Goal: Task Accomplishment & Management: Use online tool/utility

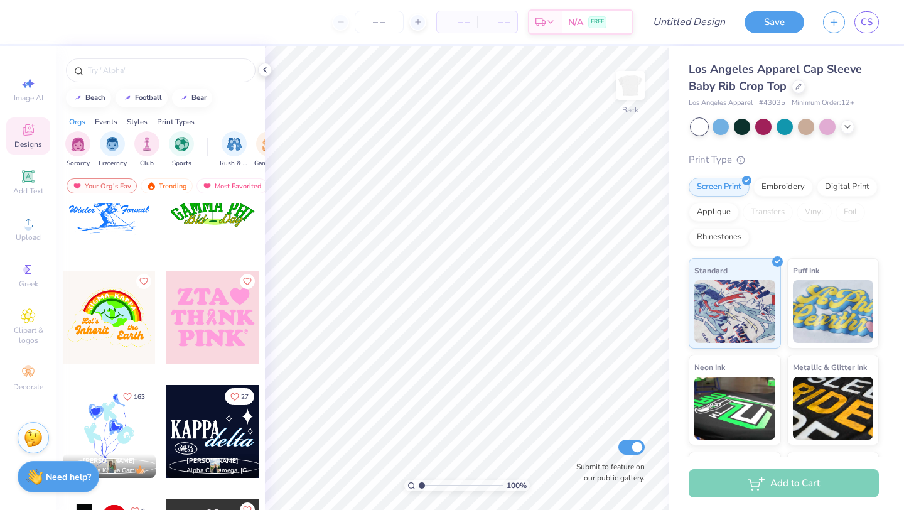
scroll to position [8289, 0]
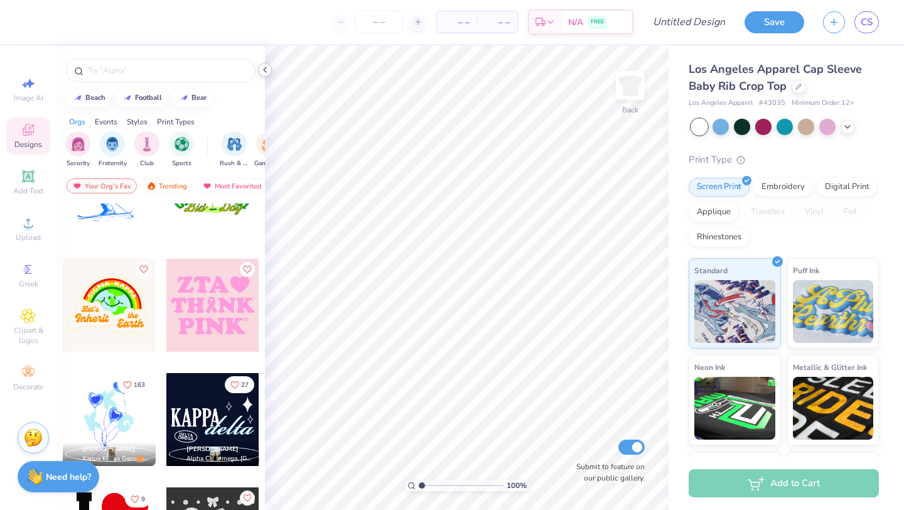
click at [265, 68] on polyline at bounding box center [265, 69] width 3 height 5
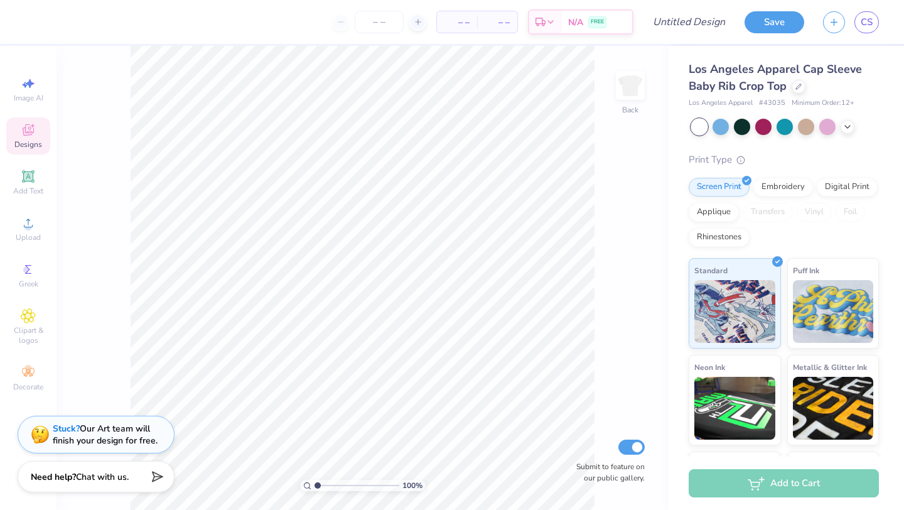
click at [20, 145] on span "Designs" at bounding box center [28, 144] width 28 height 10
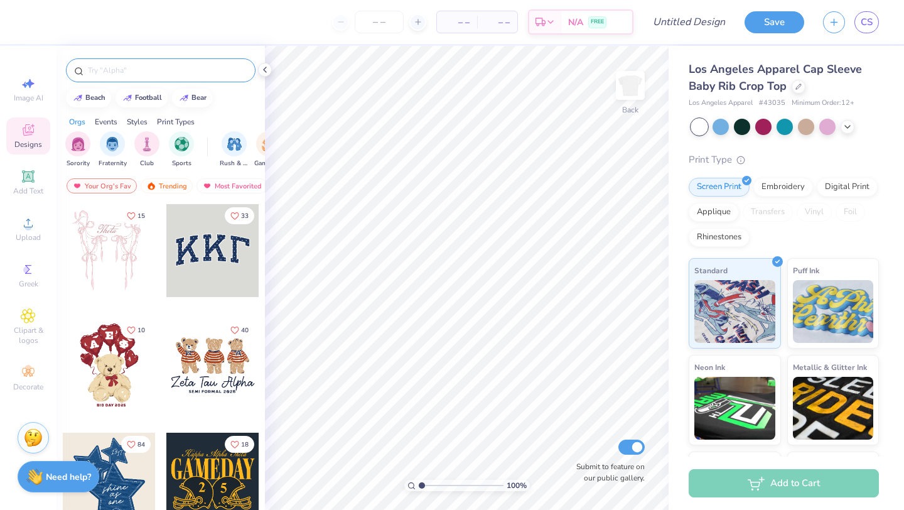
click at [104, 73] on input "text" at bounding box center [167, 70] width 161 height 13
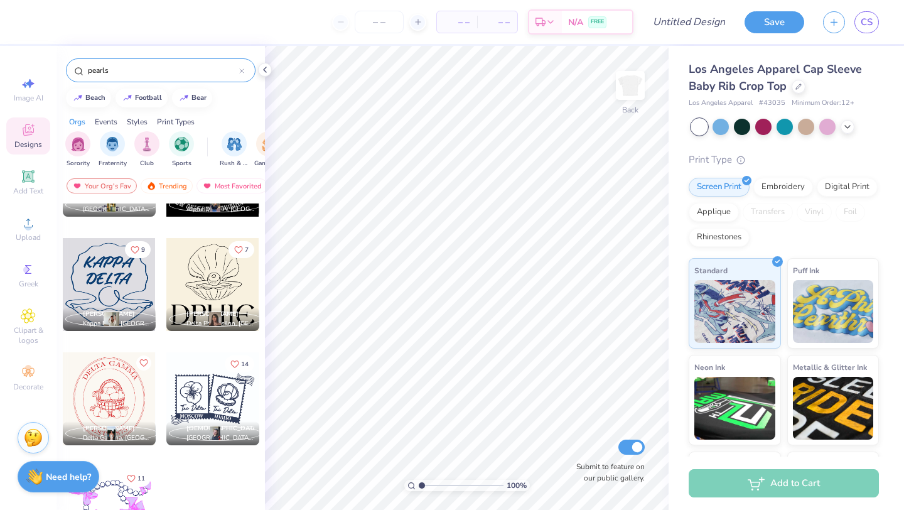
scroll to position [431, 0]
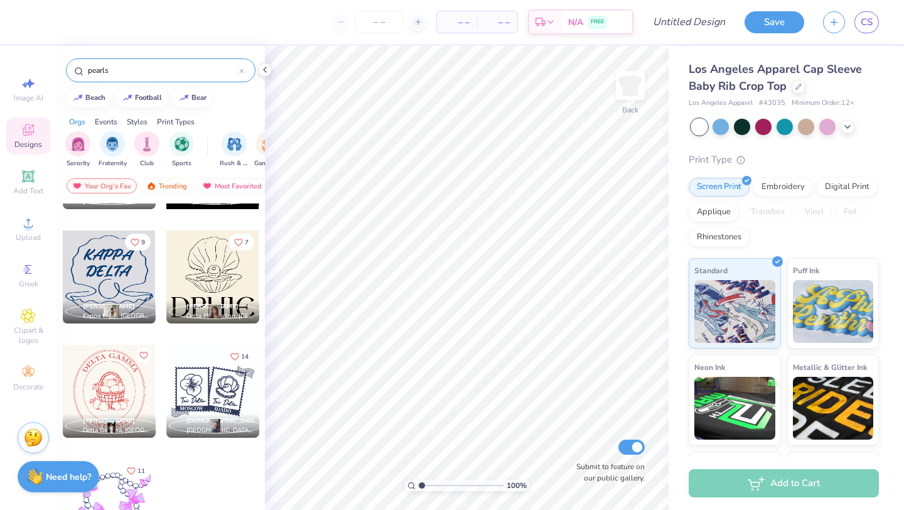
drag, startPoint x: 198, startPoint y: 387, endPoint x: 190, endPoint y: 393, distance: 9.9
click at [190, 393] on div at bounding box center [212, 391] width 93 height 93
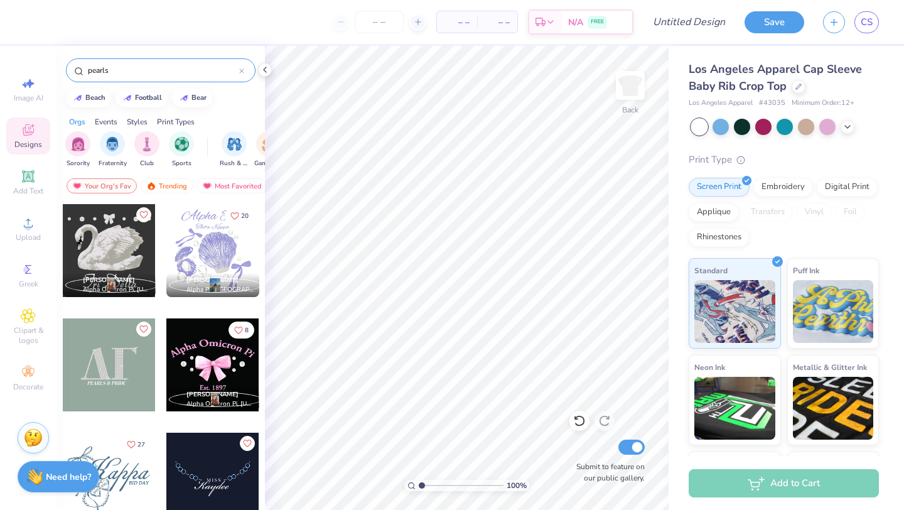
scroll to position [1, 0]
click at [116, 246] on div at bounding box center [109, 249] width 93 height 93
click at [146, 69] on input "pearls" at bounding box center [163, 70] width 153 height 13
type input "p"
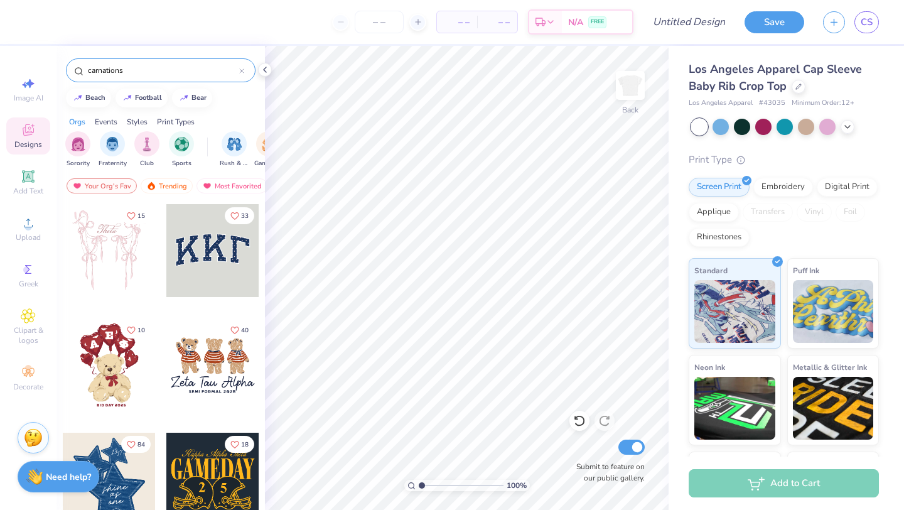
type input "carnations"
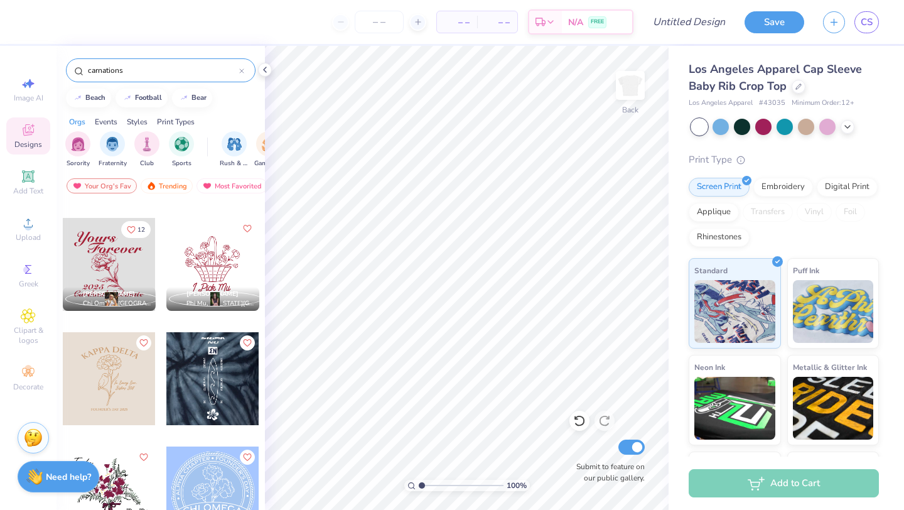
scroll to position [102, 0]
click at [202, 255] on div at bounding box center [212, 263] width 93 height 93
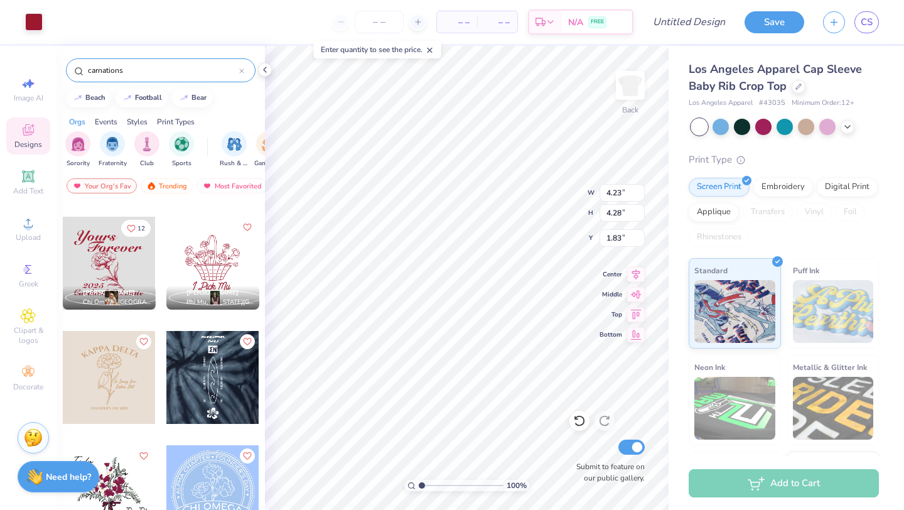
type input "1.83"
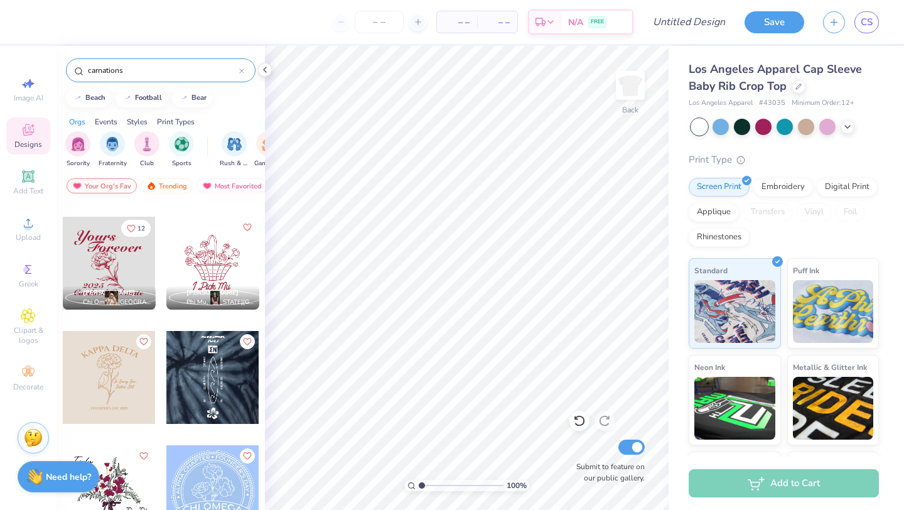
drag, startPoint x: 104, startPoint y: 380, endPoint x: 109, endPoint y: 359, distance: 21.3
click at [109, 359] on div at bounding box center [109, 377] width 93 height 93
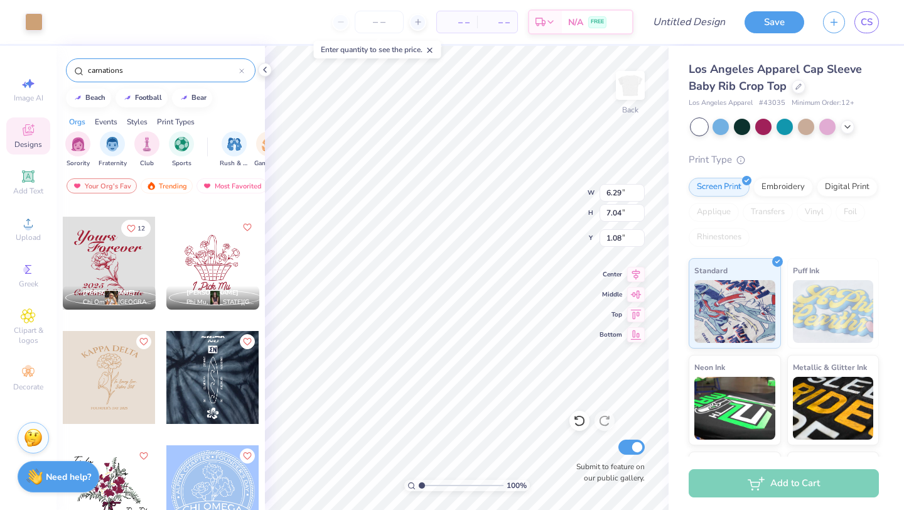
type input "1.08"
click at [443, 485] on input "range" at bounding box center [461, 485] width 85 height 11
drag, startPoint x: 443, startPoint y: 485, endPoint x: 430, endPoint y: 485, distance: 13.2
type input "2"
click at [430, 485] on input "range" at bounding box center [461, 485] width 85 height 11
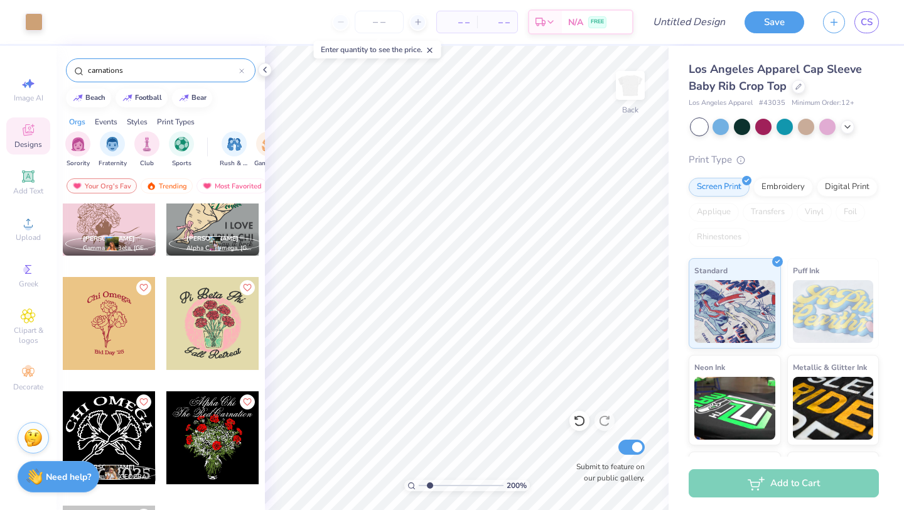
scroll to position [614, 0]
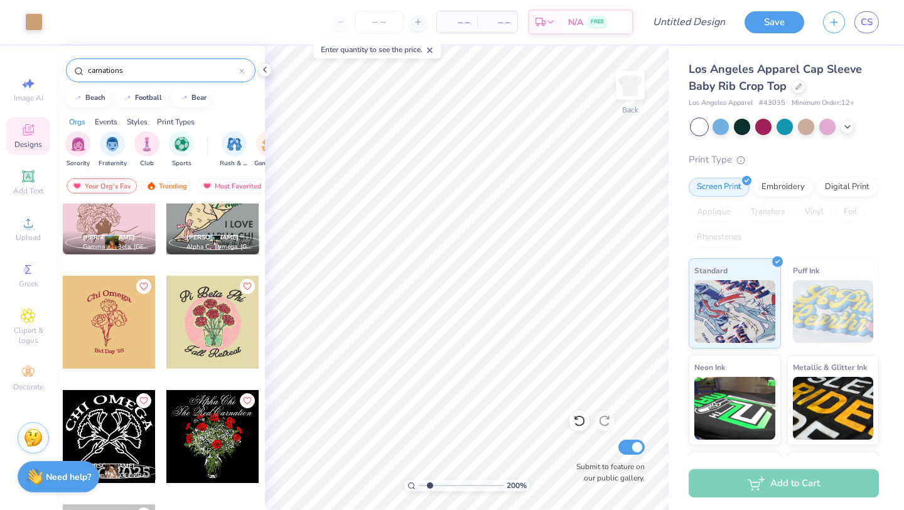
click at [118, 323] on div at bounding box center [109, 322] width 93 height 93
click at [205, 335] on div at bounding box center [212, 322] width 93 height 93
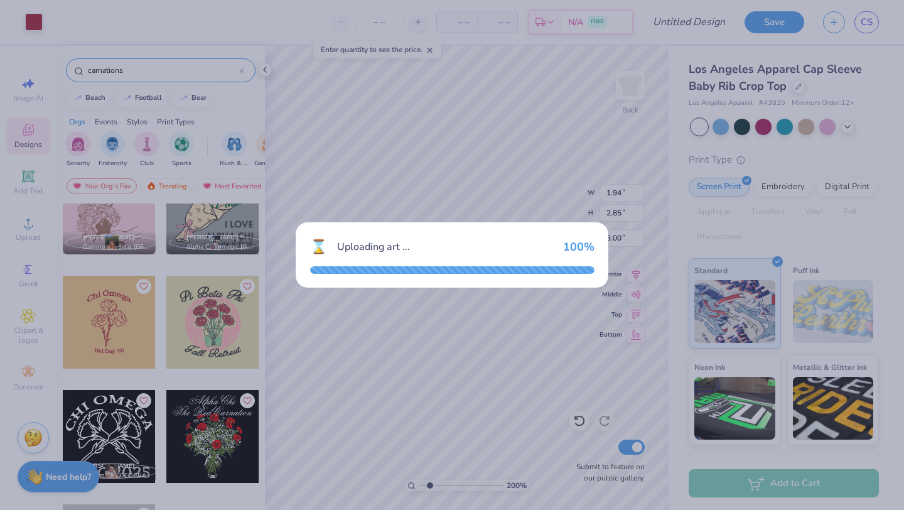
type input "6.97"
type input "7.49"
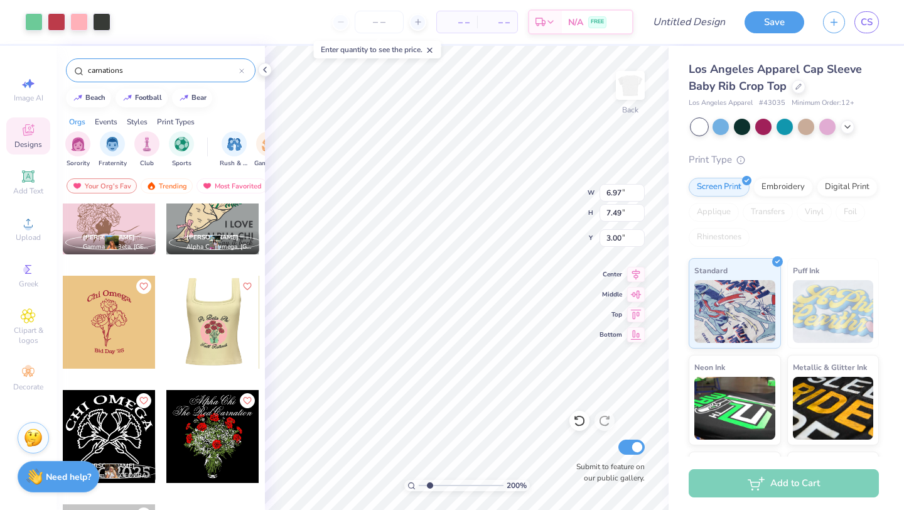
scroll to position [675, 0]
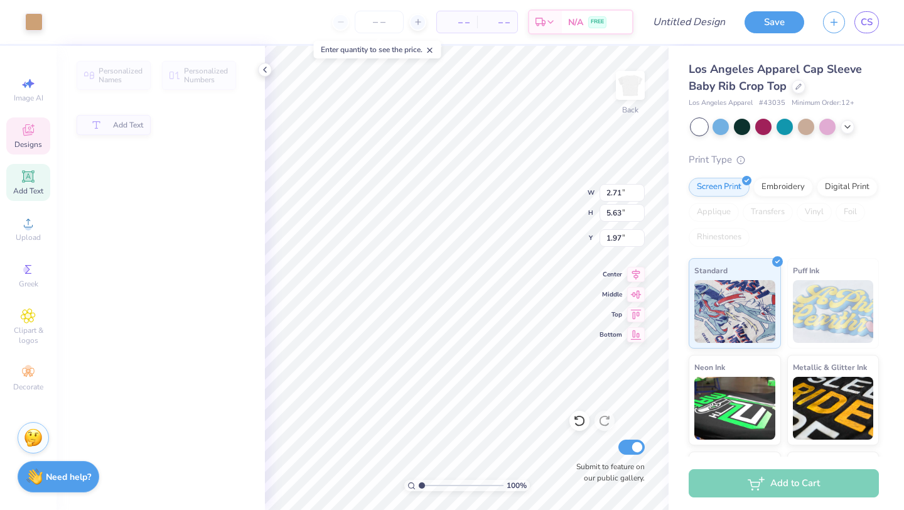
drag, startPoint x: 428, startPoint y: 484, endPoint x: 418, endPoint y: 484, distance: 10.7
type input "1"
click at [419, 484] on input "range" at bounding box center [461, 485] width 85 height 11
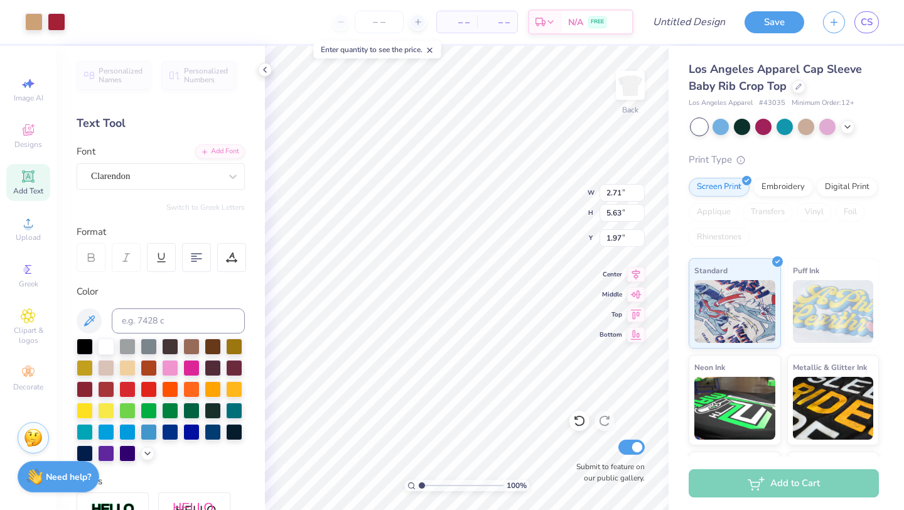
click at [576, 423] on icon at bounding box center [579, 420] width 13 height 13
click at [579, 421] on icon at bounding box center [579, 420] width 13 height 13
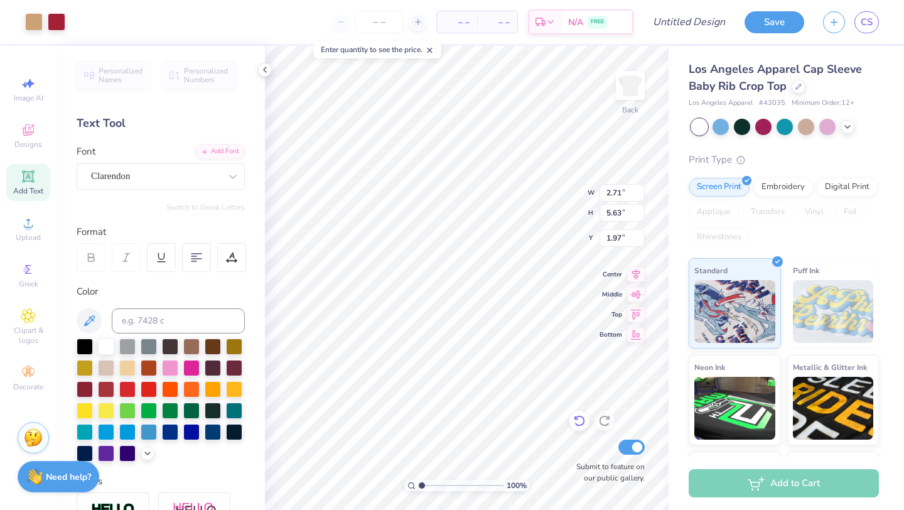
click at [579, 421] on icon at bounding box center [579, 420] width 13 height 13
click at [579, 420] on icon at bounding box center [579, 420] width 13 height 13
click at [578, 420] on icon at bounding box center [579, 420] width 13 height 13
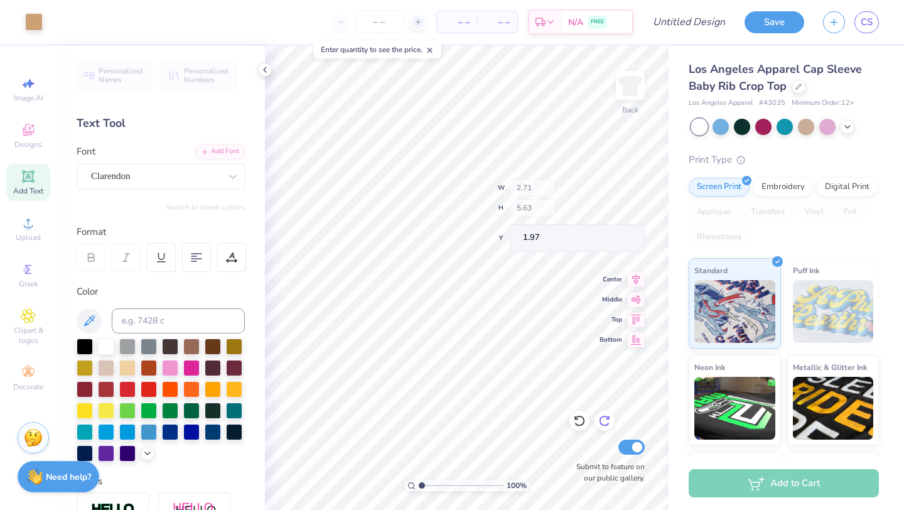
click at [578, 420] on icon at bounding box center [579, 420] width 13 height 13
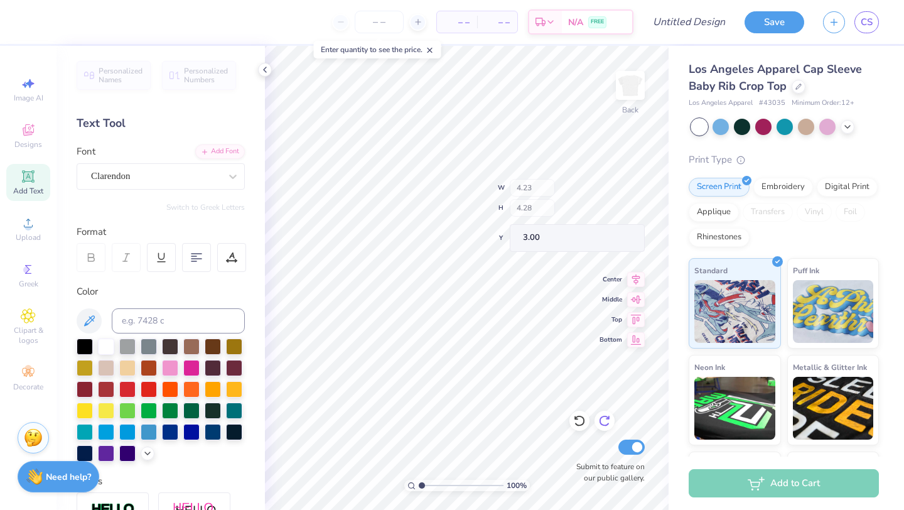
type input "4.23"
type input "4.28"
type input "3.00"
click at [265, 68] on polyline at bounding box center [265, 69] width 3 height 5
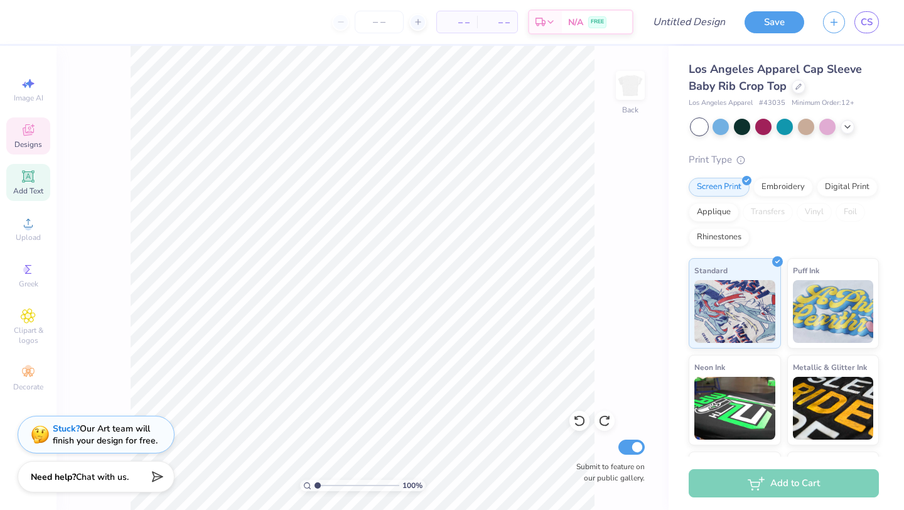
click at [38, 139] on span "Designs" at bounding box center [28, 144] width 28 height 10
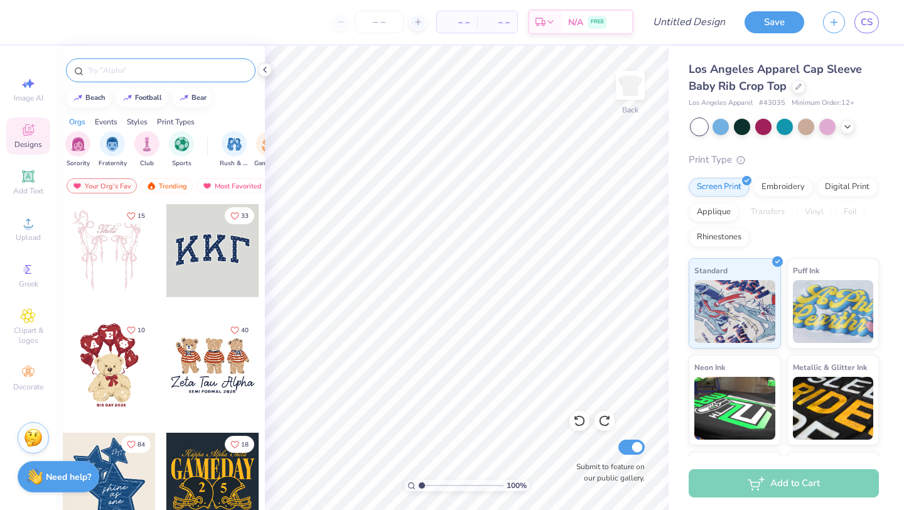
click at [159, 77] on div at bounding box center [161, 70] width 190 height 24
click at [154, 72] on input "text" at bounding box center [167, 70] width 161 height 13
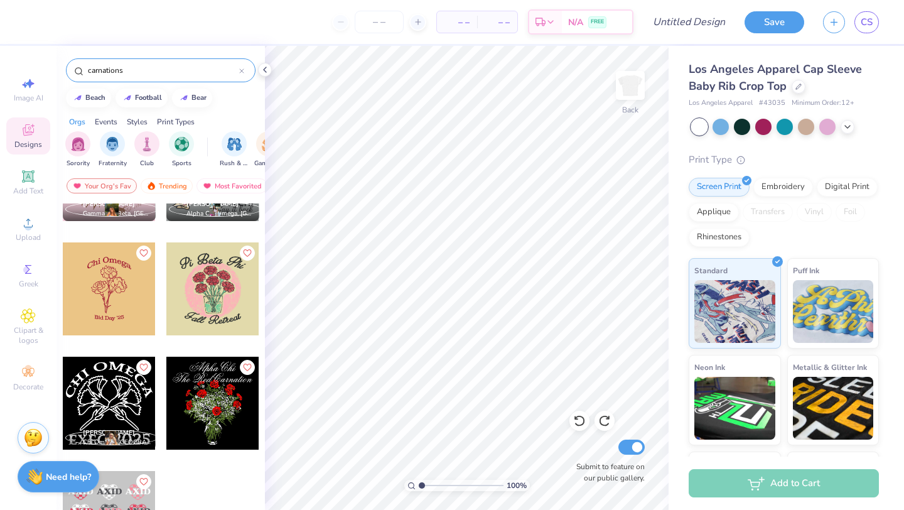
scroll to position [647, 0]
type input "carnations"
click at [114, 287] on div at bounding box center [109, 289] width 93 height 93
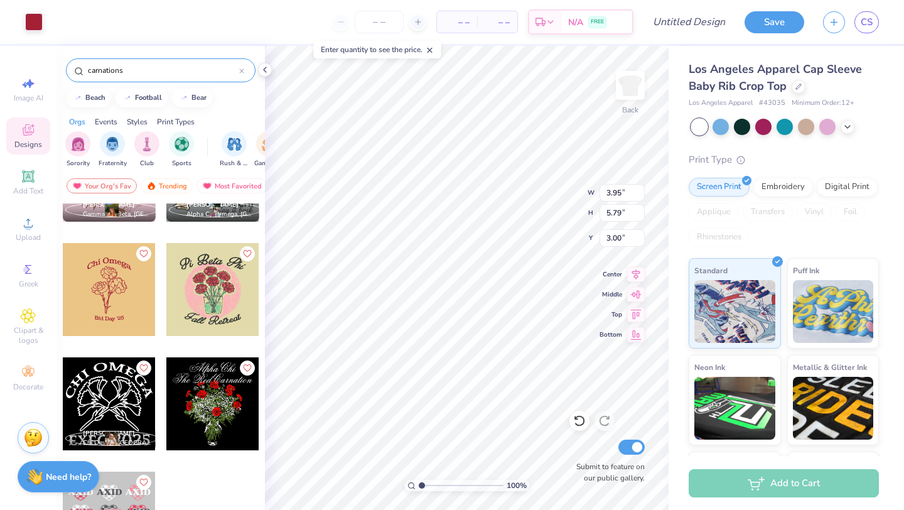
type input "3.95"
type input "5.79"
type input "0.96"
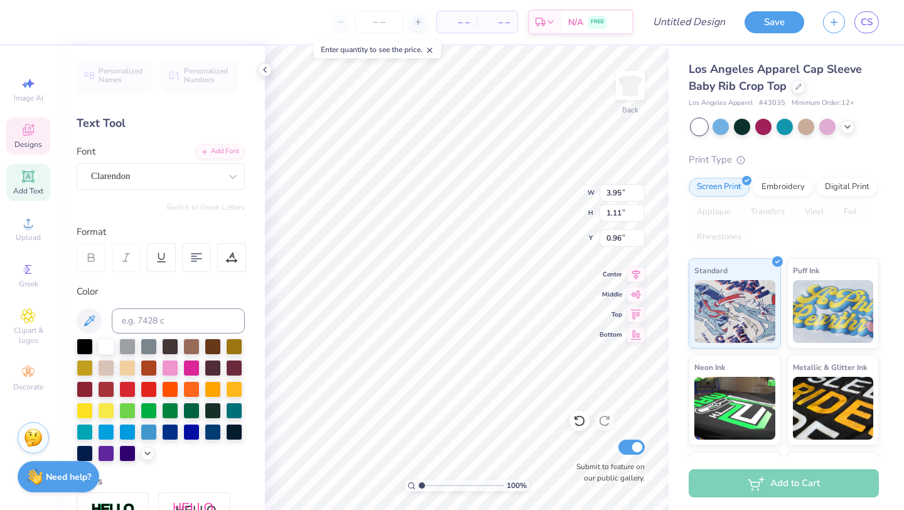
type textarea "C"
type textarea "Phi Mu"
type textarea "Gamma Zeta"
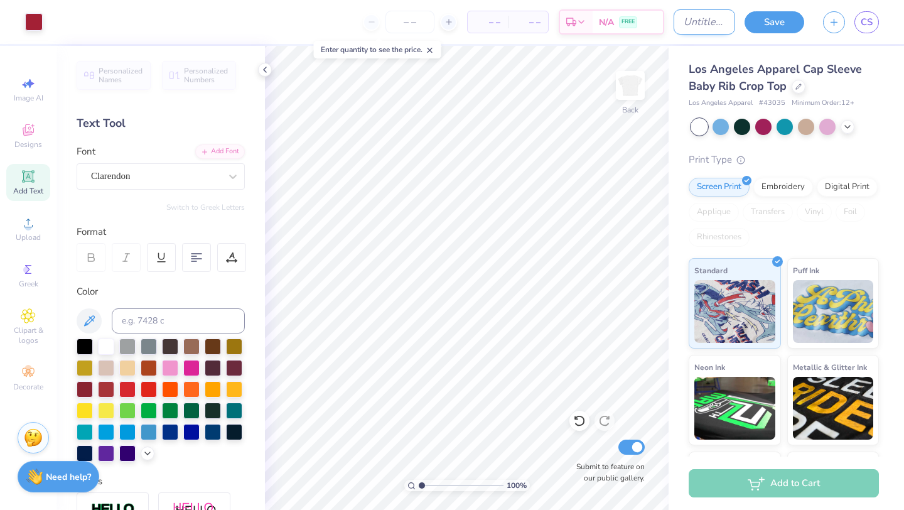
click at [700, 26] on input "Design Title" at bounding box center [705, 21] width 62 height 25
type input "sisterhood?"
click at [782, 20] on button "Save" at bounding box center [775, 20] width 60 height 22
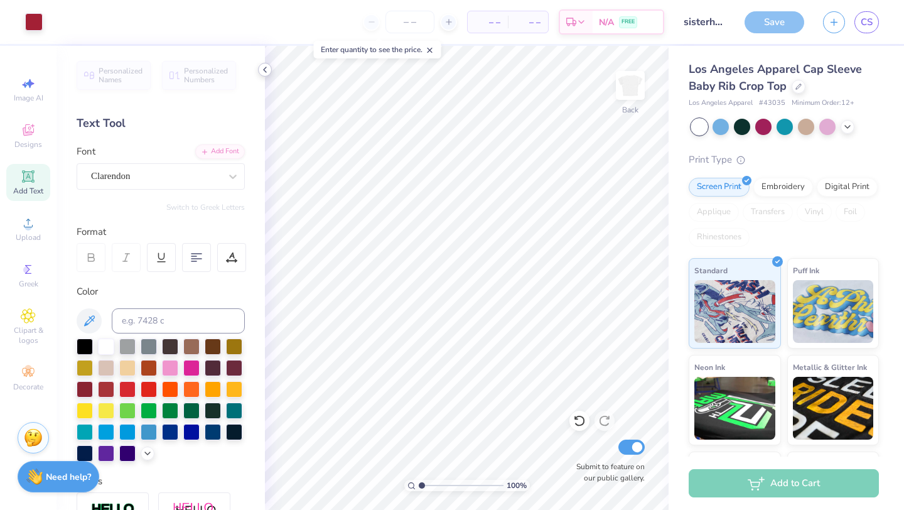
click at [265, 70] on icon at bounding box center [265, 70] width 10 height 10
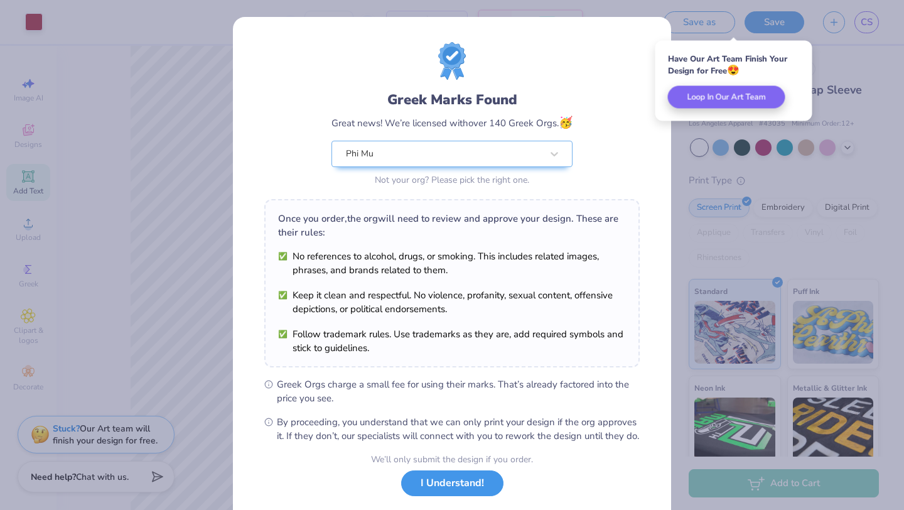
click at [462, 495] on button "I Understand!" at bounding box center [452, 483] width 102 height 26
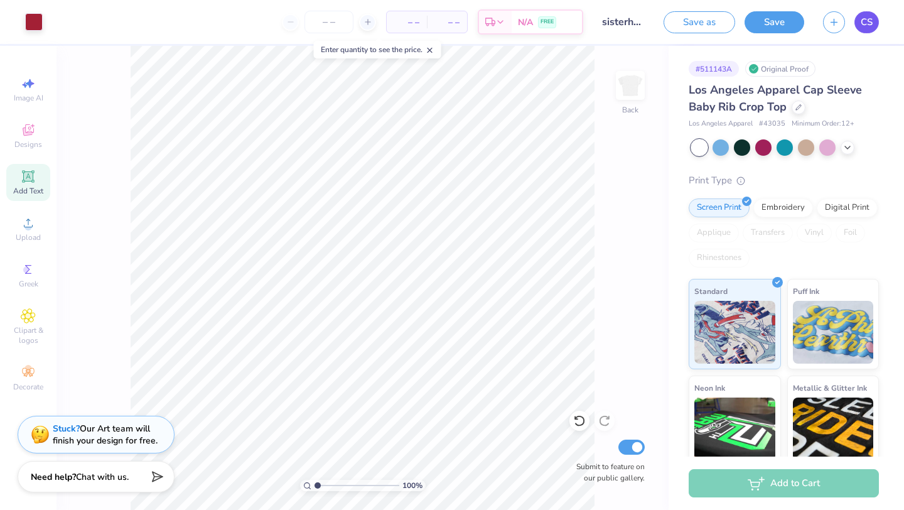
click at [868, 23] on span "CS" at bounding box center [867, 22] width 12 height 14
click at [766, 146] on div at bounding box center [763, 146] width 16 height 16
click at [824, 149] on div at bounding box center [827, 146] width 16 height 16
click at [850, 146] on icon at bounding box center [848, 146] width 10 height 10
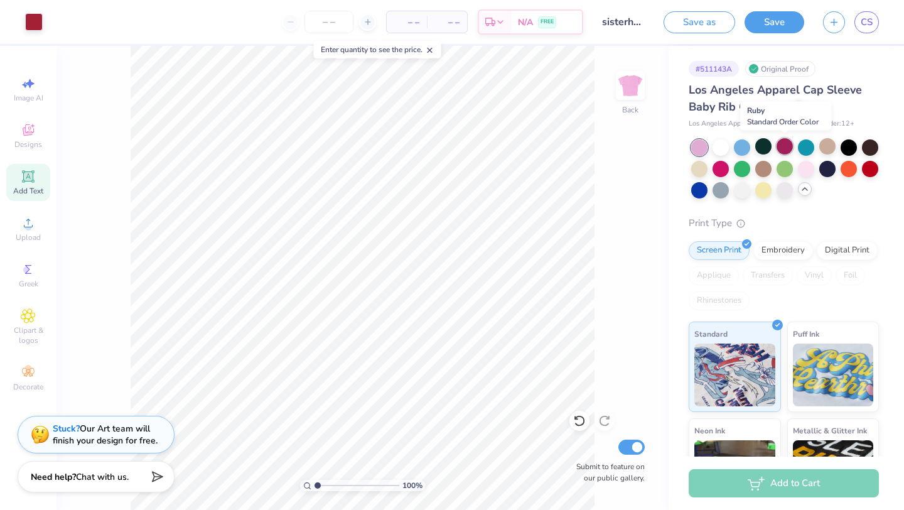
click at [784, 147] on div at bounding box center [785, 146] width 16 height 16
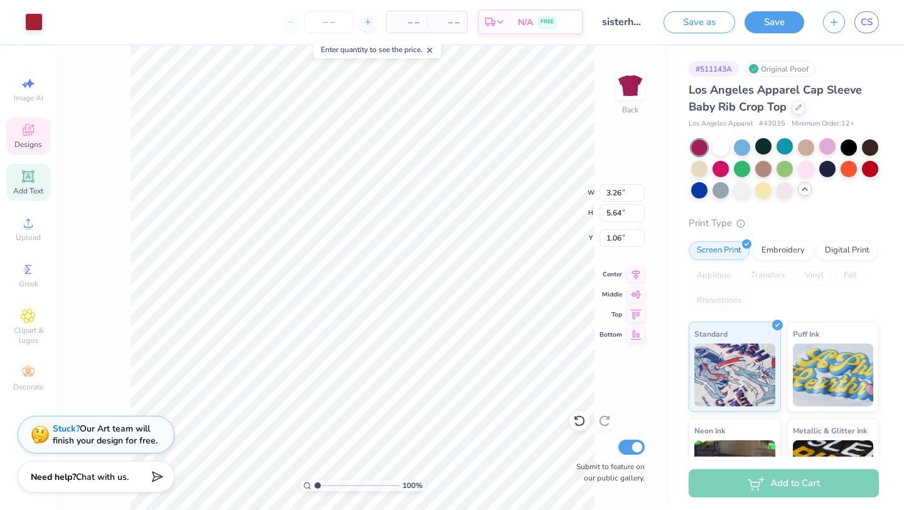
click at [23, 141] on span "Designs" at bounding box center [28, 144] width 28 height 10
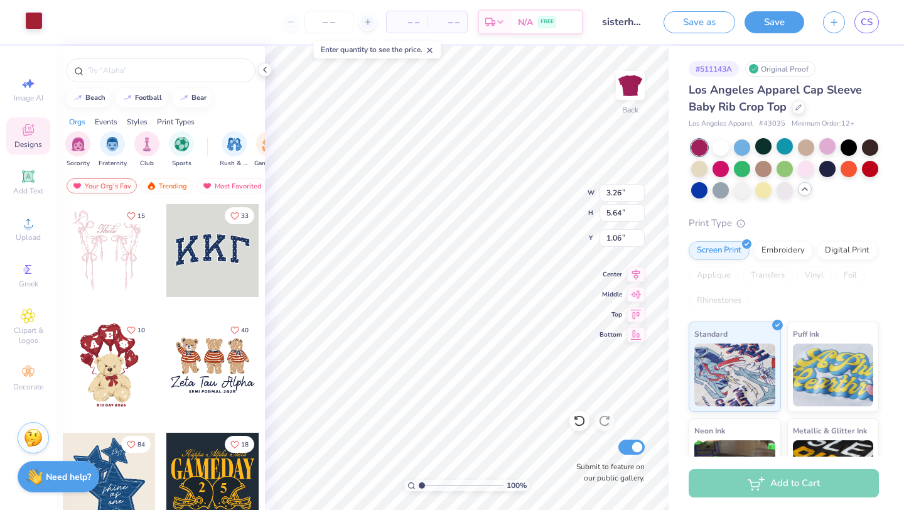
click at [31, 24] on div at bounding box center [34, 21] width 18 height 18
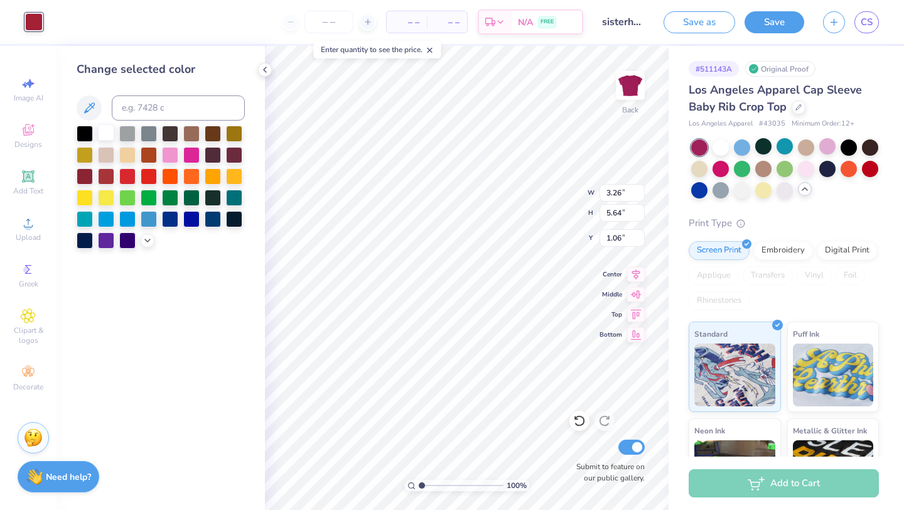
click at [106, 132] on div at bounding box center [106, 132] width 16 height 16
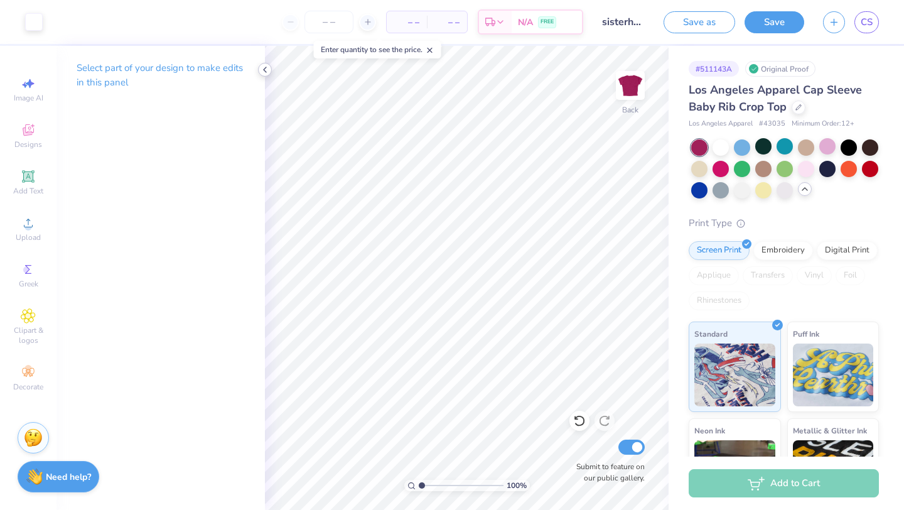
click at [264, 70] on polyline at bounding box center [265, 69] width 3 height 5
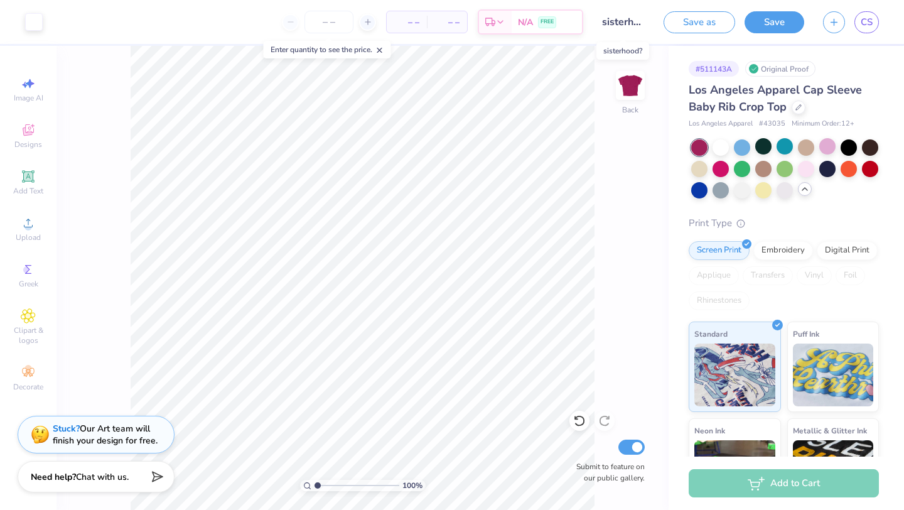
click at [621, 20] on input "sisterhood?" at bounding box center [624, 21] width 62 height 25
click at [629, 21] on input "sisterhood?" at bounding box center [624, 21] width 62 height 25
click at [762, 19] on button "Save" at bounding box center [775, 20] width 60 height 22
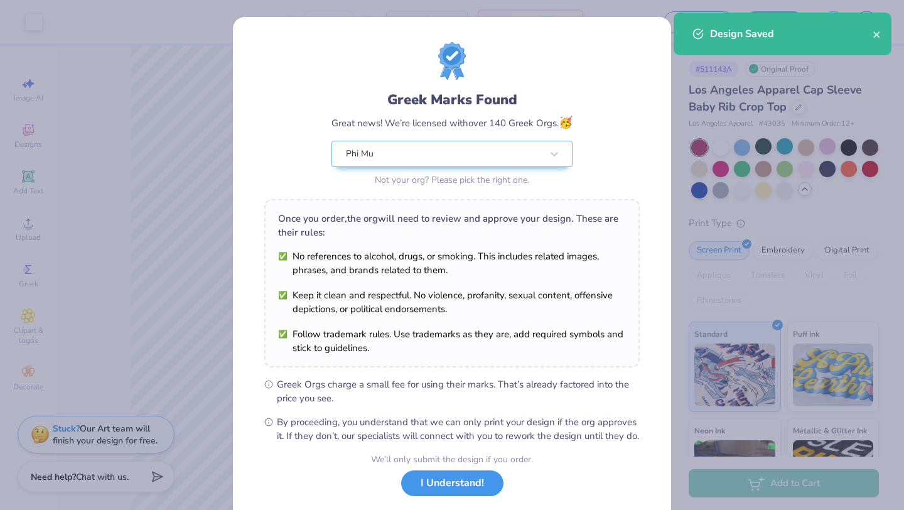
click at [461, 496] on button "I Understand!" at bounding box center [452, 483] width 102 height 26
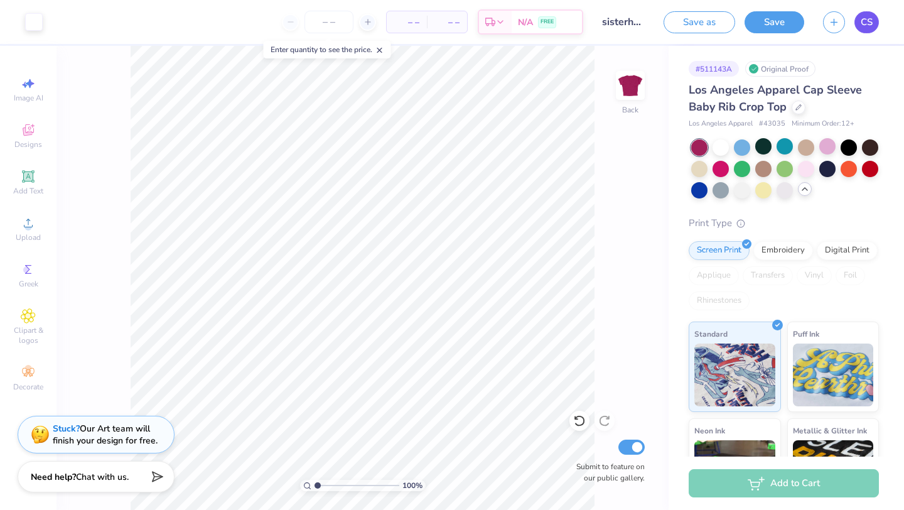
click at [868, 30] on link "CS" at bounding box center [867, 22] width 24 height 22
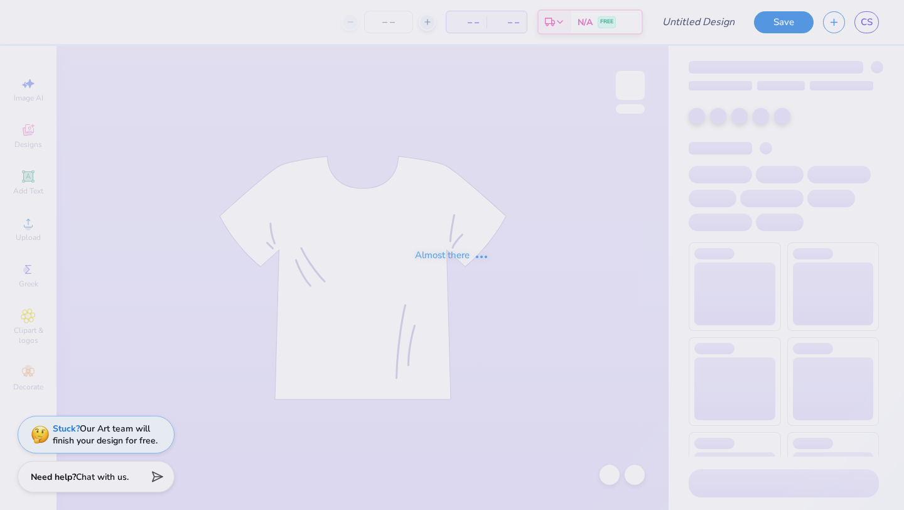
type input "Phi Mu FDOC"
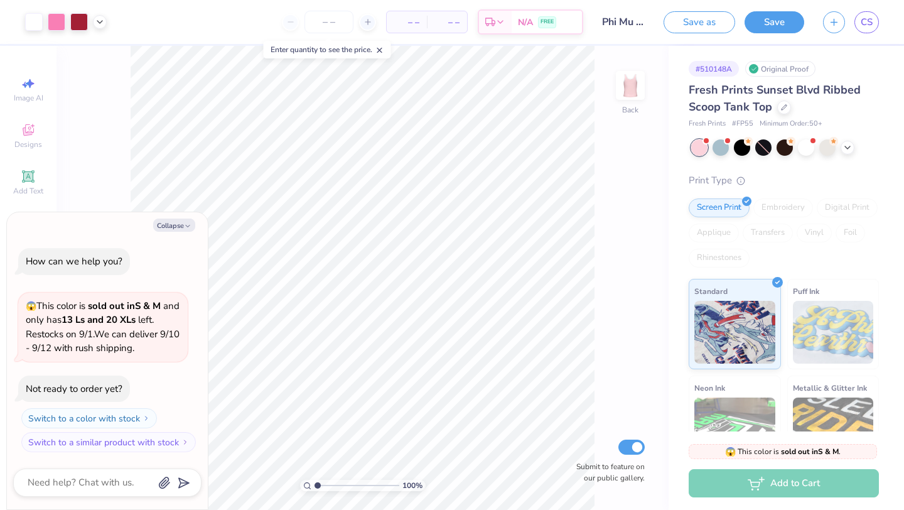
click at [168, 216] on div "Collapse How can we help you? 😱 This color is sold out in S & M and only has 13…" at bounding box center [107, 360] width 201 height 297
click at [168, 222] on button "Collapse" at bounding box center [174, 225] width 42 height 13
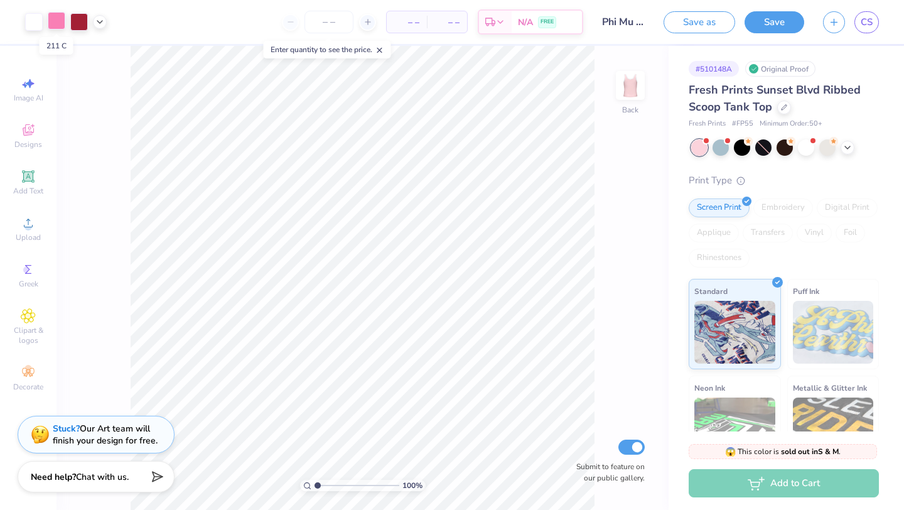
click at [57, 20] on div at bounding box center [57, 21] width 18 height 18
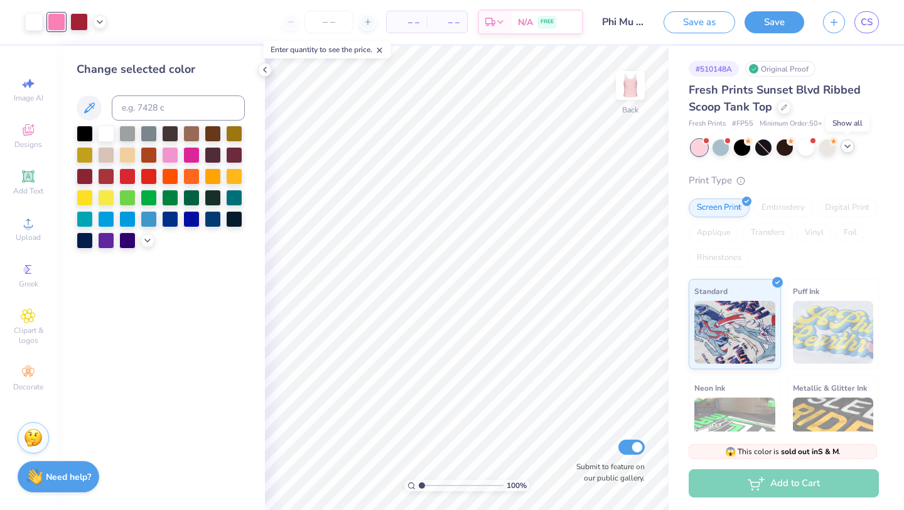
click at [848, 144] on icon at bounding box center [848, 146] width 10 height 10
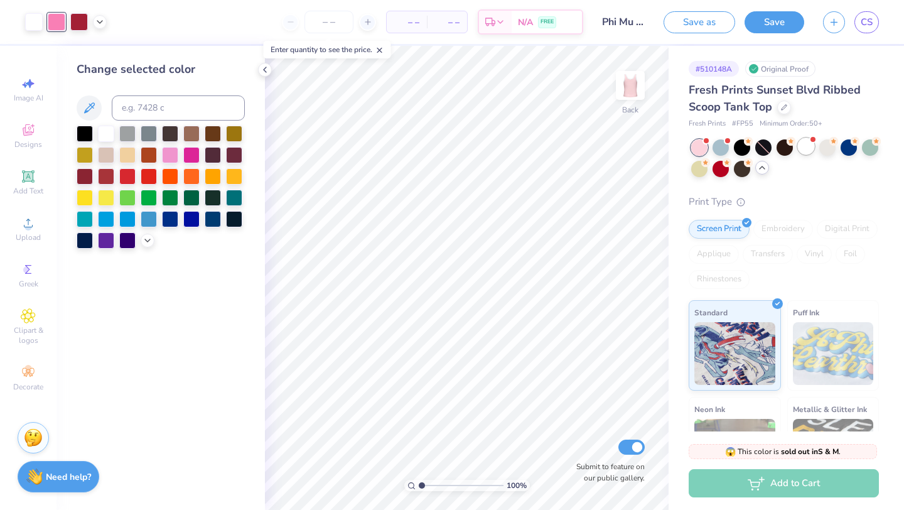
click at [803, 146] on div at bounding box center [806, 146] width 16 height 16
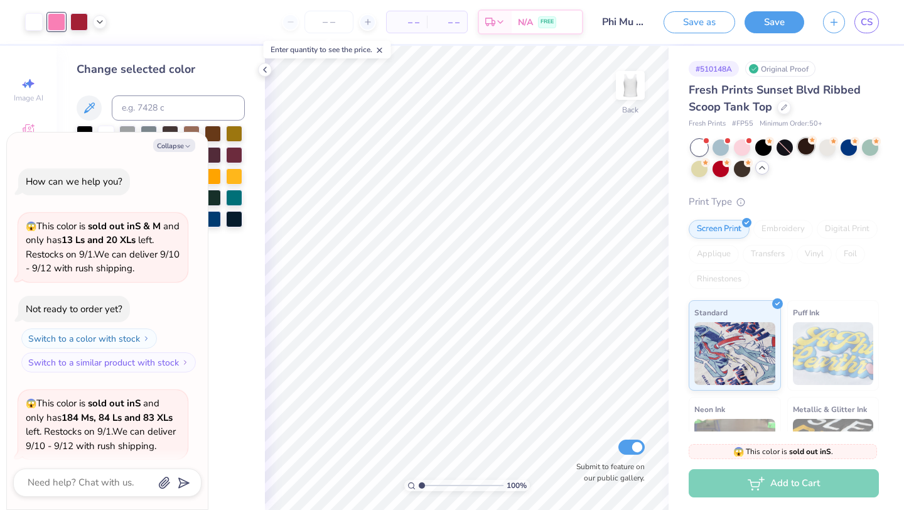
scroll to position [97, 0]
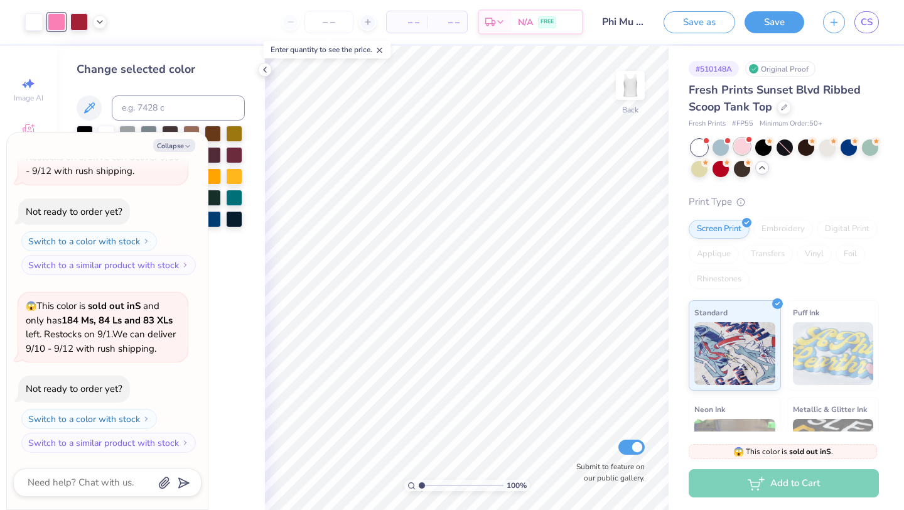
click at [737, 146] on div at bounding box center [742, 146] width 16 height 16
click at [761, 168] on icon at bounding box center [762, 168] width 10 height 10
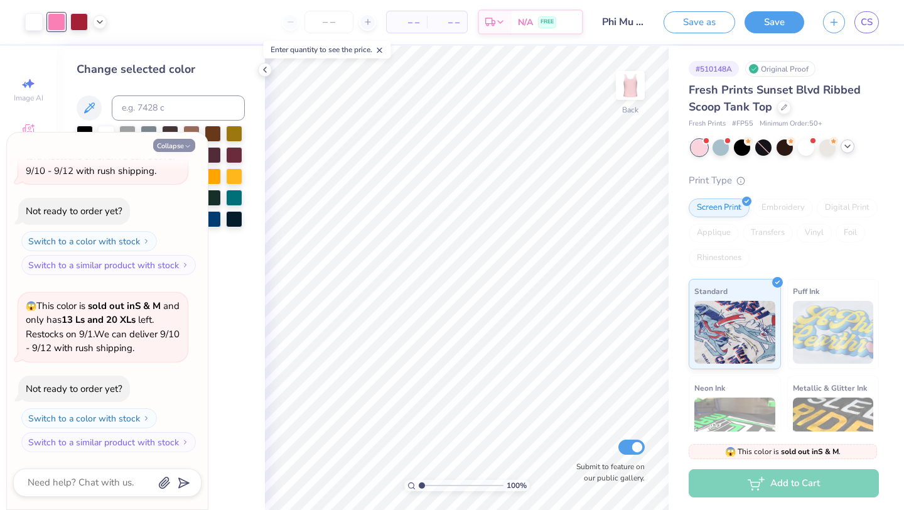
click at [169, 143] on button "Collapse" at bounding box center [174, 145] width 42 height 13
type textarea "x"
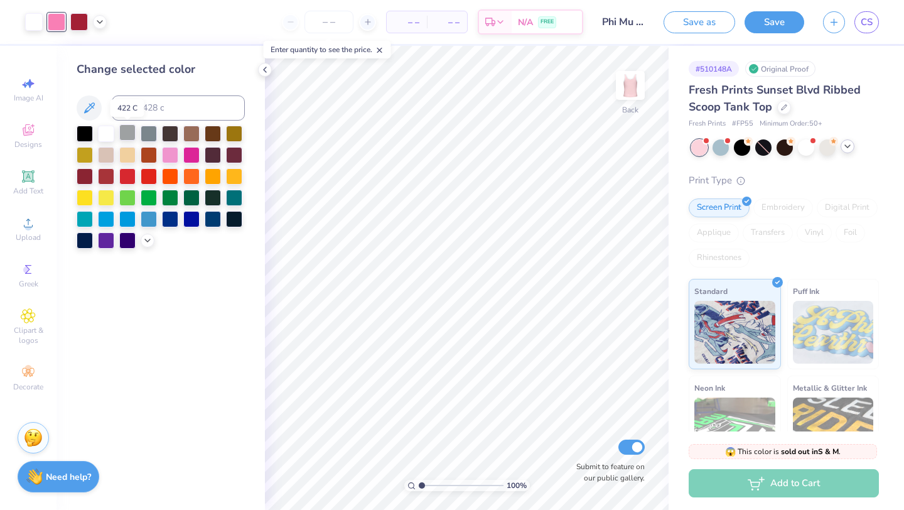
click at [132, 134] on div at bounding box center [127, 132] width 16 height 16
click at [186, 154] on div at bounding box center [191, 154] width 16 height 16
click at [264, 66] on icon at bounding box center [265, 70] width 10 height 10
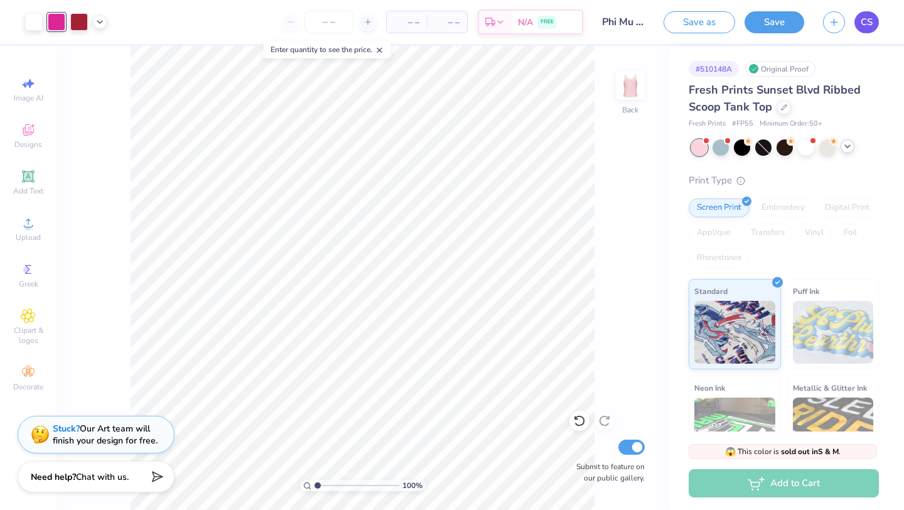
click at [865, 23] on span "CS" at bounding box center [867, 22] width 12 height 14
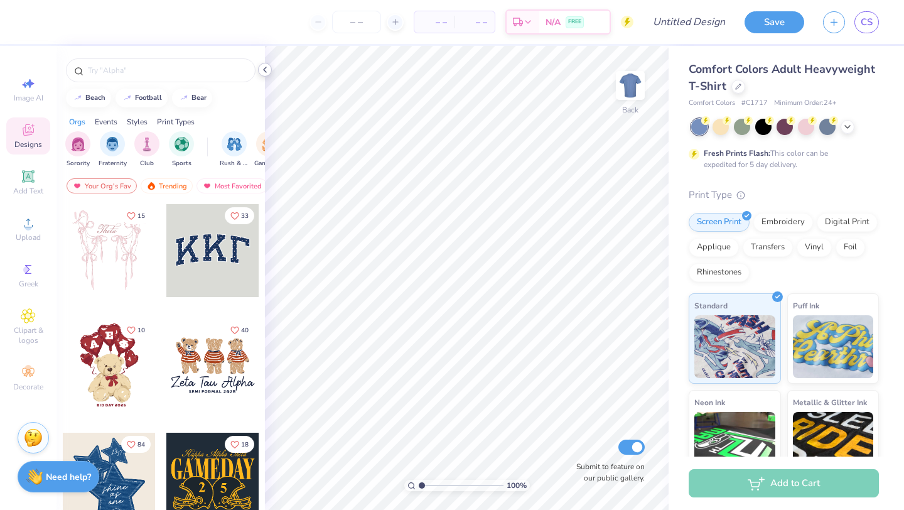
click at [267, 68] on icon at bounding box center [265, 70] width 10 height 10
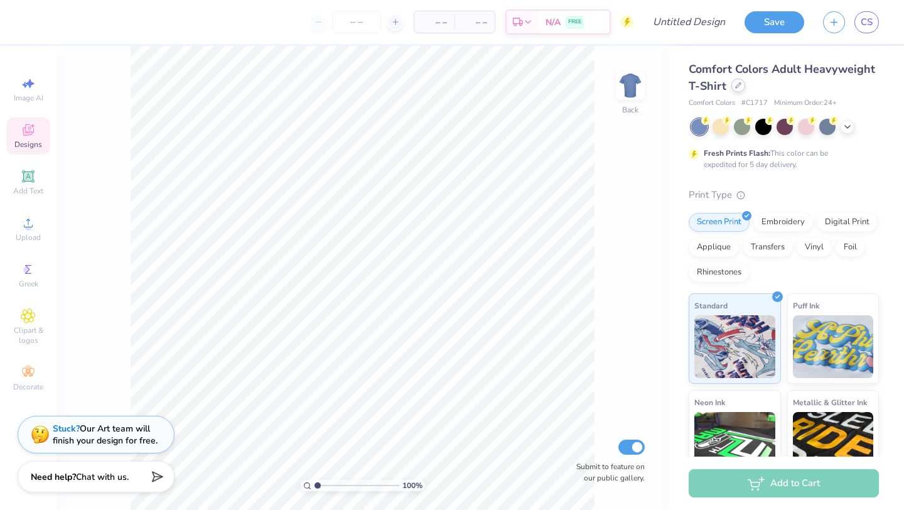
click at [739, 90] on div at bounding box center [739, 85] width 14 height 14
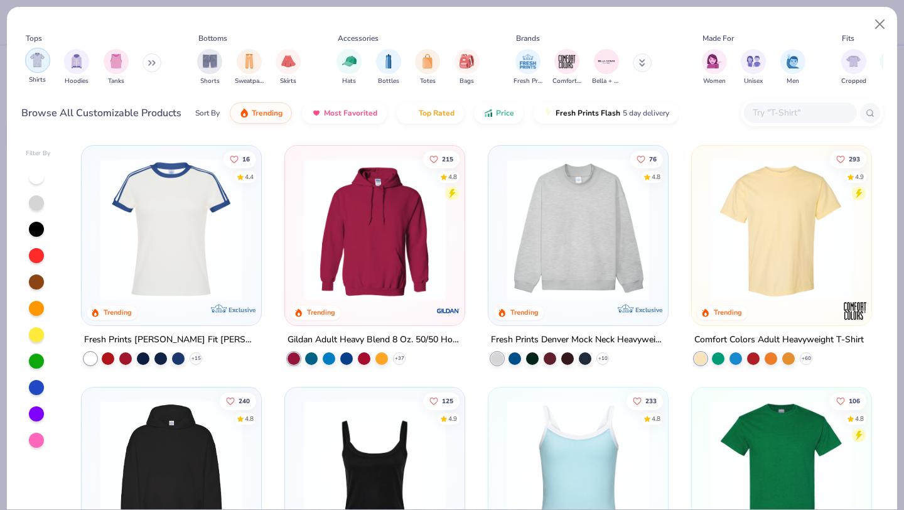
click at [41, 58] on img "filter for Shirts" at bounding box center [37, 60] width 14 height 14
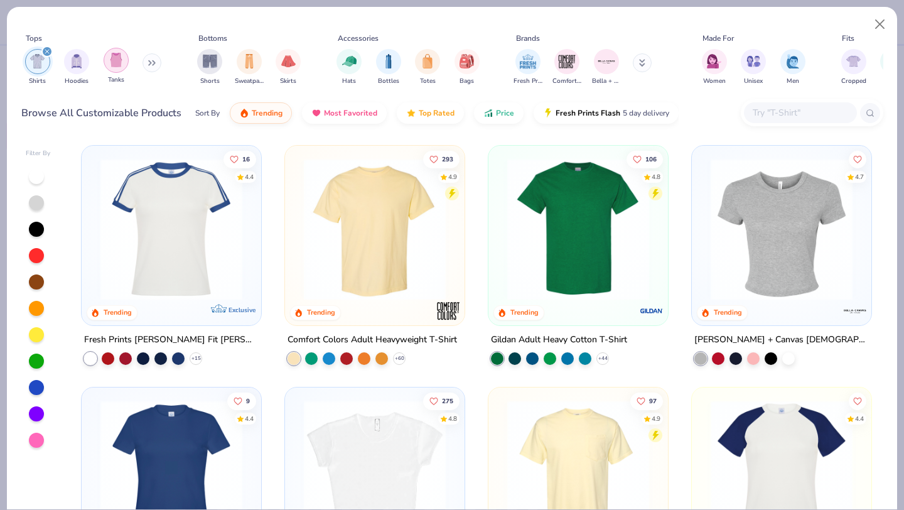
click at [111, 64] on img "filter for Tanks" at bounding box center [116, 60] width 14 height 14
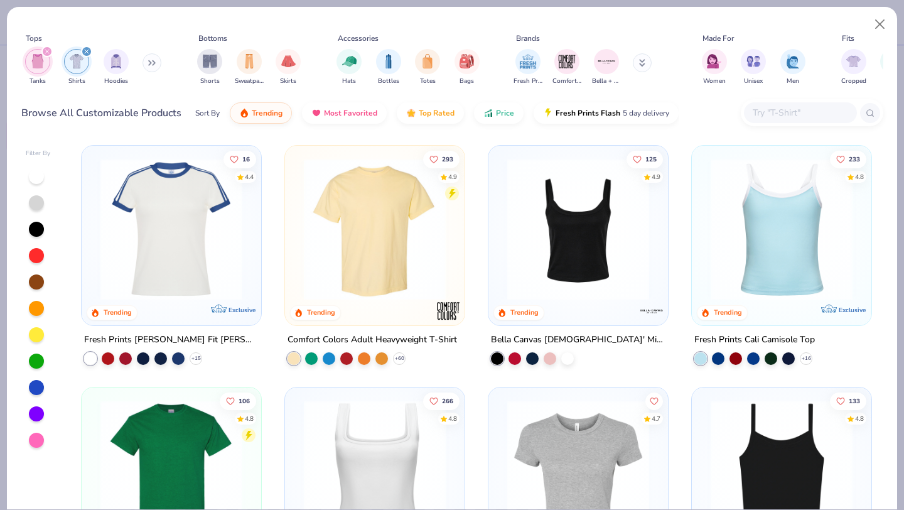
click at [88, 51] on icon "filter for Shirts" at bounding box center [86, 51] width 5 height 5
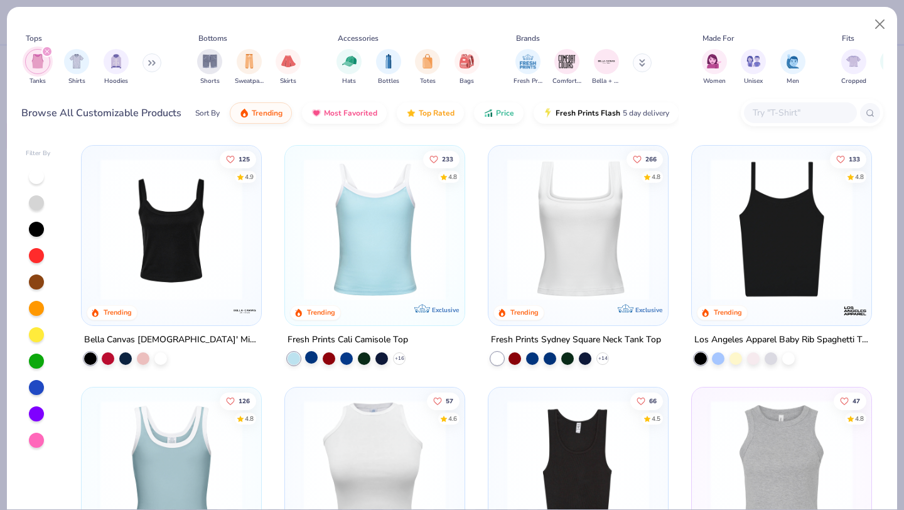
click at [314, 359] on div at bounding box center [311, 357] width 13 height 13
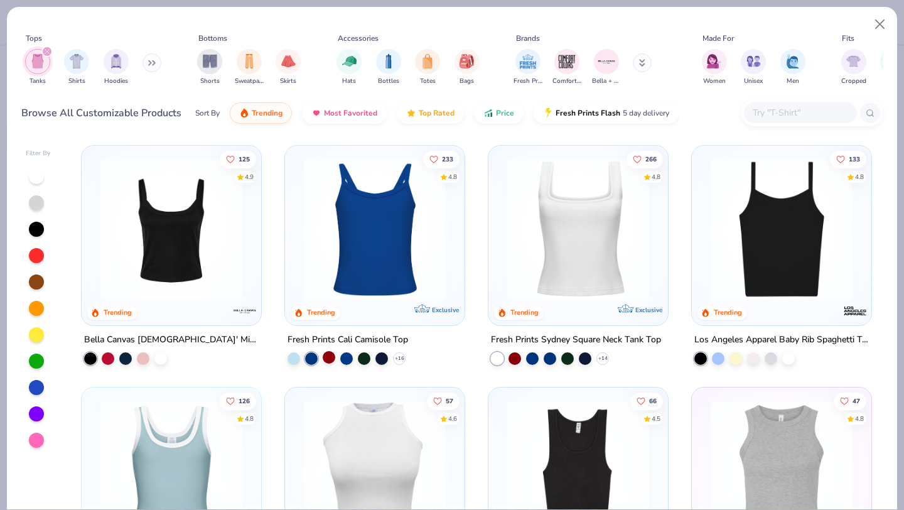
click at [331, 356] on div at bounding box center [329, 357] width 13 height 13
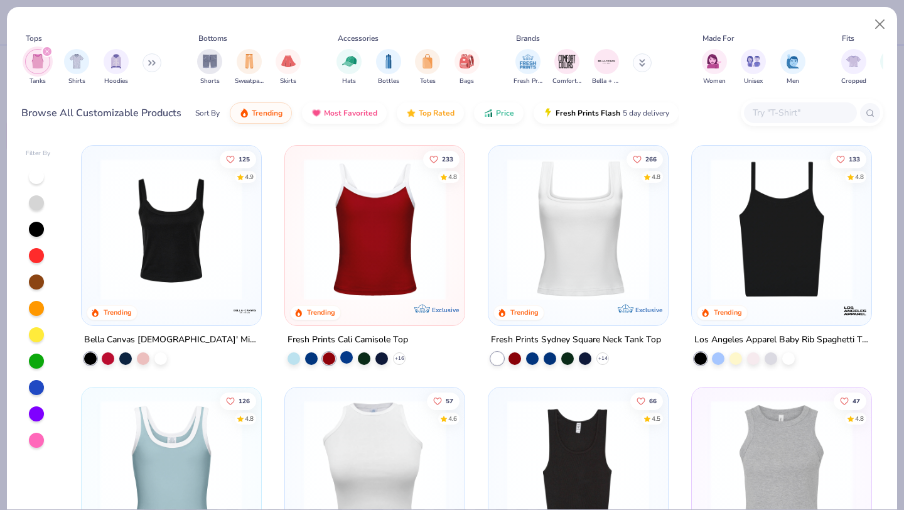
click at [349, 356] on div at bounding box center [346, 357] width 13 height 13
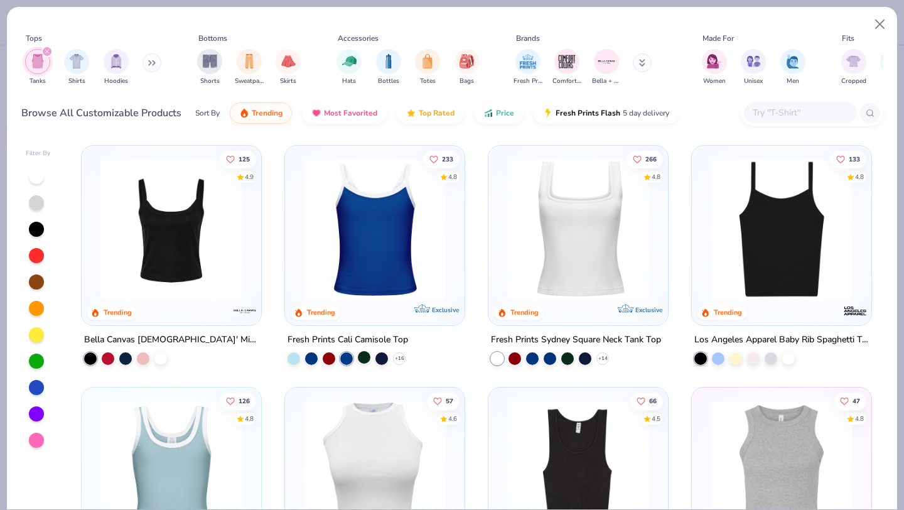
click at [361, 354] on div at bounding box center [364, 357] width 13 height 13
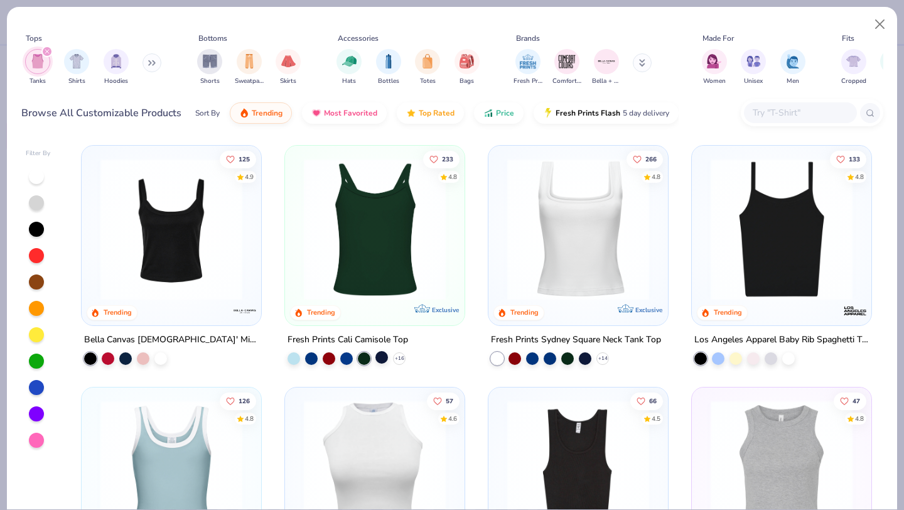
click at [384, 355] on div at bounding box center [382, 357] width 13 height 13
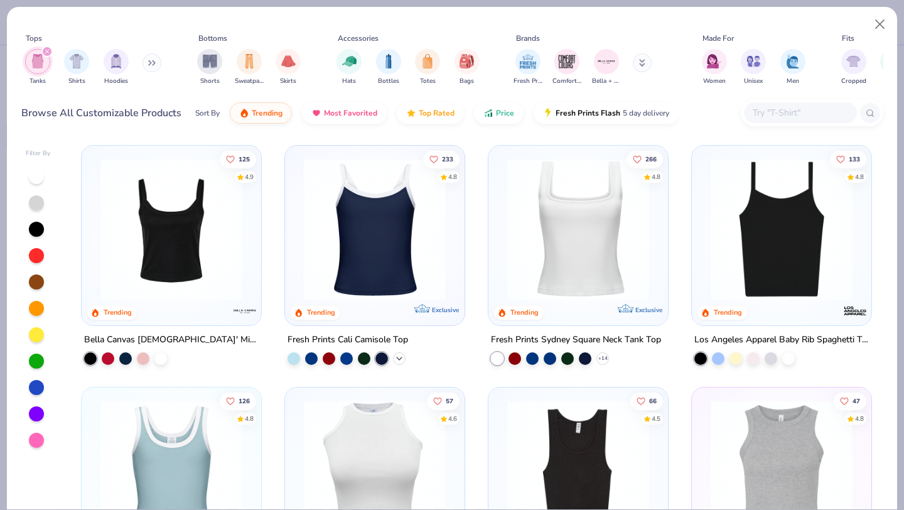
click at [402, 355] on icon at bounding box center [399, 359] width 10 height 10
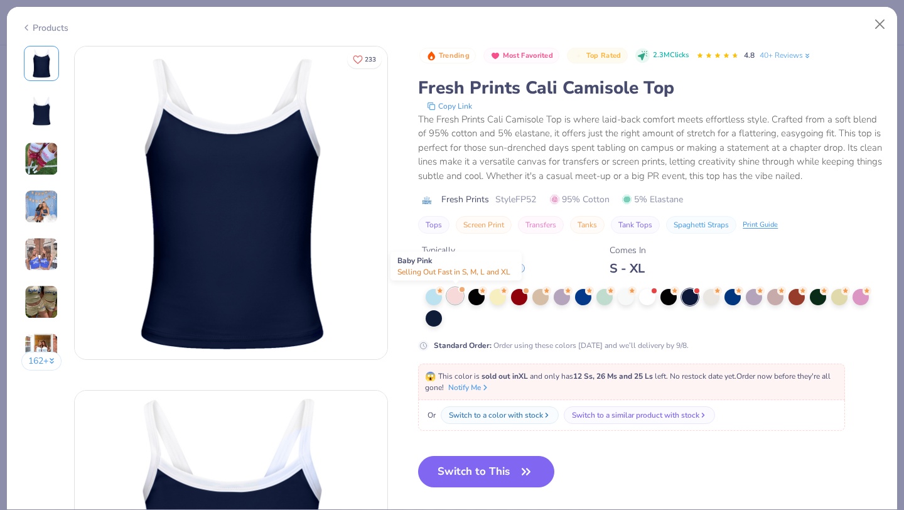
click at [457, 298] on div at bounding box center [455, 296] width 16 height 16
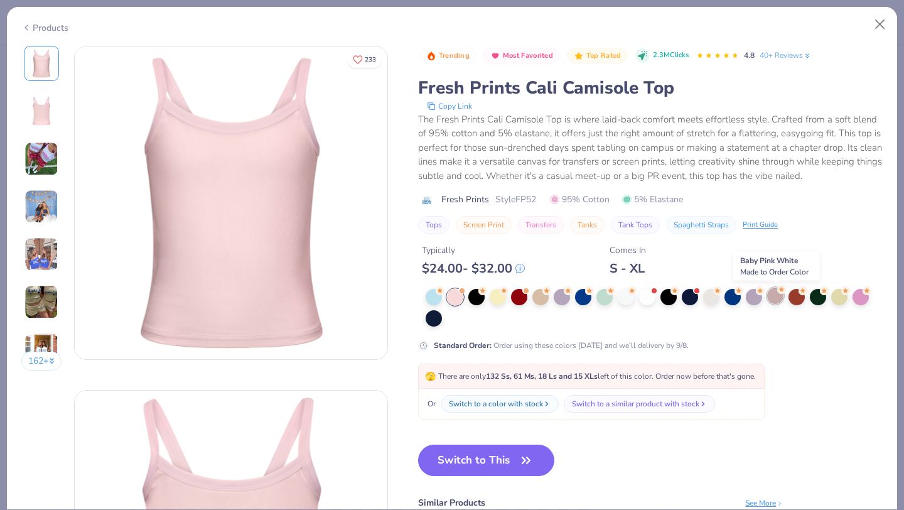
click at [775, 296] on div at bounding box center [775, 296] width 16 height 16
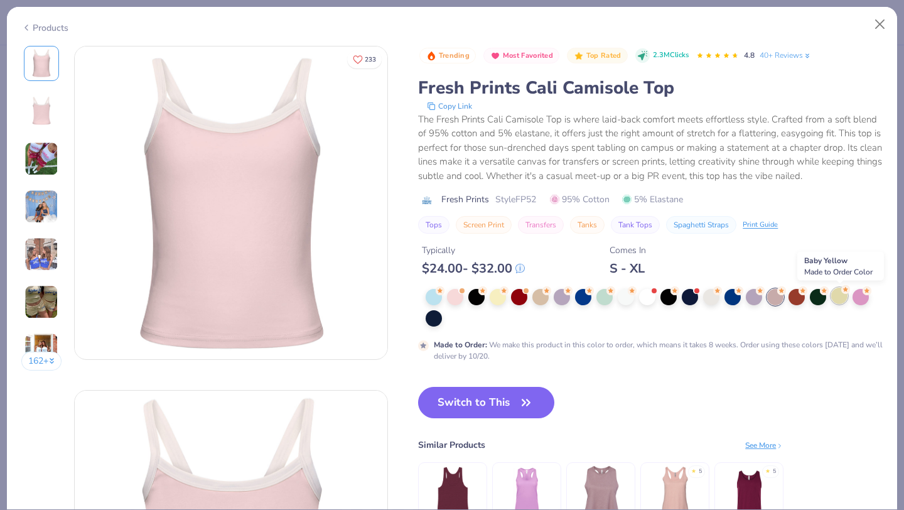
click at [836, 301] on div at bounding box center [839, 296] width 16 height 16
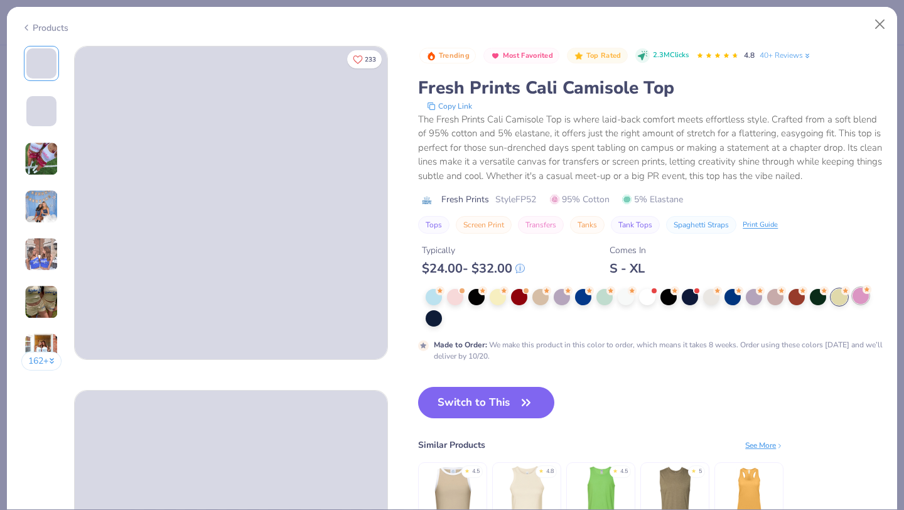
click at [858, 300] on div at bounding box center [861, 296] width 16 height 16
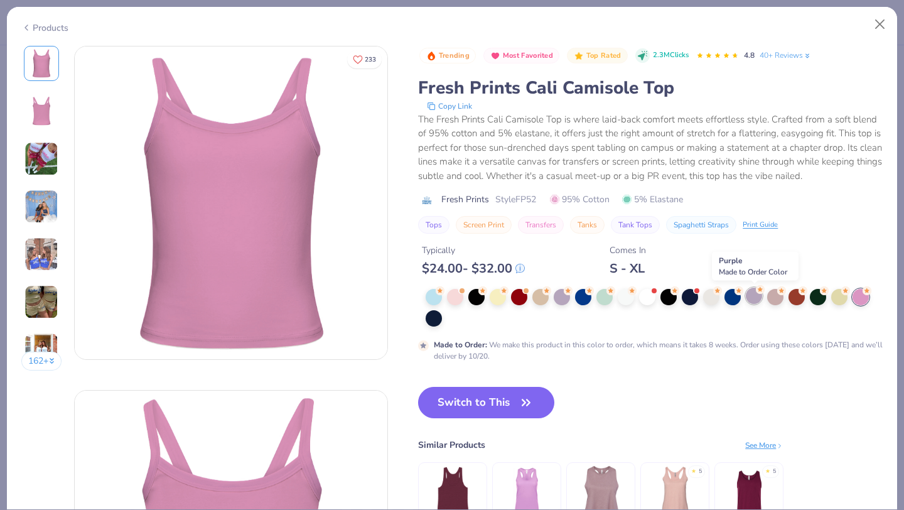
click at [751, 300] on div at bounding box center [754, 296] width 16 height 16
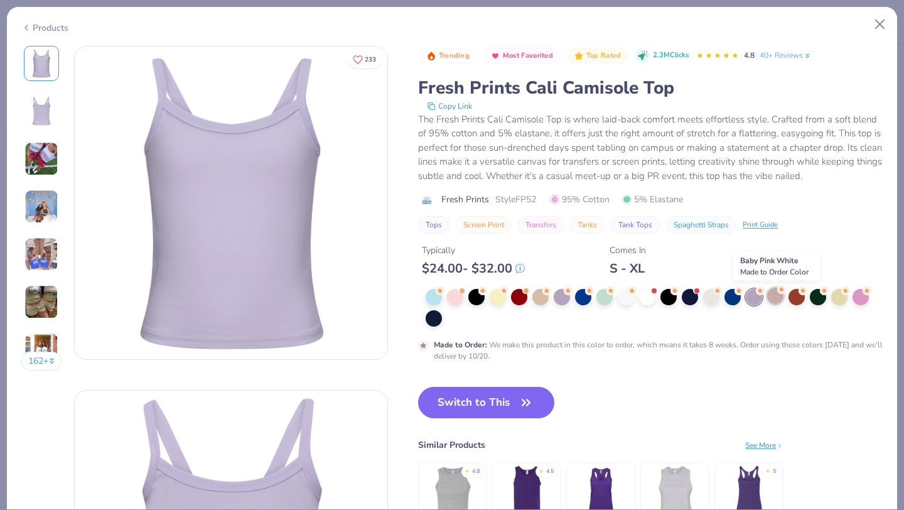
click at [777, 300] on div at bounding box center [775, 296] width 16 height 16
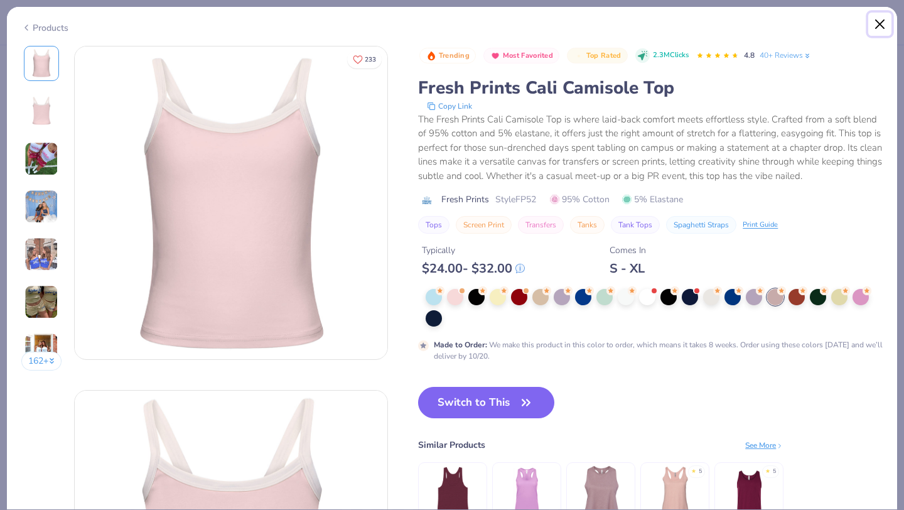
click at [877, 26] on button "Close" at bounding box center [880, 25] width 24 height 24
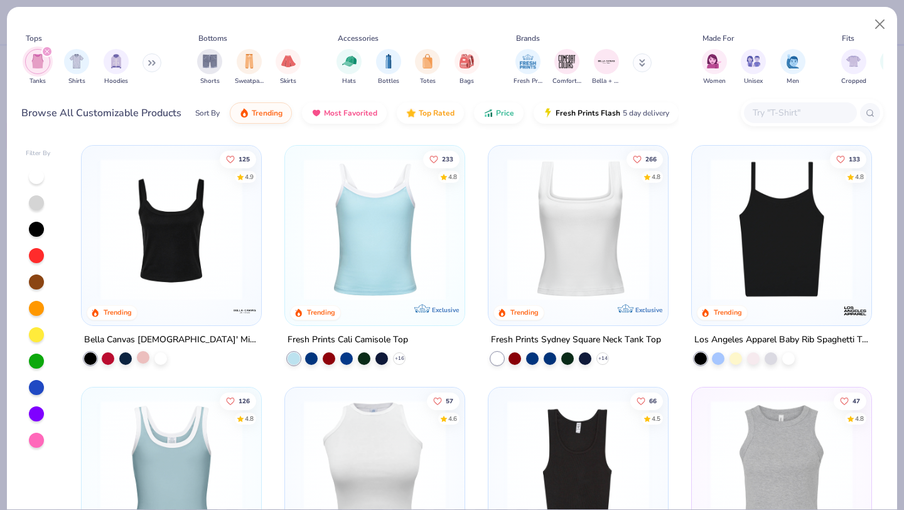
click at [139, 360] on div at bounding box center [143, 357] width 13 height 13
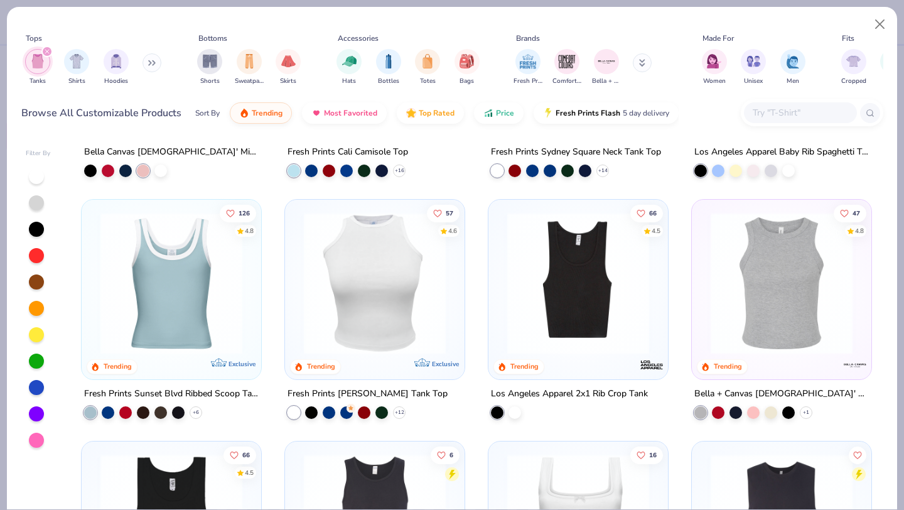
scroll to position [190, 0]
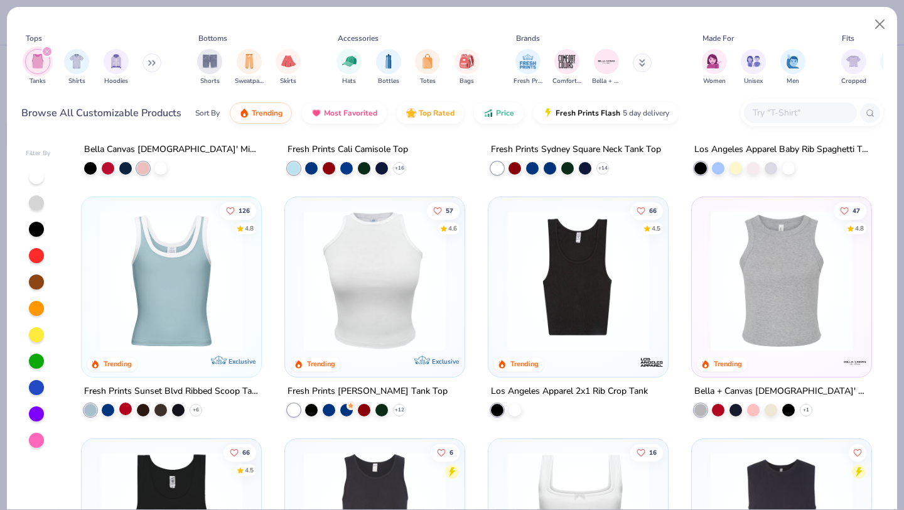
click at [131, 409] on div at bounding box center [125, 408] width 13 height 13
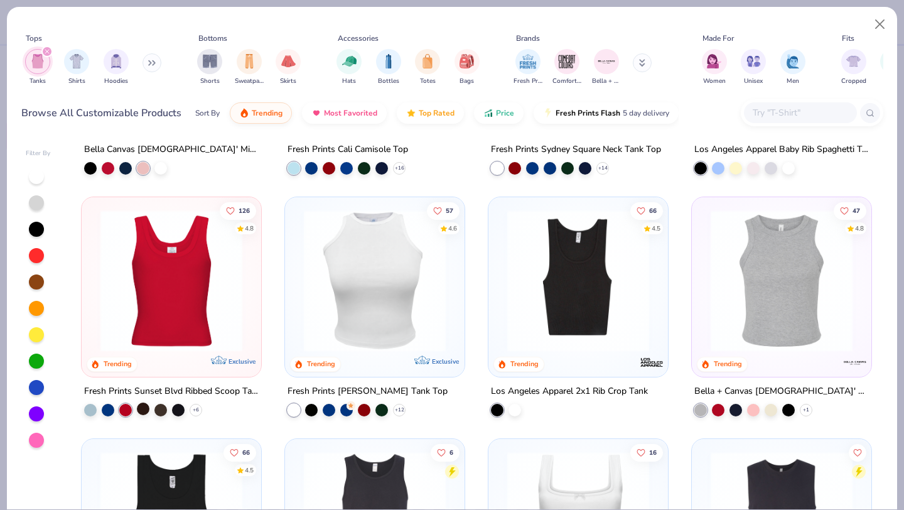
click at [143, 409] on div at bounding box center [143, 408] width 13 height 13
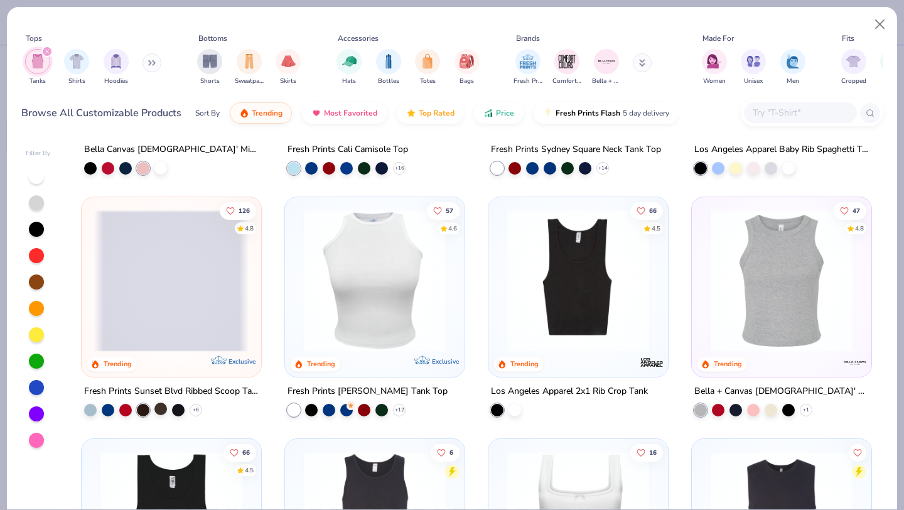
click at [160, 409] on div at bounding box center [160, 408] width 13 height 13
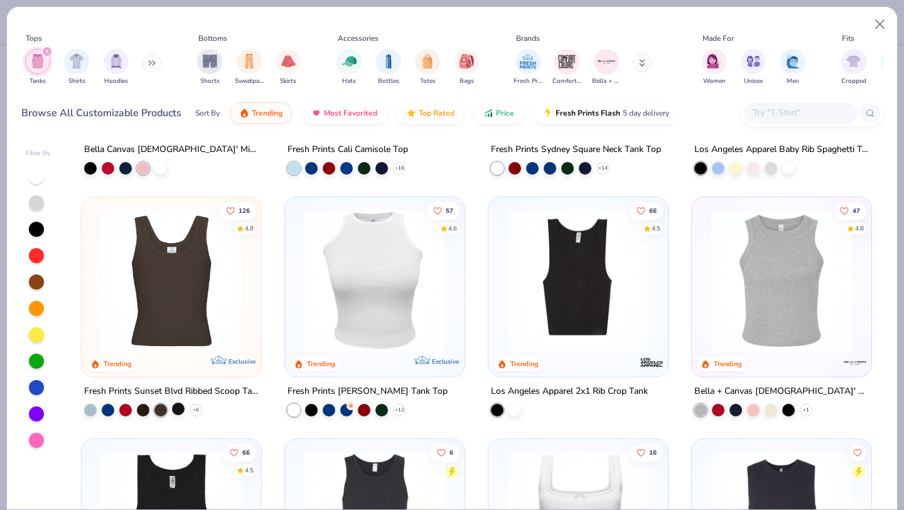
click at [181, 408] on div at bounding box center [178, 408] width 13 height 13
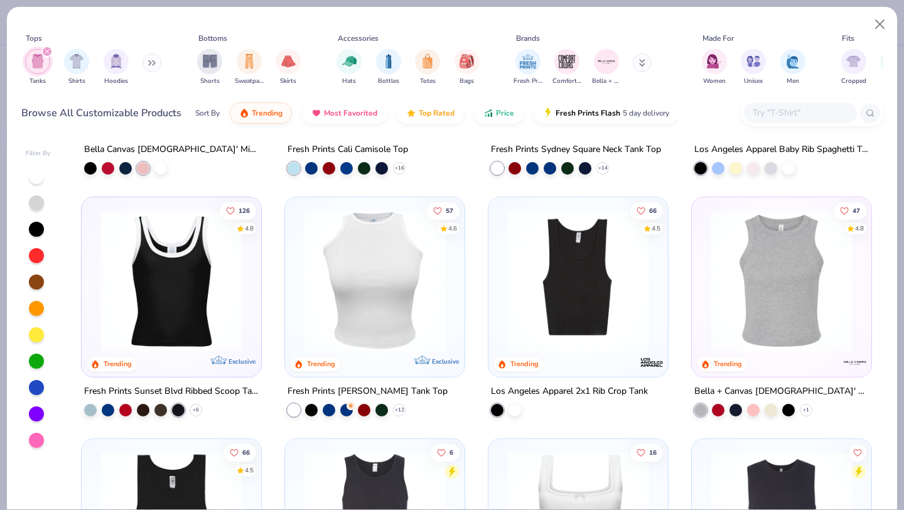
click at [116, 409] on div "+ 6" at bounding box center [143, 409] width 118 height 13
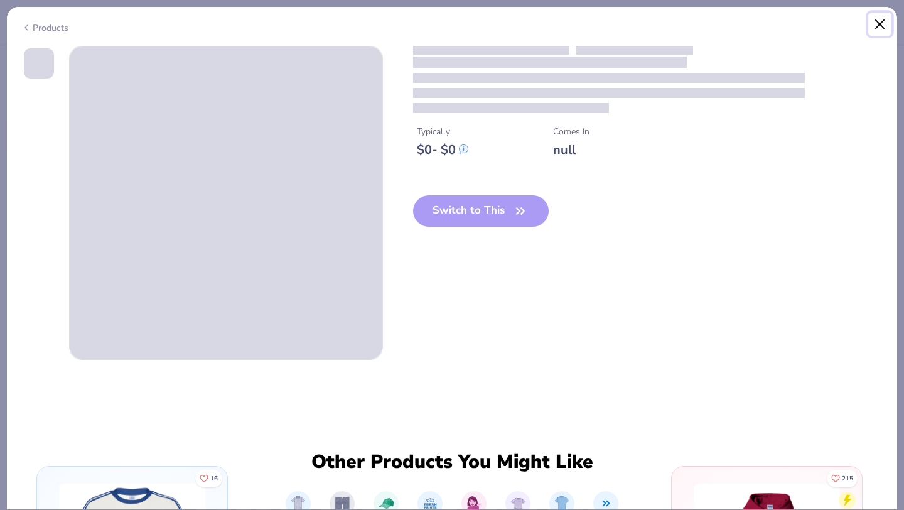
click at [879, 23] on button "Close" at bounding box center [880, 25] width 24 height 24
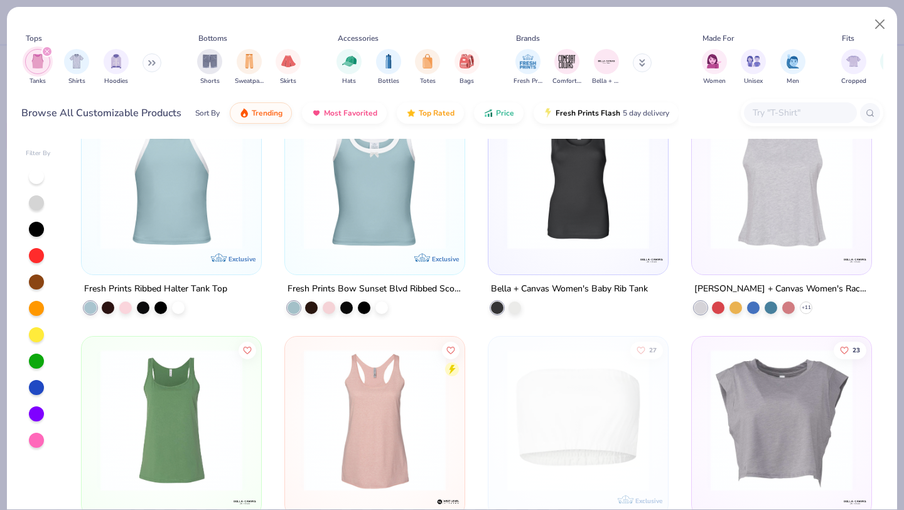
scroll to position [1024, 0]
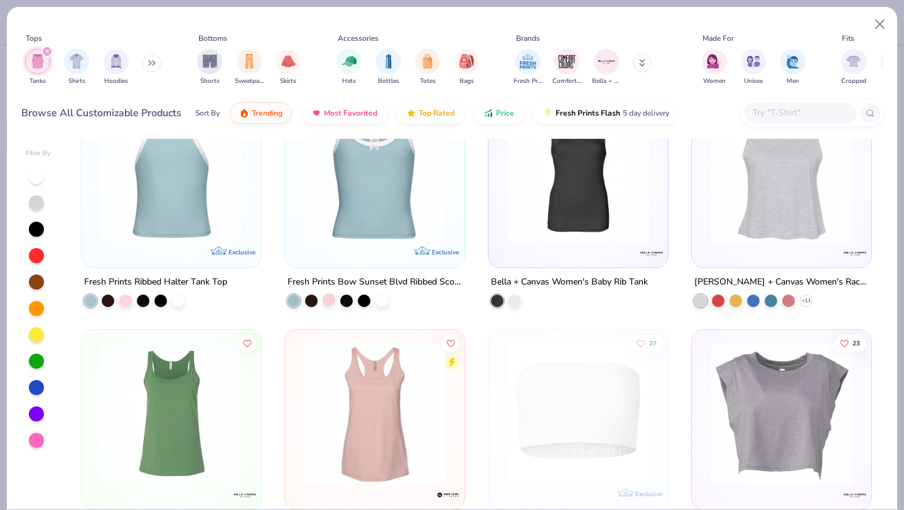
click at [328, 301] on div at bounding box center [329, 299] width 13 height 13
click at [330, 300] on div at bounding box center [329, 299] width 13 height 13
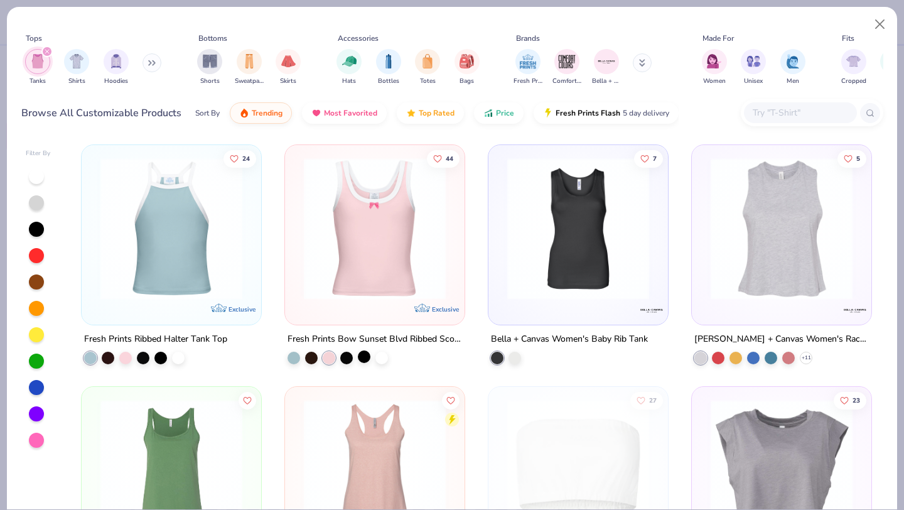
scroll to position [968, 0]
click at [125, 355] on div at bounding box center [125, 356] width 13 height 13
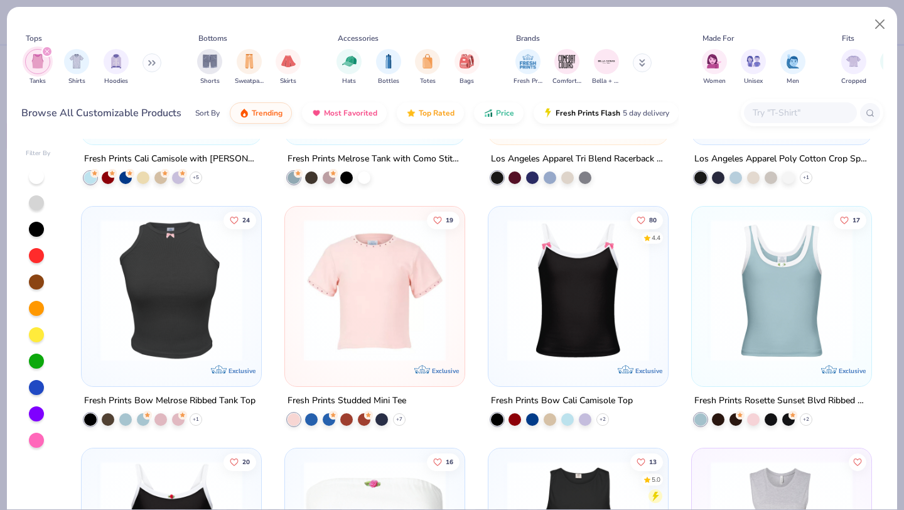
scroll to position [2114, 0]
click at [581, 419] on div at bounding box center [585, 417] width 13 height 13
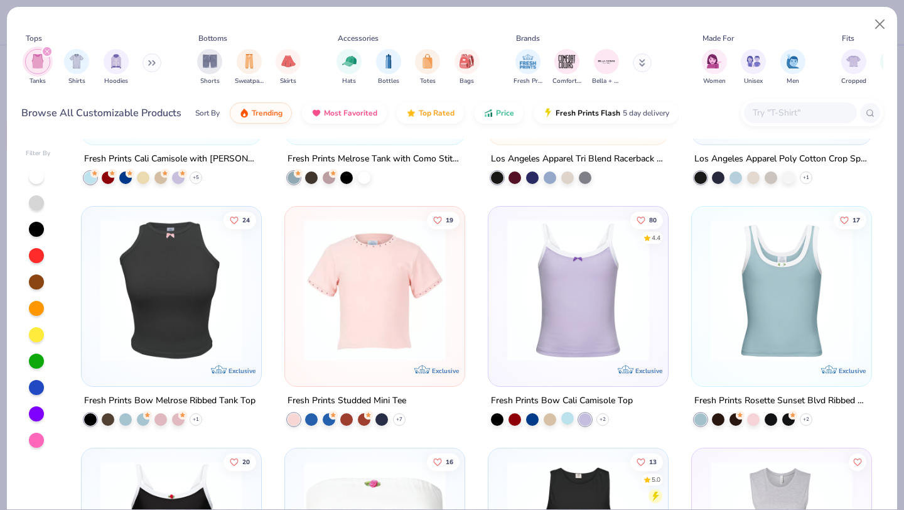
click at [568, 419] on div at bounding box center [567, 417] width 13 height 13
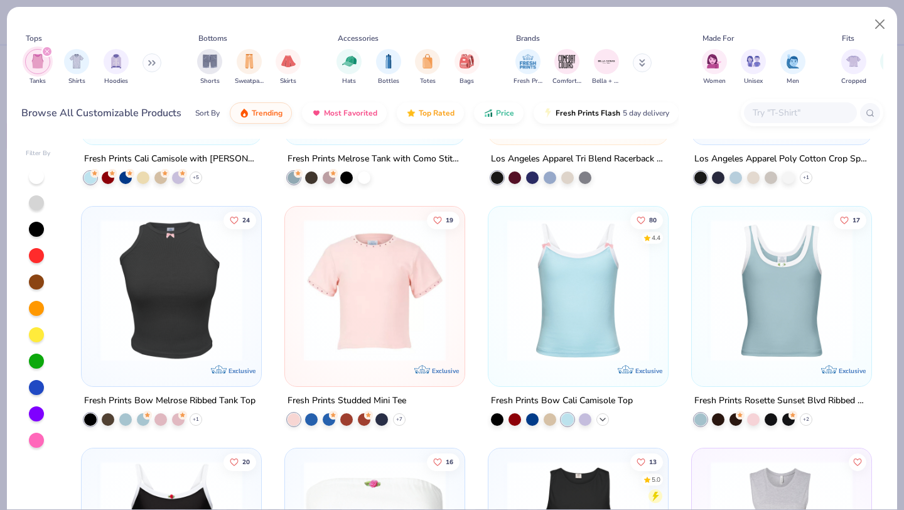
click at [603, 414] on icon at bounding box center [603, 419] width 10 height 10
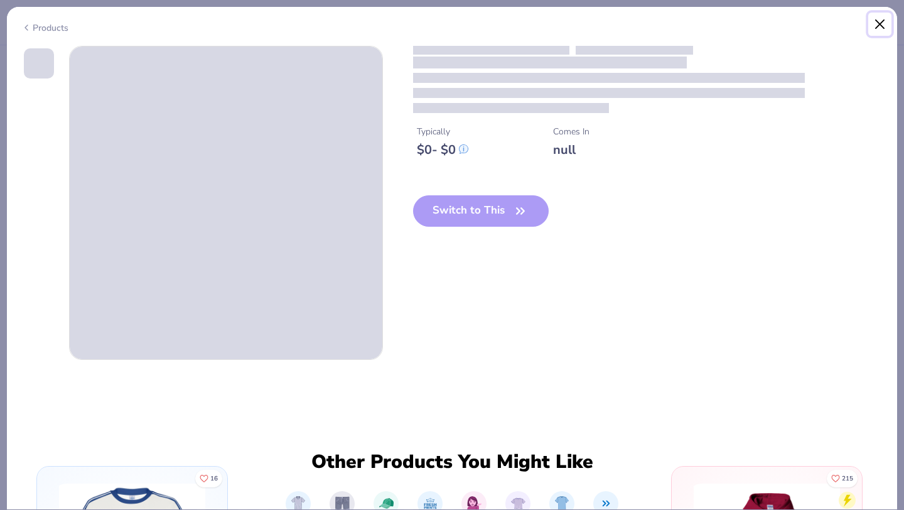
click at [882, 24] on button "Close" at bounding box center [880, 25] width 24 height 24
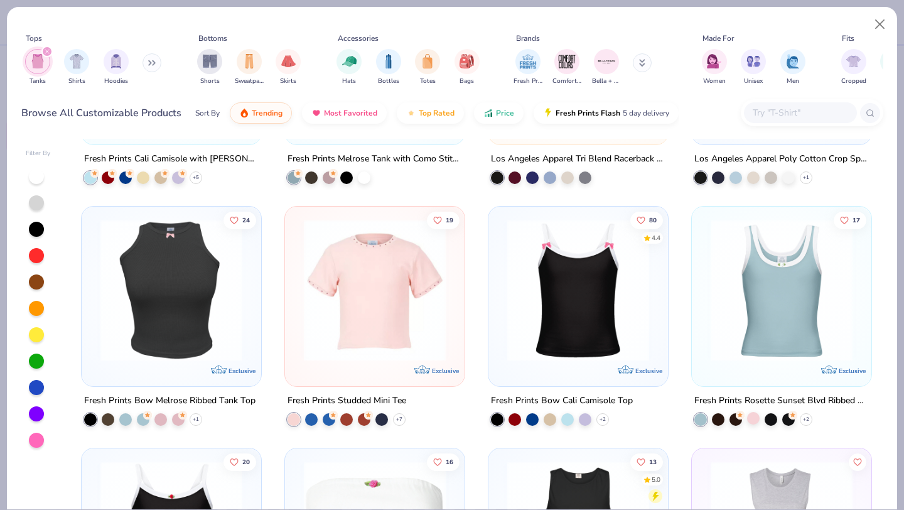
click at [752, 418] on div at bounding box center [753, 417] width 13 height 13
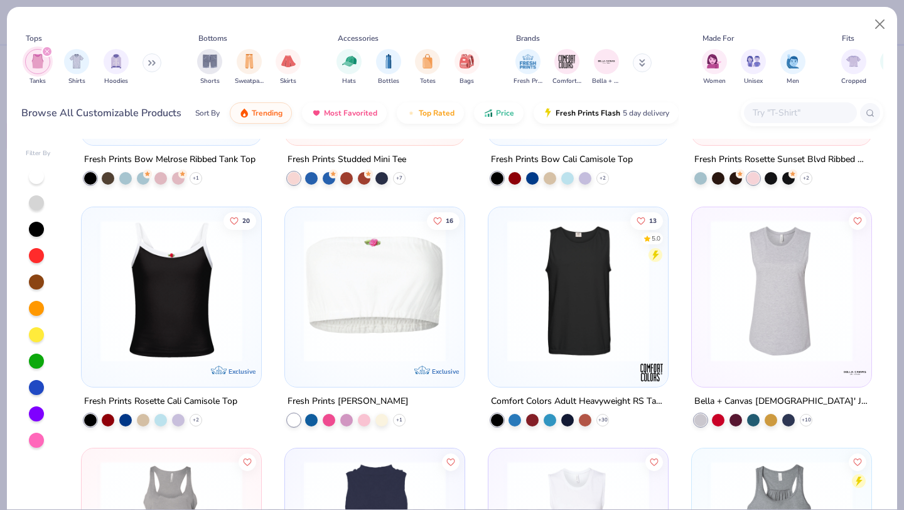
scroll to position [2356, 0]
click at [163, 416] on div at bounding box center [160, 417] width 13 height 13
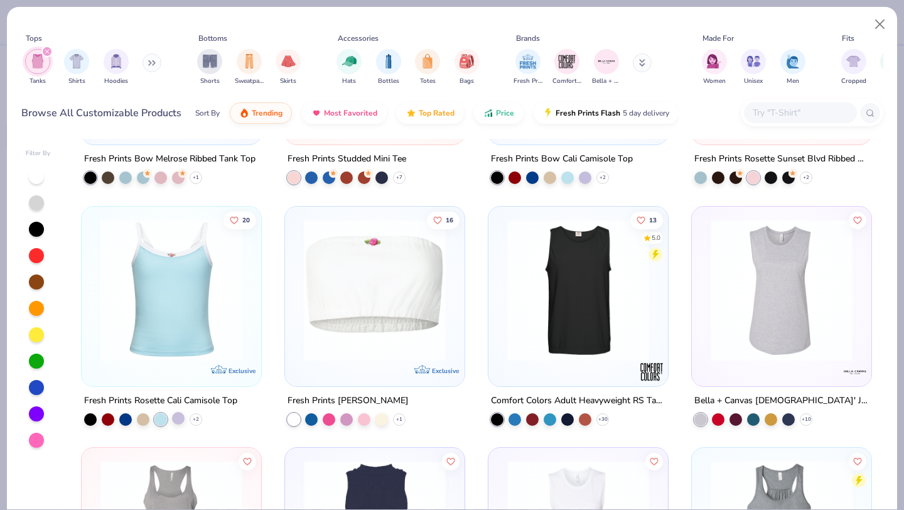
click at [181, 416] on div at bounding box center [178, 417] width 13 height 13
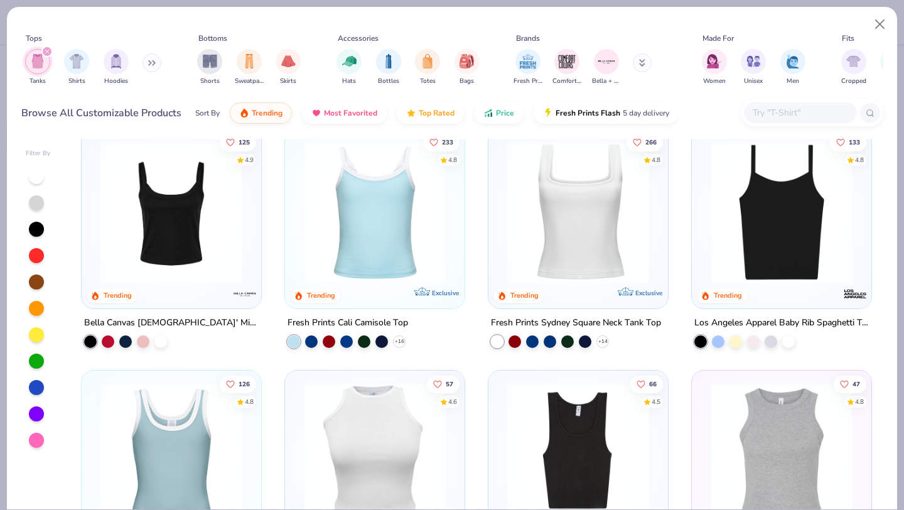
scroll to position [0, 0]
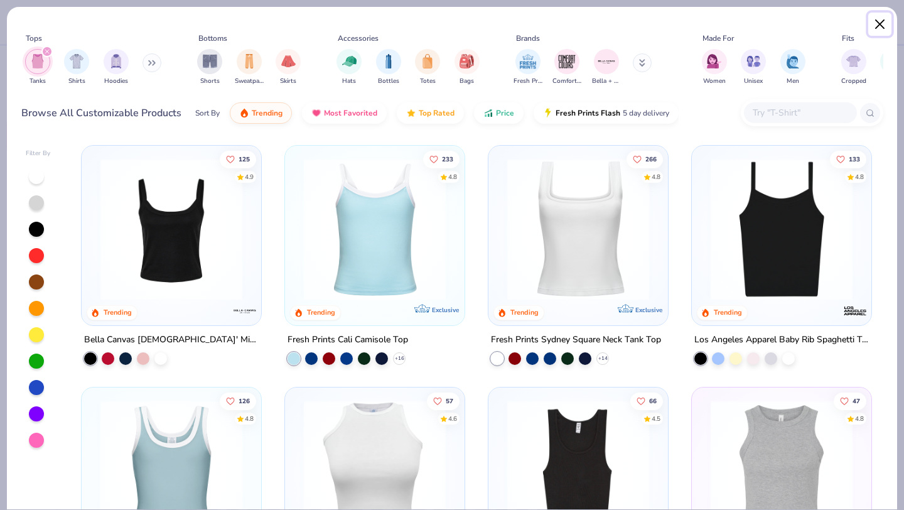
click at [881, 23] on button "Close" at bounding box center [880, 25] width 24 height 24
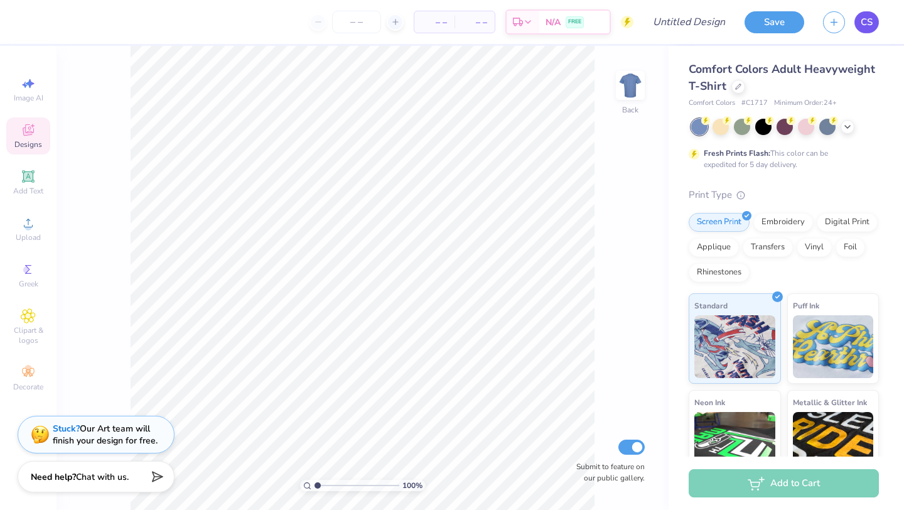
click at [862, 21] on span "CS" at bounding box center [867, 22] width 12 height 14
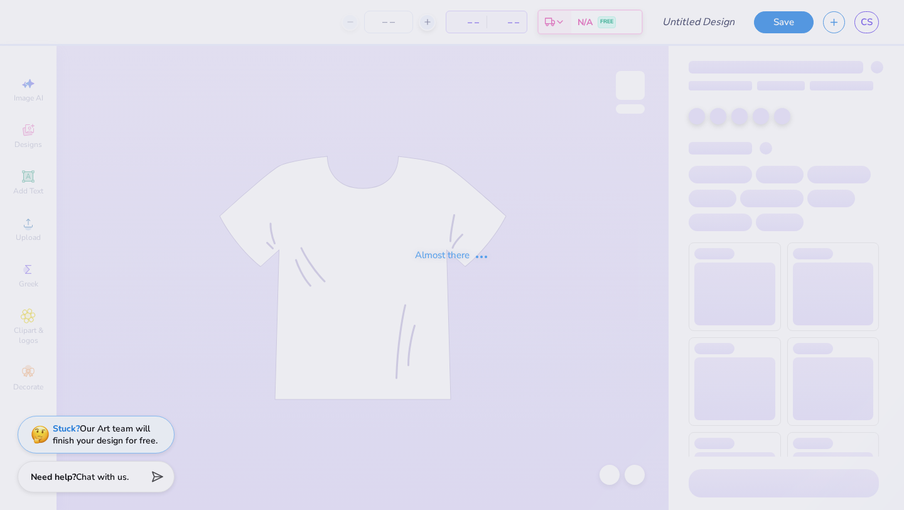
type input "Sisterhood"
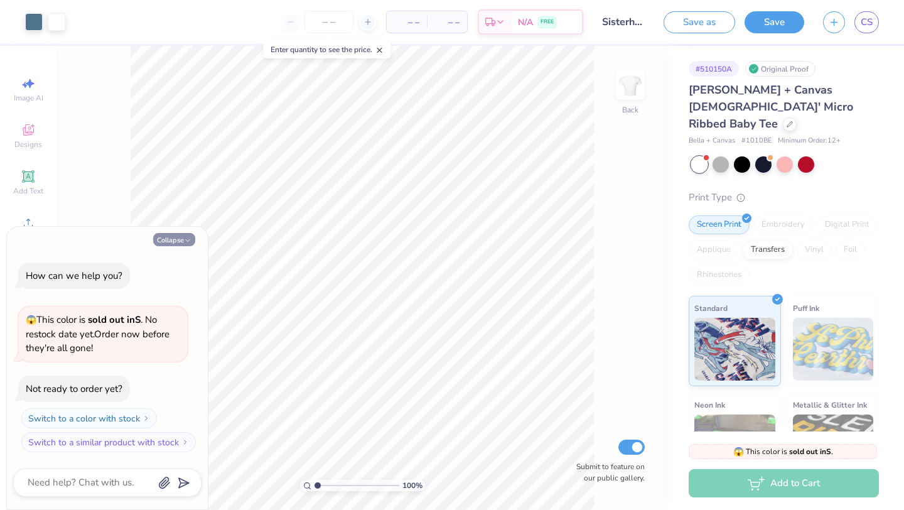
click at [187, 241] on polyline "button" at bounding box center [188, 240] width 4 height 2
type textarea "x"
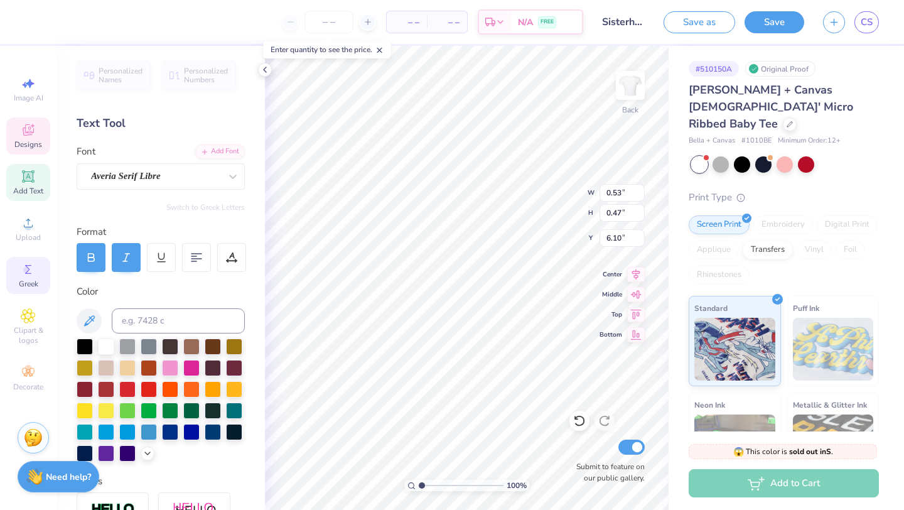
click at [26, 262] on icon at bounding box center [28, 269] width 15 height 15
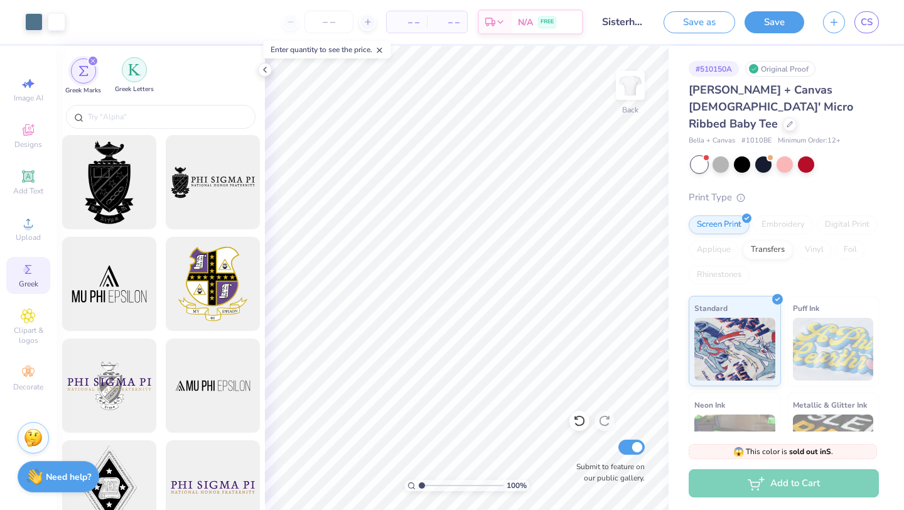
click at [128, 71] on img "filter for Greek Letters" at bounding box center [134, 69] width 13 height 13
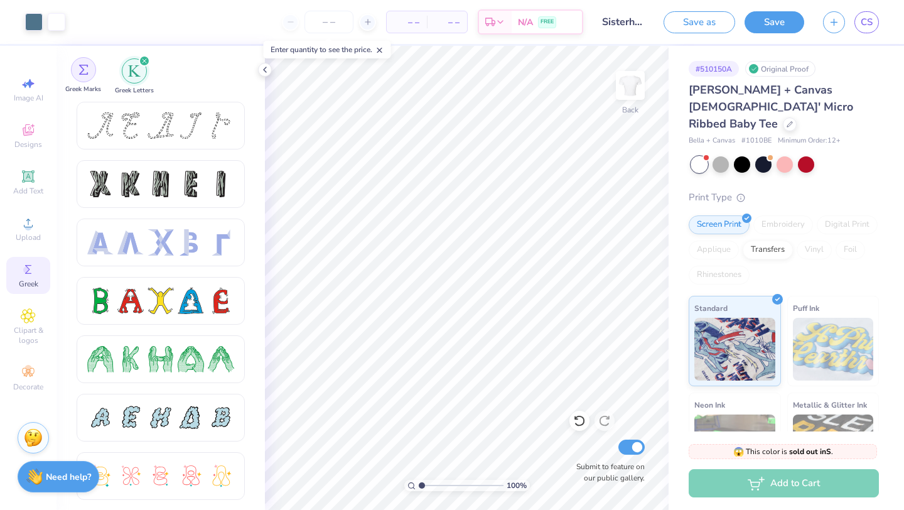
click at [90, 73] on div "filter for Greek Marks" at bounding box center [83, 69] width 25 height 25
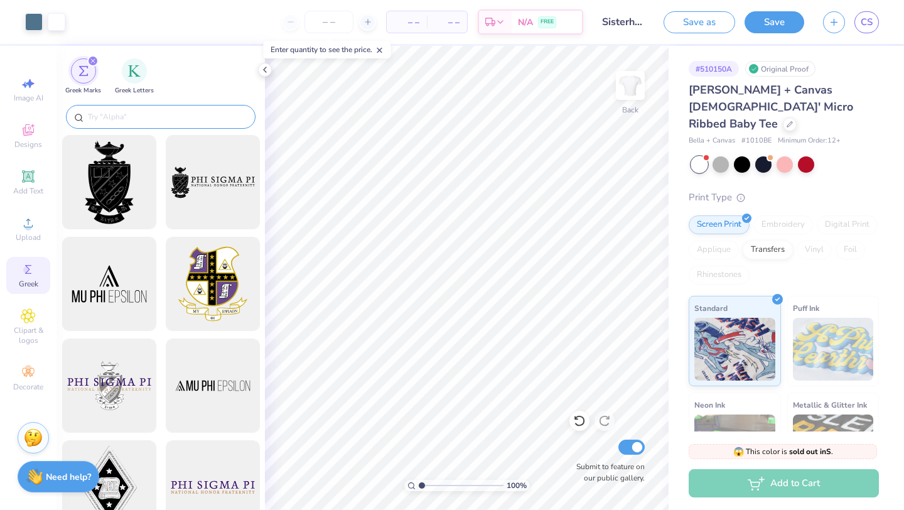
click at [143, 119] on input "text" at bounding box center [167, 117] width 161 height 13
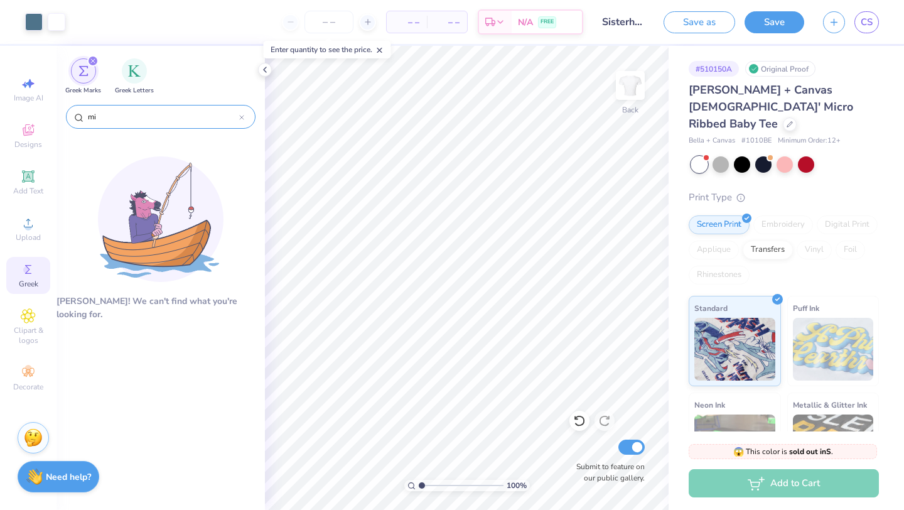
type input "m"
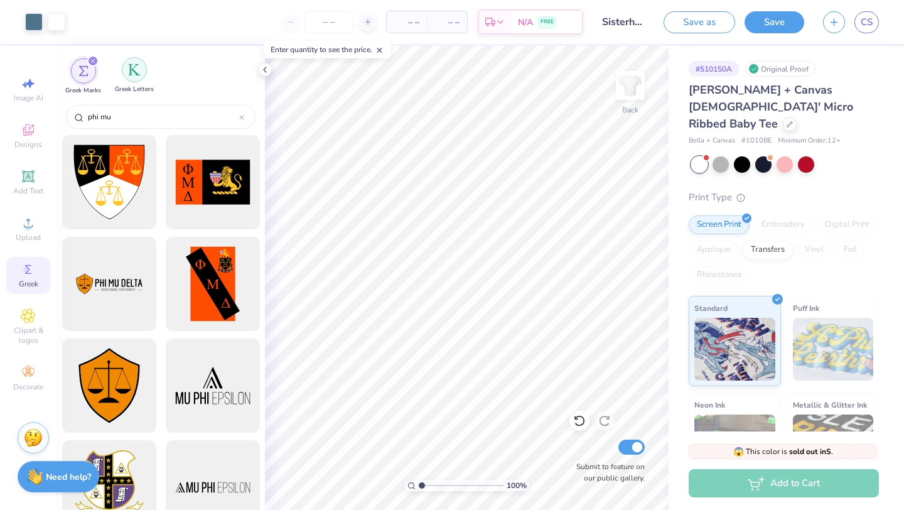
type input "phi mu"
click at [136, 70] on img "filter for Greek Letters" at bounding box center [134, 69] width 13 height 13
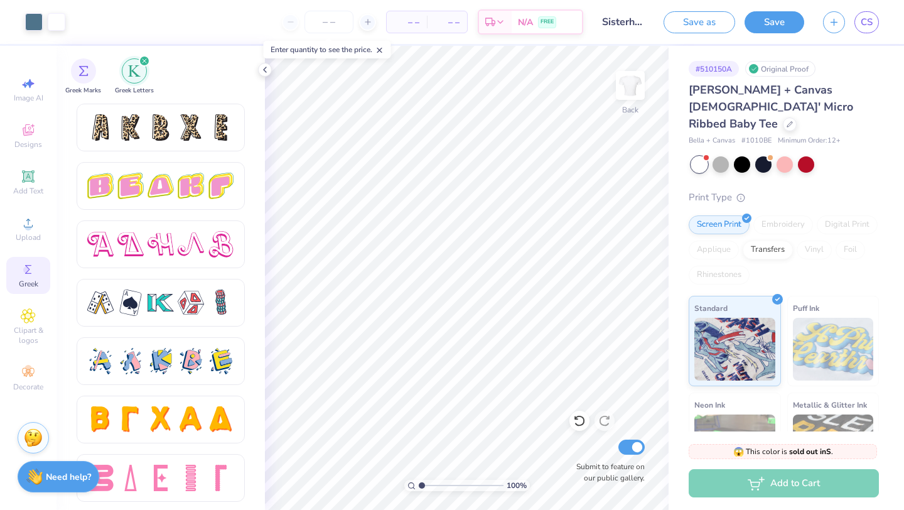
scroll to position [2101, 0]
click at [267, 70] on icon at bounding box center [265, 70] width 10 height 10
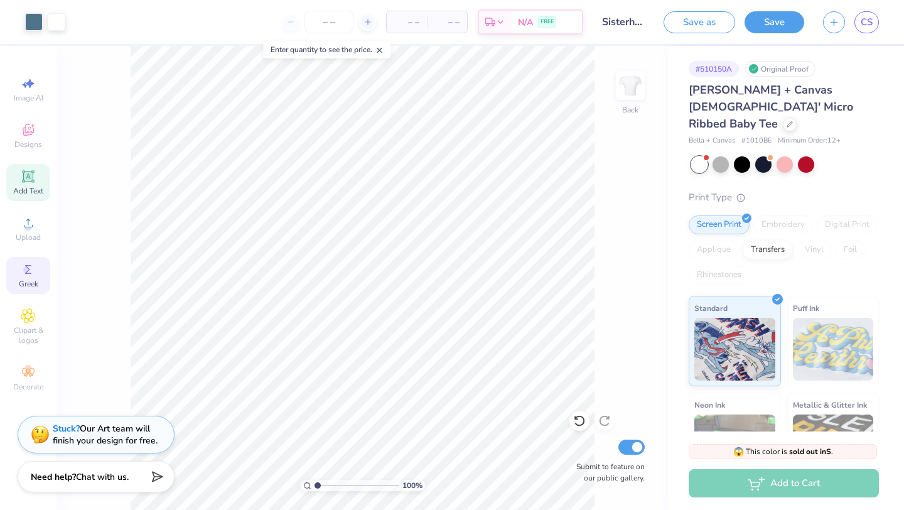
click at [30, 175] on icon at bounding box center [27, 175] width 9 height 9
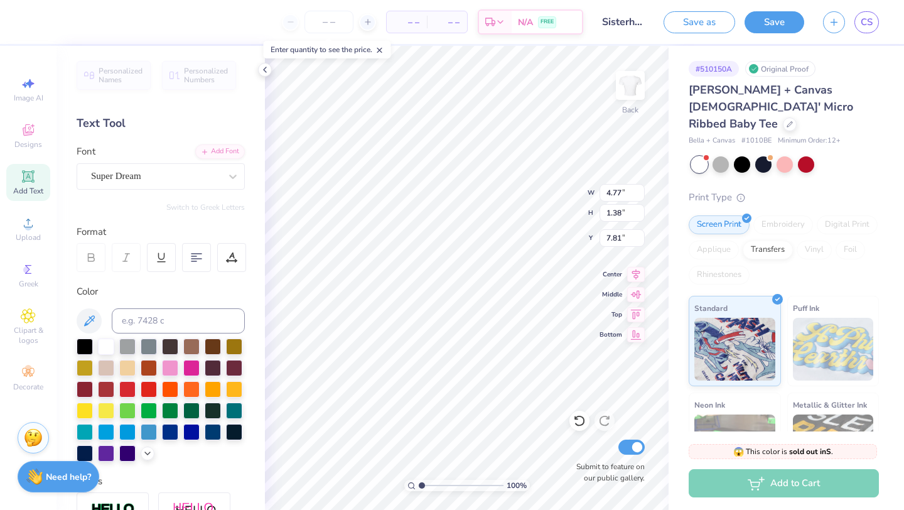
paste textarea
click at [254, 353] on div "Personalized Names Personalized Numbers Text Tool Add Font Font Super Dream Swi…" at bounding box center [161, 278] width 208 height 464
click at [172, 367] on div at bounding box center [170, 367] width 16 height 16
click at [168, 369] on div at bounding box center [170, 367] width 16 height 16
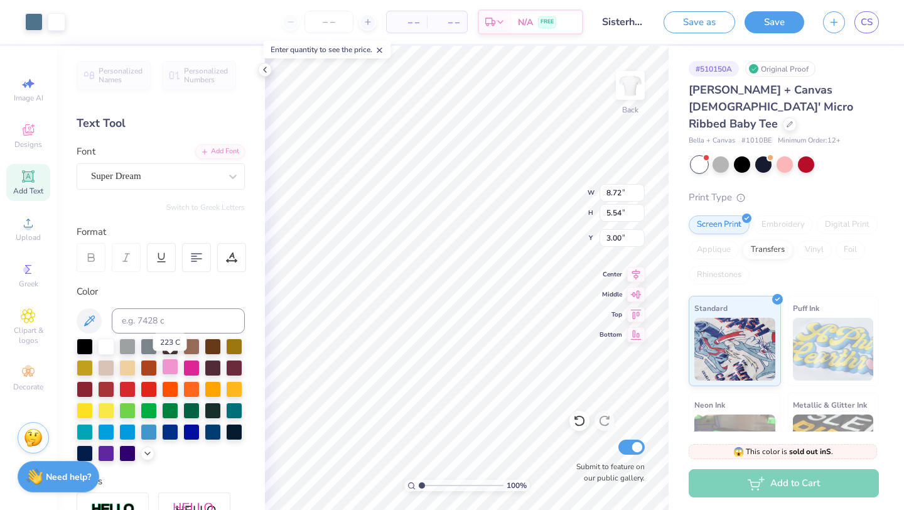
click at [168, 369] on div at bounding box center [170, 367] width 16 height 16
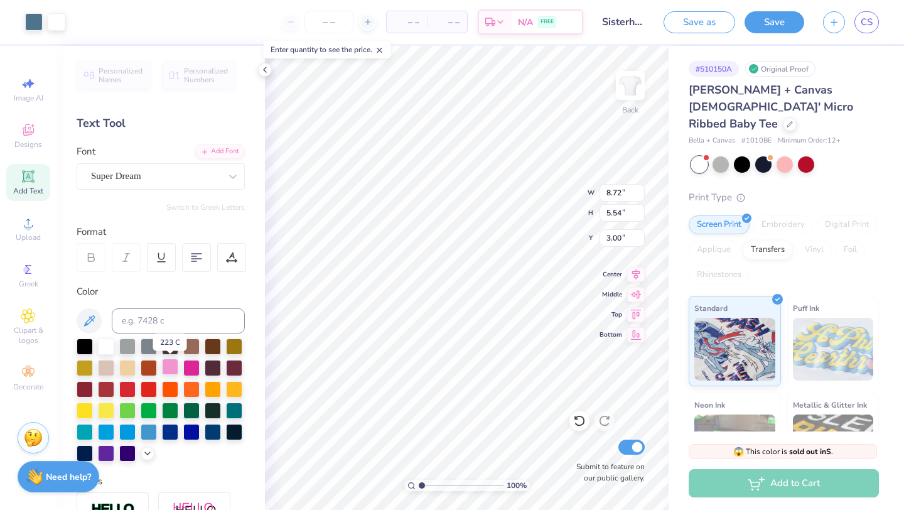
click at [168, 369] on div at bounding box center [170, 367] width 16 height 16
click at [266, 71] on icon at bounding box center [265, 70] width 10 height 10
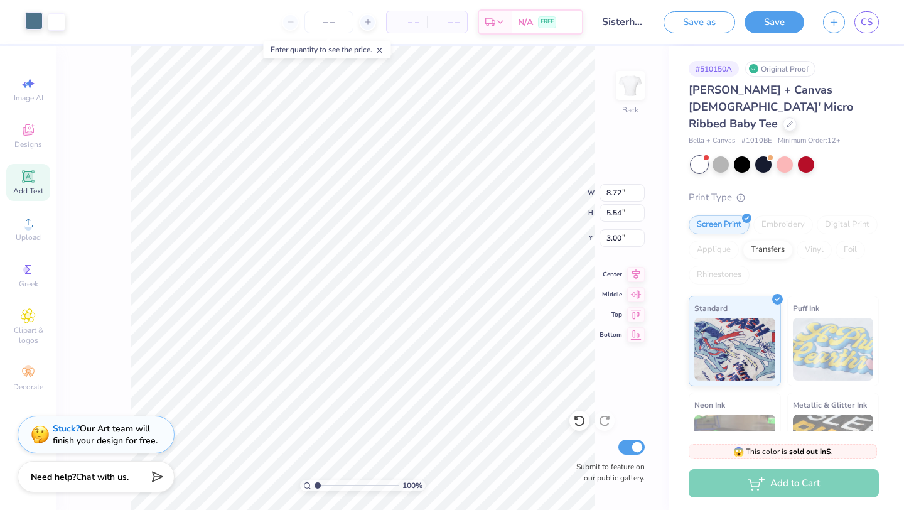
click at [34, 21] on div at bounding box center [34, 21] width 18 height 18
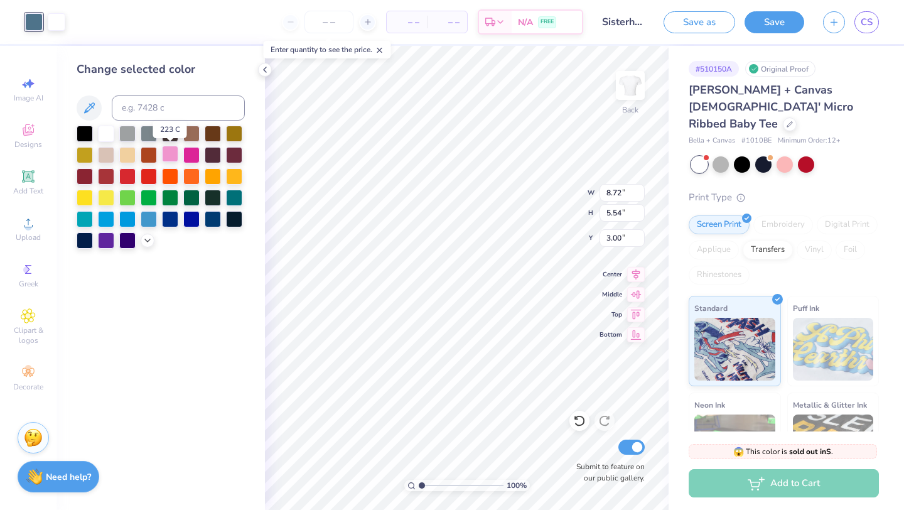
click at [172, 156] on div at bounding box center [170, 154] width 16 height 16
click at [192, 156] on div at bounding box center [191, 154] width 16 height 16
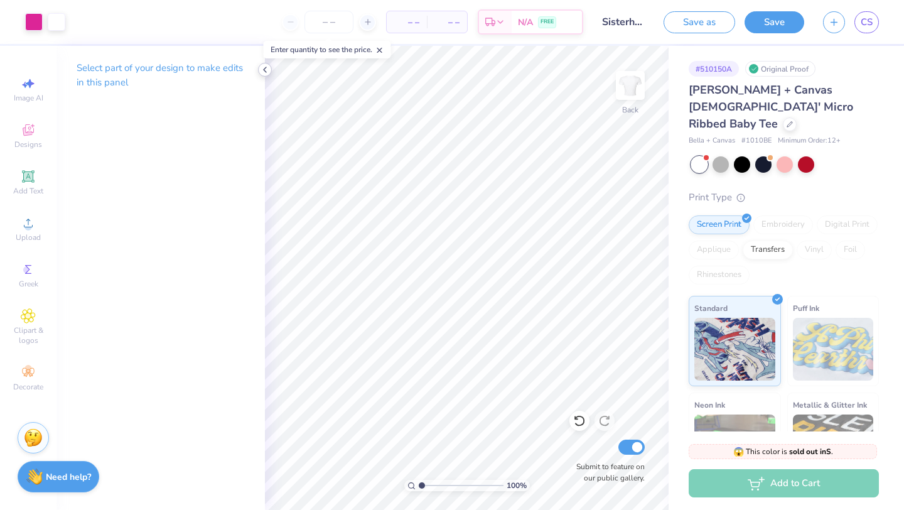
click at [266, 72] on polyline at bounding box center [265, 69] width 3 height 5
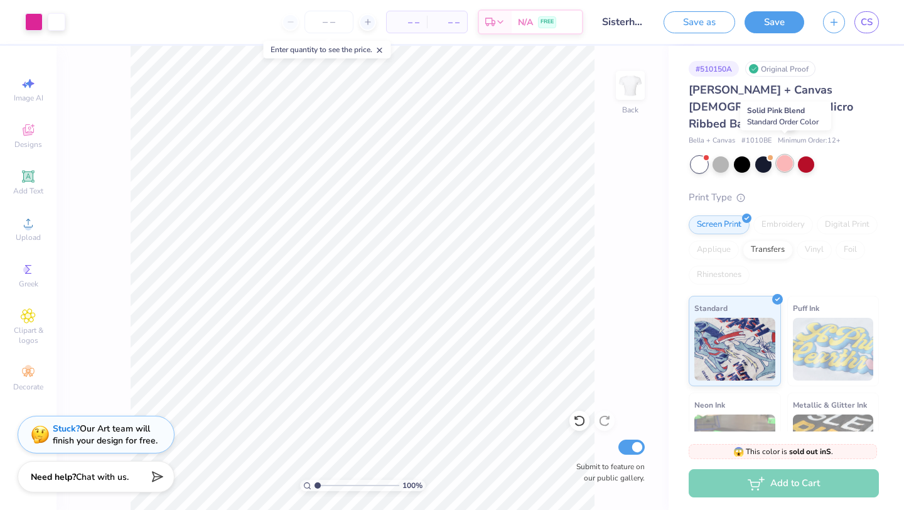
click at [790, 155] on div at bounding box center [785, 163] width 16 height 16
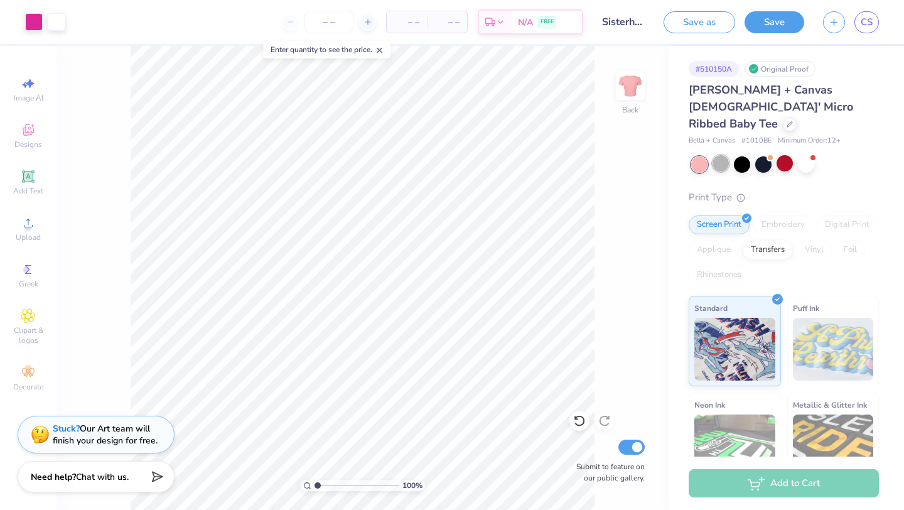
click at [723, 155] on div at bounding box center [721, 163] width 16 height 16
click at [810, 155] on div at bounding box center [806, 163] width 16 height 16
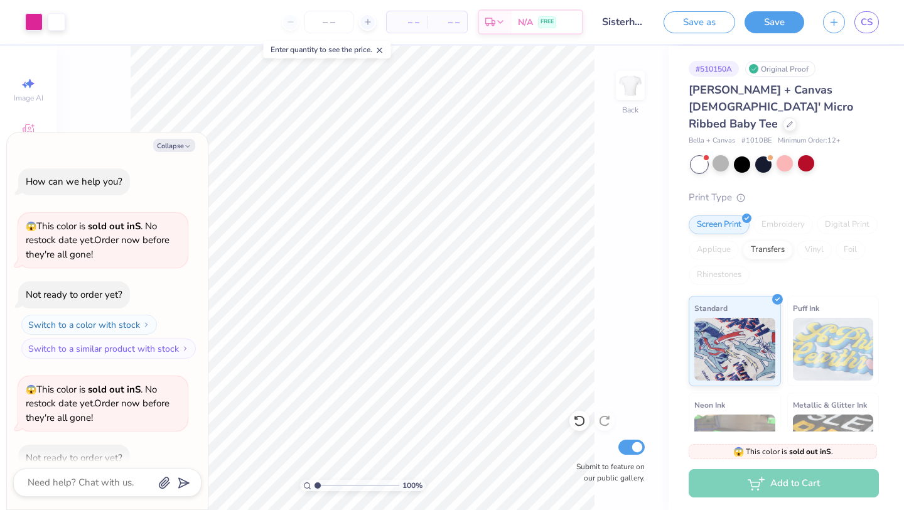
scroll to position [69, 0]
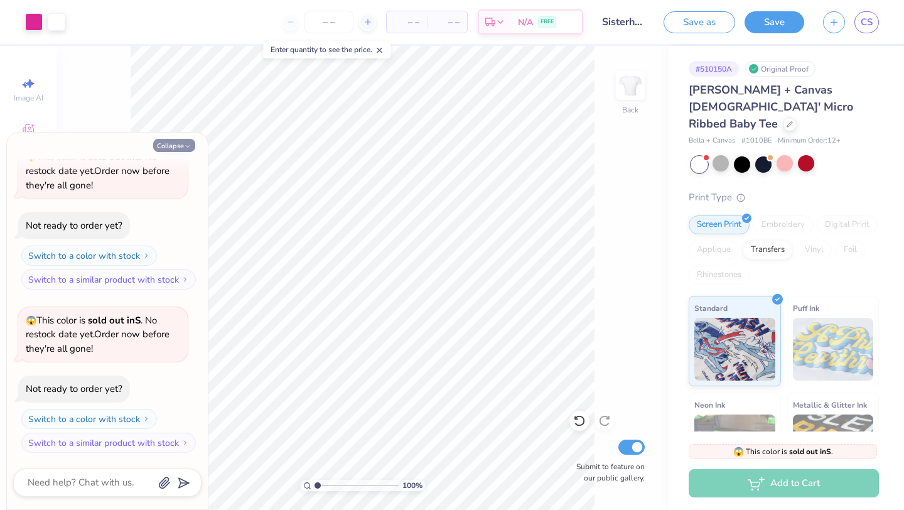
click at [179, 143] on button "Collapse" at bounding box center [174, 145] width 42 height 13
type textarea "x"
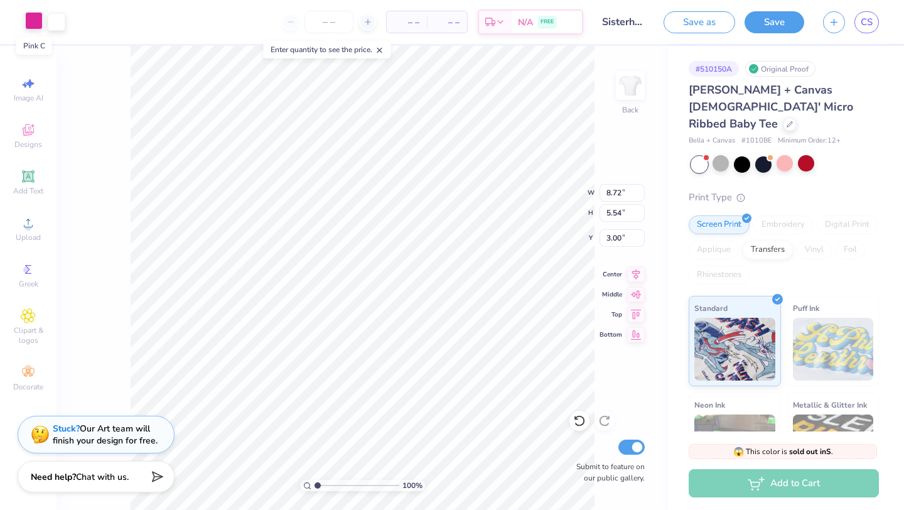
click at [31, 20] on div at bounding box center [34, 21] width 18 height 18
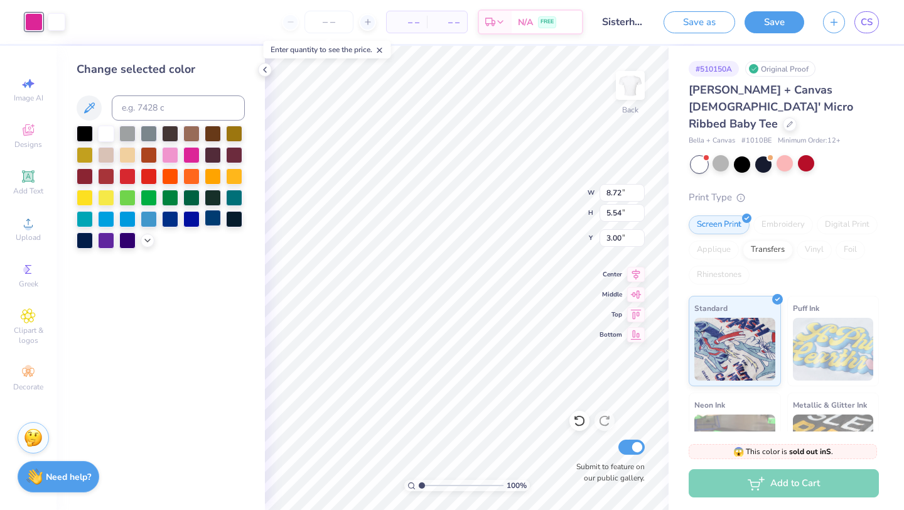
click at [217, 220] on div at bounding box center [213, 218] width 16 height 16
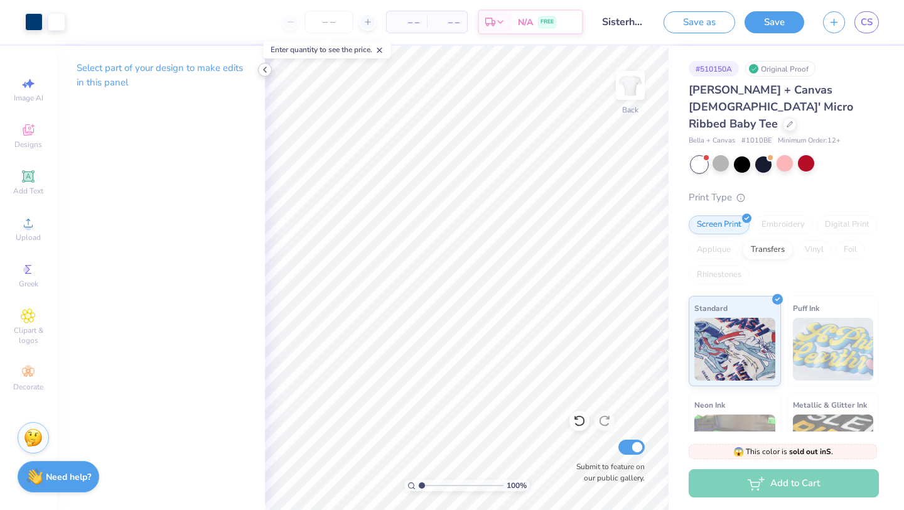
click at [264, 67] on icon at bounding box center [265, 70] width 10 height 10
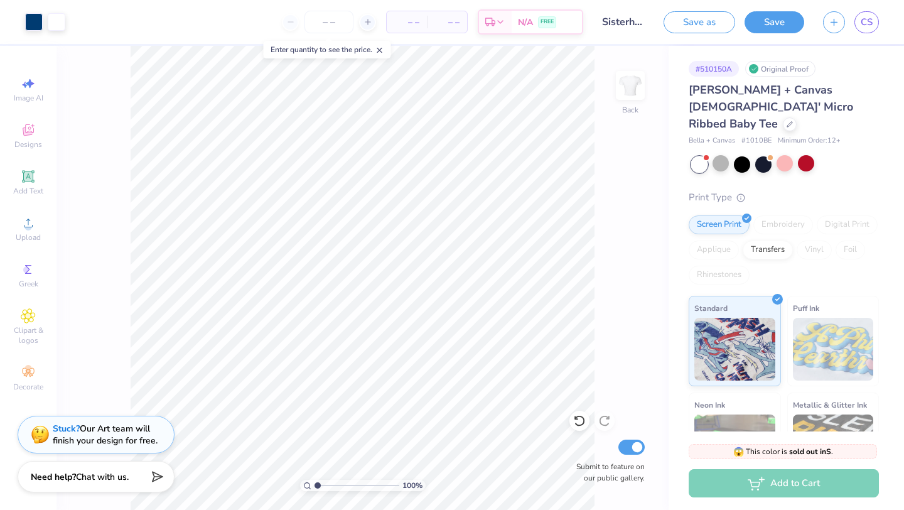
type input "6.56"
click at [364, 484] on input "range" at bounding box center [357, 485] width 85 height 11
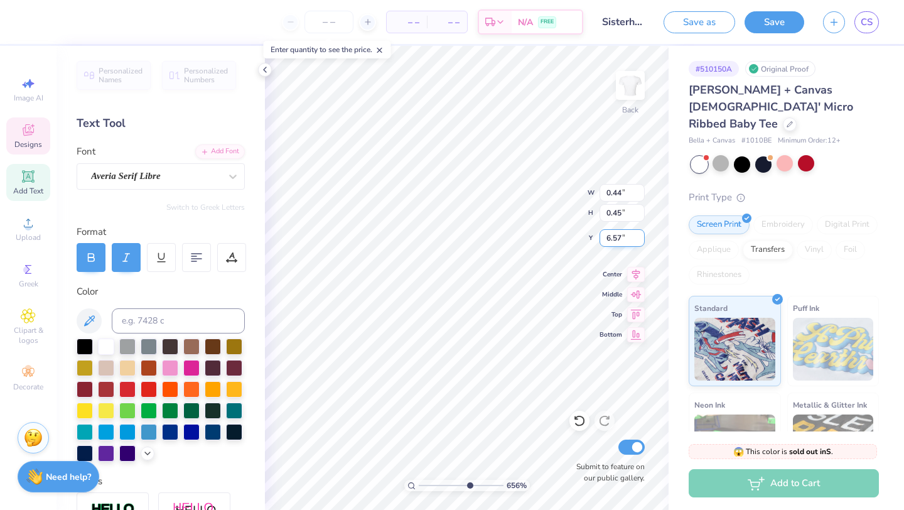
click at [624, 239] on div "656 % Back W 0.44 0.44 " H 0.45 0.45 " Y 6.57 6.57 " Center Middle Top Bottom S…" at bounding box center [467, 278] width 404 height 464
type input "6.00"
type input "6.01"
type textarea "Gamma Zeta"
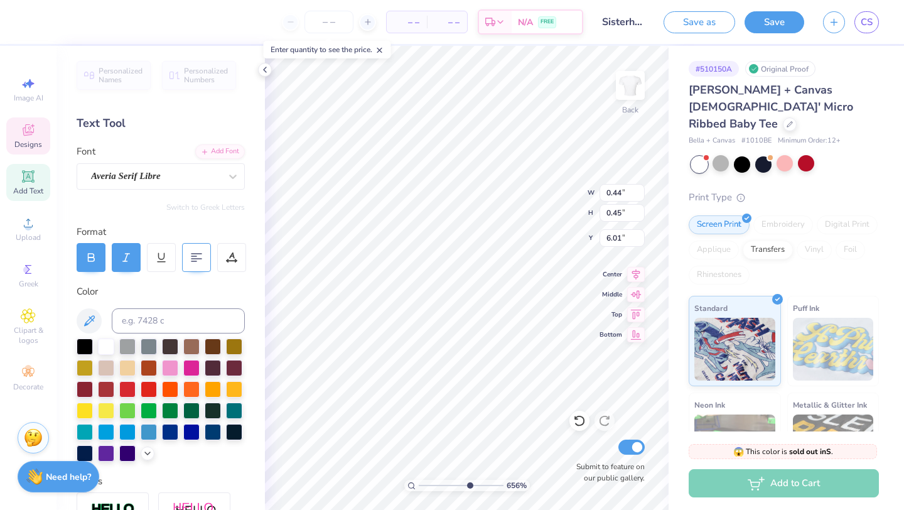
click at [207, 262] on div at bounding box center [196, 257] width 29 height 29
click at [232, 261] on icon at bounding box center [231, 257] width 11 height 11
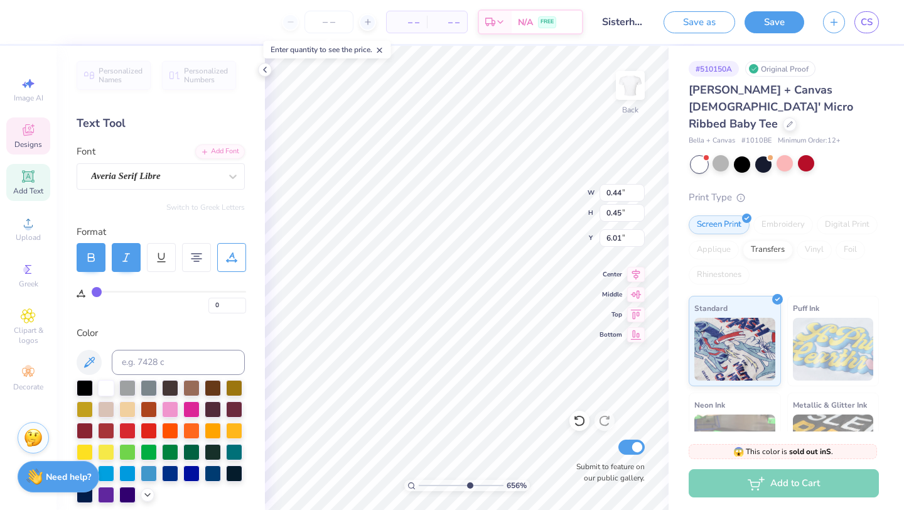
drag, startPoint x: 95, startPoint y: 291, endPoint x: 77, endPoint y: 291, distance: 17.6
click at [92, 291] on input "range" at bounding box center [169, 292] width 154 height 2
click at [161, 321] on div "Personalized Names Personalized Numbers Text Tool Add Font Font Averia Serif Li…" at bounding box center [161, 278] width 208 height 464
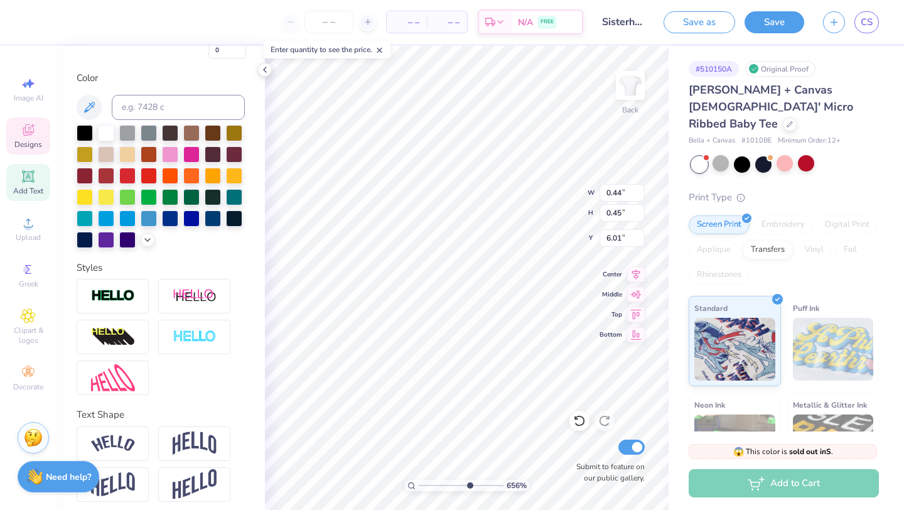
scroll to position [261, 0]
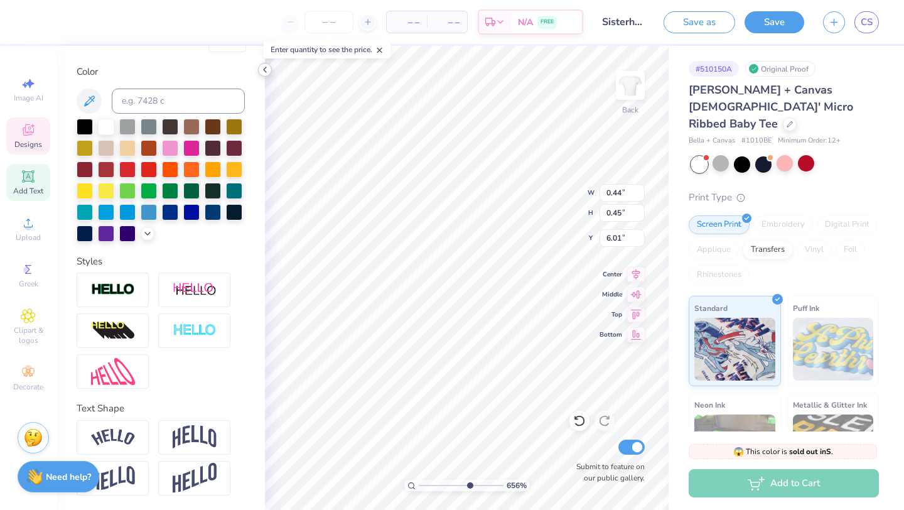
click at [265, 70] on icon at bounding box center [265, 70] width 10 height 10
type input "0.79"
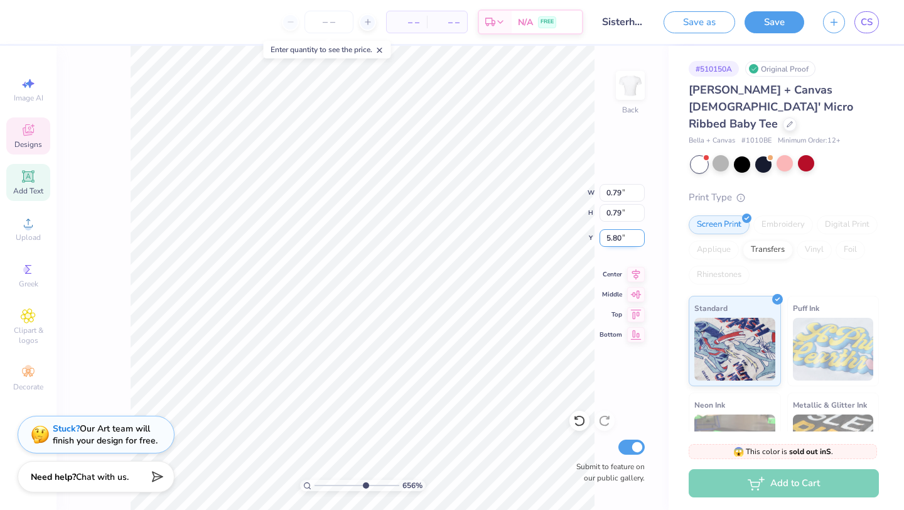
click at [639, 241] on input "5.79" at bounding box center [622, 238] width 45 height 18
click at [639, 233] on input "5.8" at bounding box center [622, 238] width 45 height 18
type input "5.80"
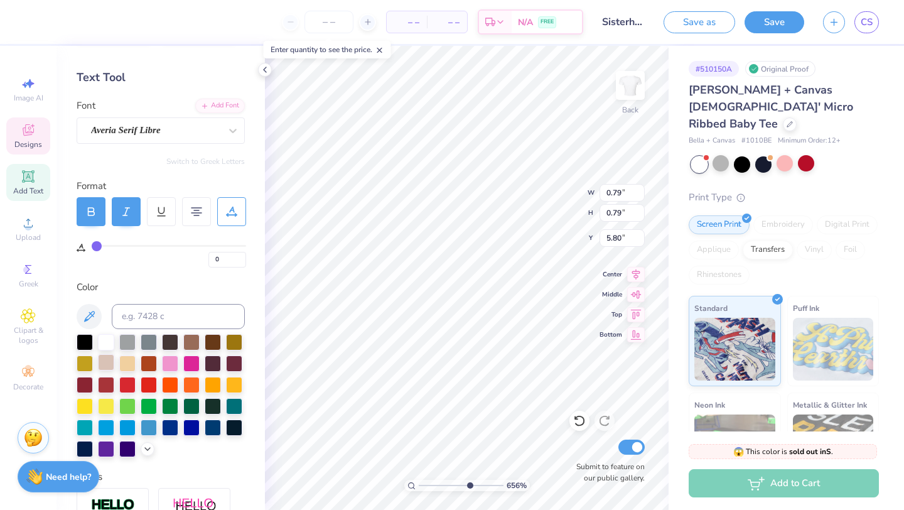
scroll to position [43, 0]
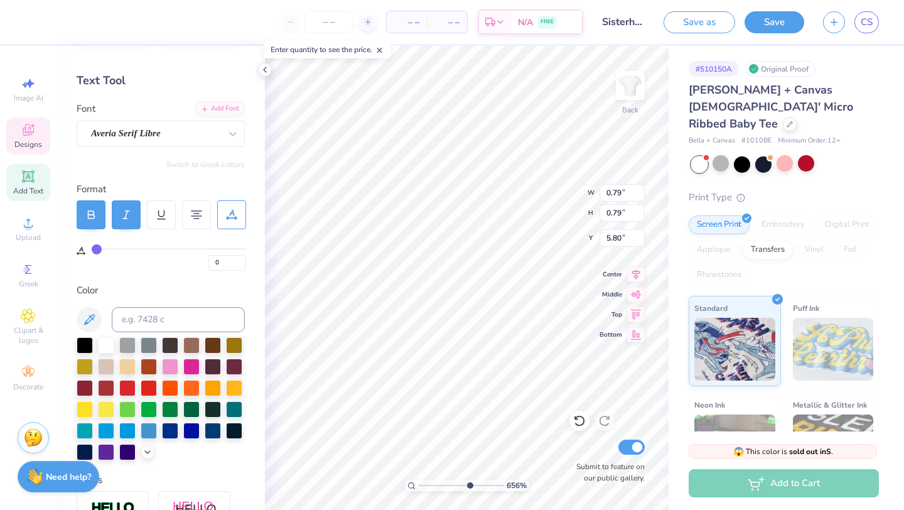
click at [229, 210] on icon at bounding box center [231, 214] width 11 height 11
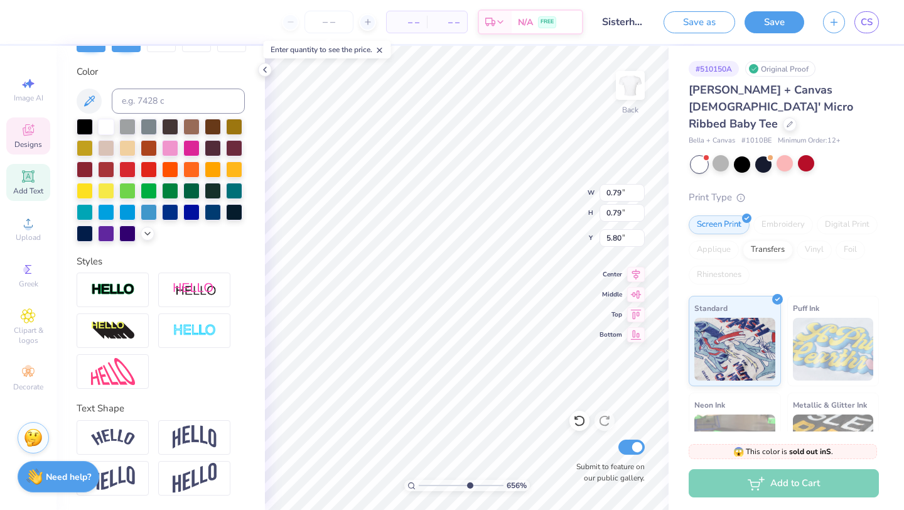
scroll to position [0, 0]
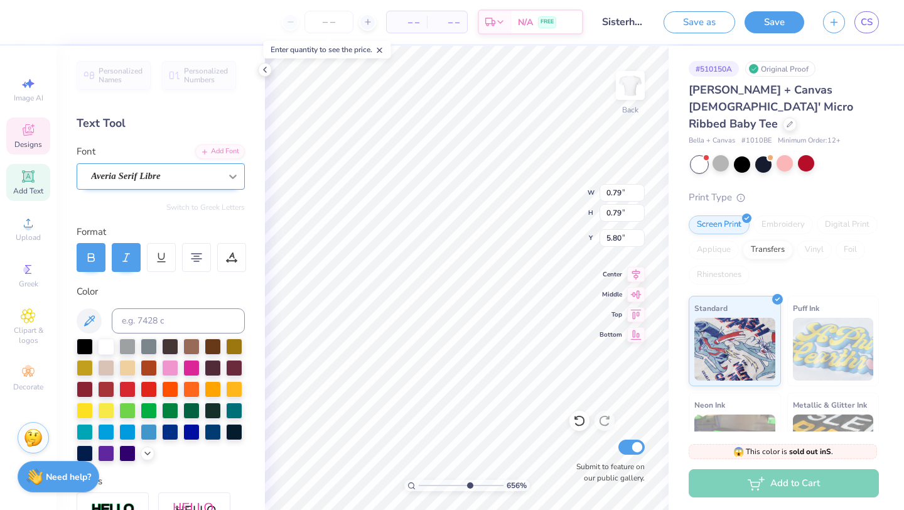
click at [237, 180] on icon at bounding box center [233, 176] width 13 height 13
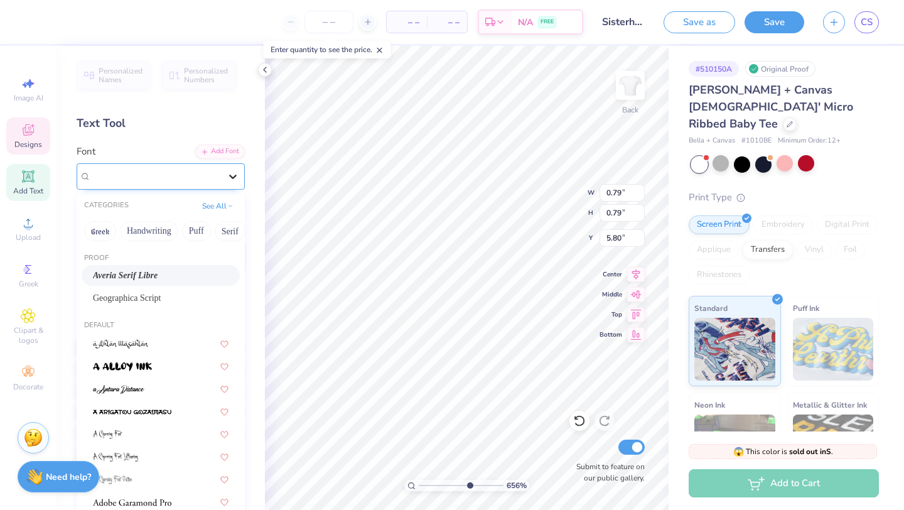
click at [236, 179] on icon at bounding box center [233, 176] width 13 height 13
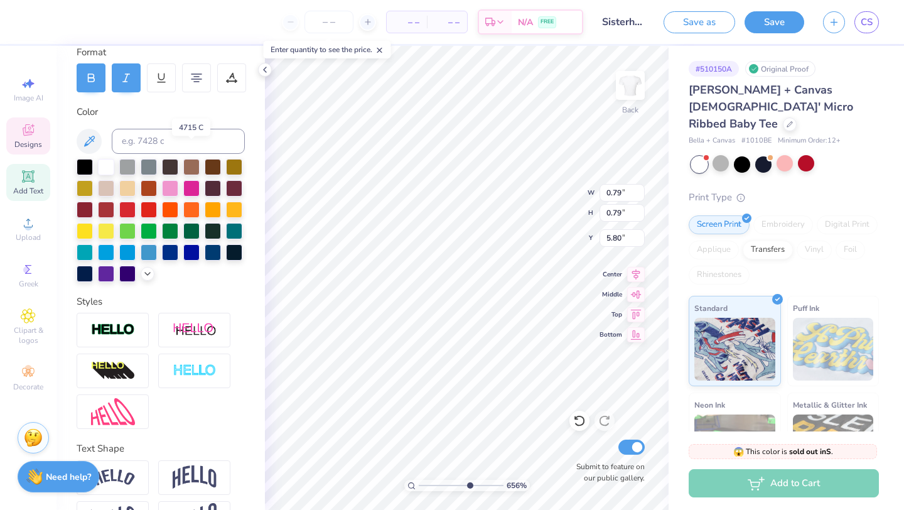
scroll to position [220, 0]
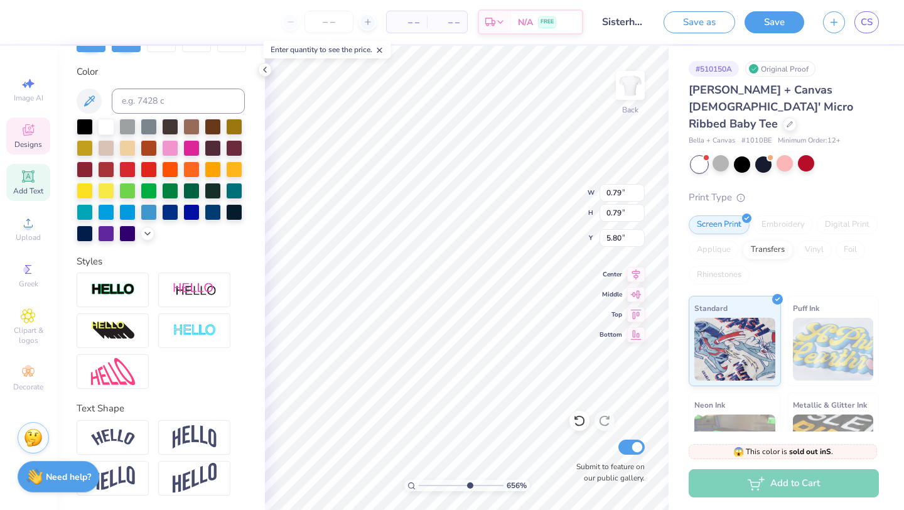
click at [292, 27] on div at bounding box center [329, 22] width 94 height 23
click at [291, 24] on div at bounding box center [329, 22] width 94 height 23
click at [288, 21] on div at bounding box center [329, 22] width 94 height 23
click at [293, 24] on div at bounding box center [329, 22] width 94 height 23
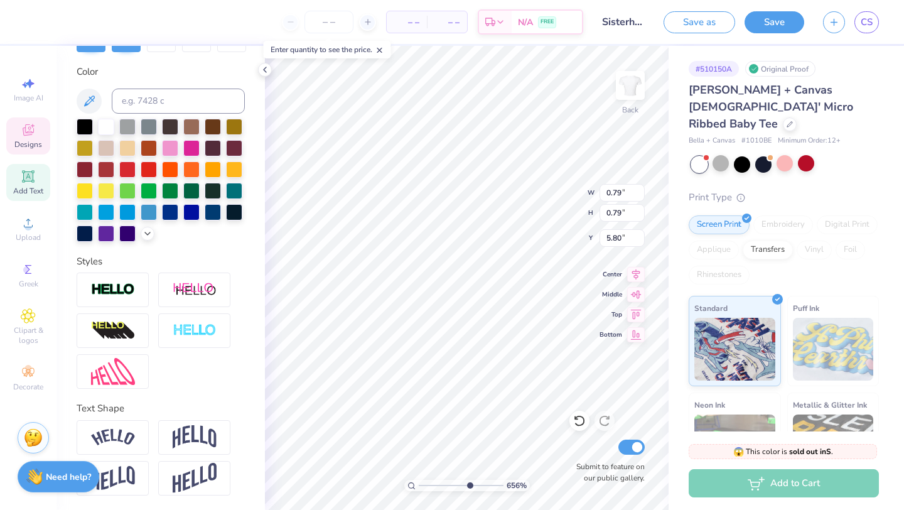
click at [288, 24] on div at bounding box center [329, 22] width 94 height 23
click at [286, 24] on div at bounding box center [329, 22] width 94 height 23
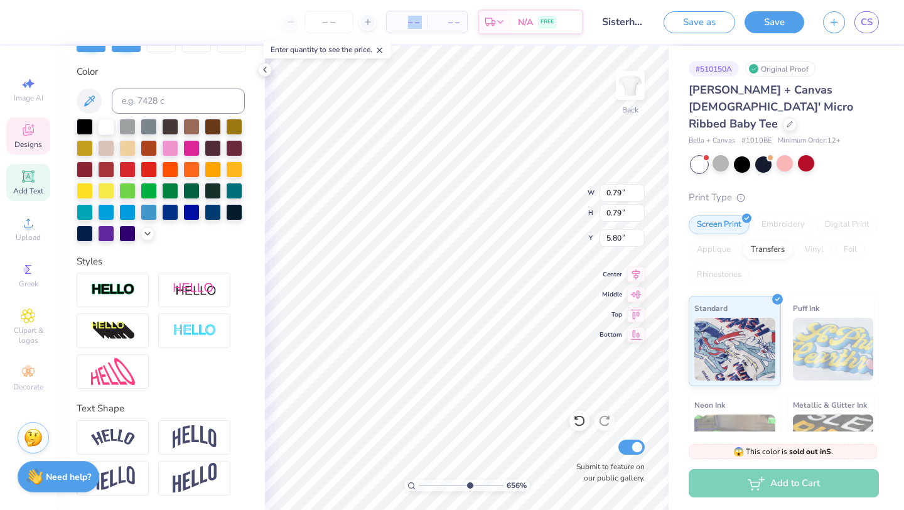
click at [286, 24] on div at bounding box center [329, 22] width 94 height 23
click at [288, 24] on div at bounding box center [329, 22] width 94 height 23
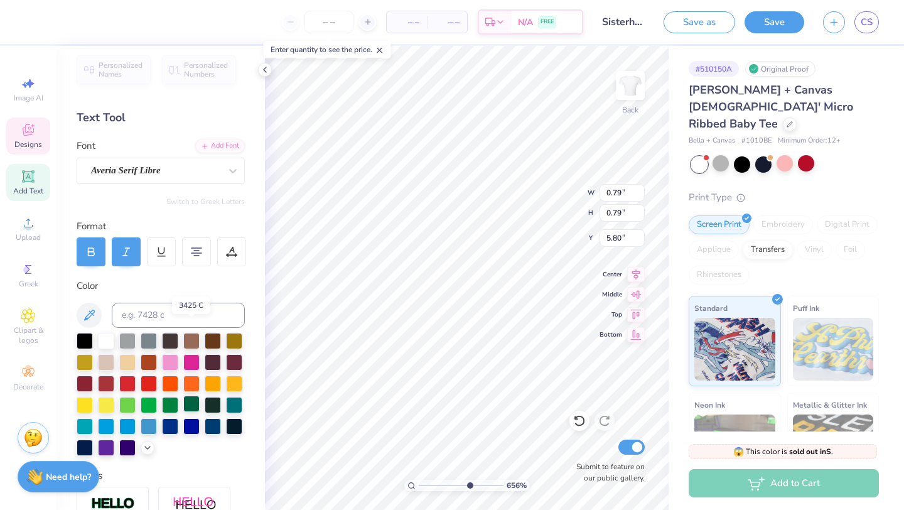
scroll to position [0, 0]
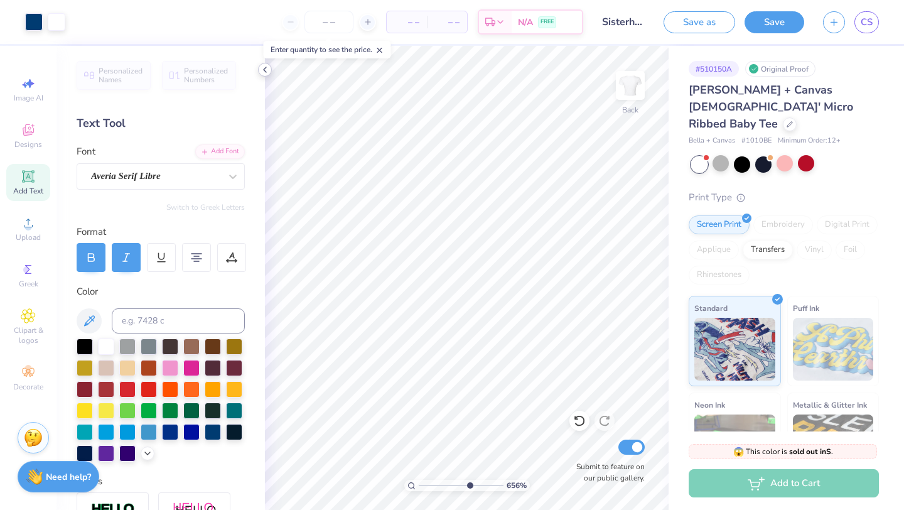
click at [264, 70] on icon at bounding box center [265, 70] width 10 height 10
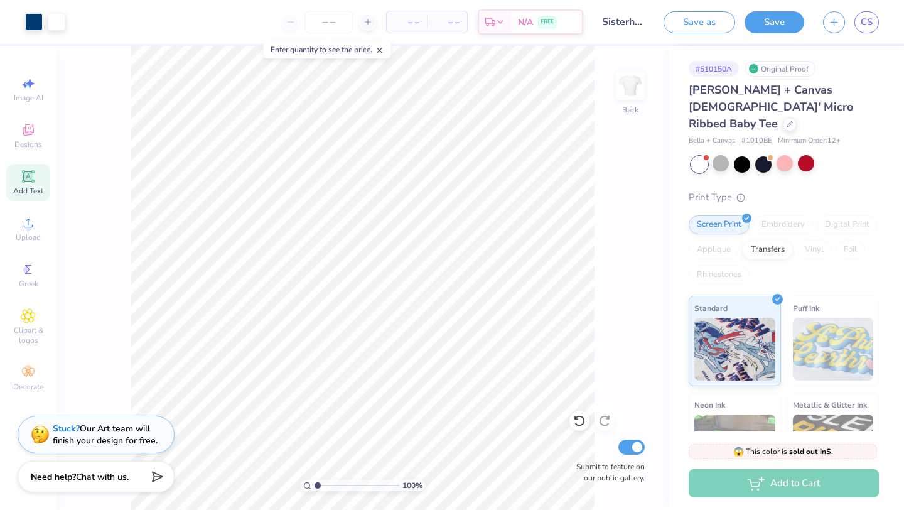
drag, startPoint x: 364, startPoint y: 488, endPoint x: 279, endPoint y: 485, distance: 84.2
type input "1"
click at [315, 485] on input "range" at bounding box center [357, 485] width 85 height 11
click at [761, 24] on button "Save" at bounding box center [775, 20] width 60 height 22
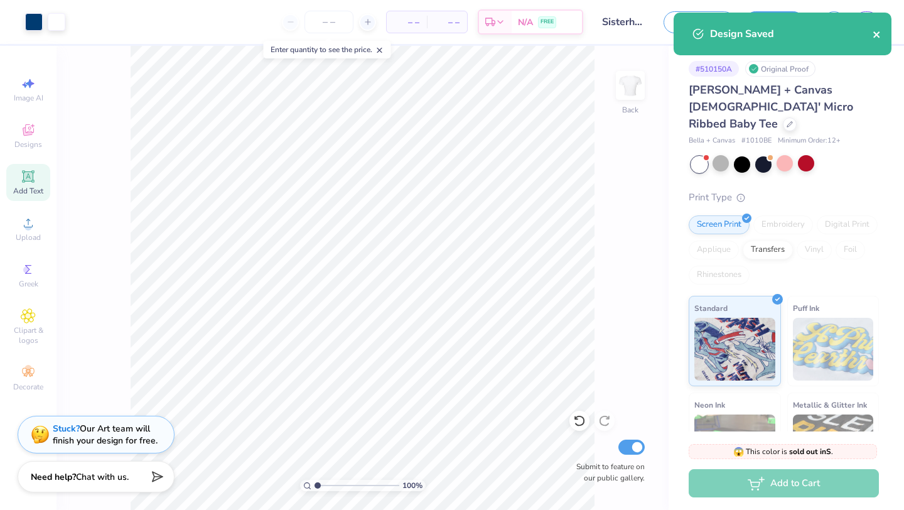
click at [875, 35] on icon "close" at bounding box center [877, 34] width 6 height 6
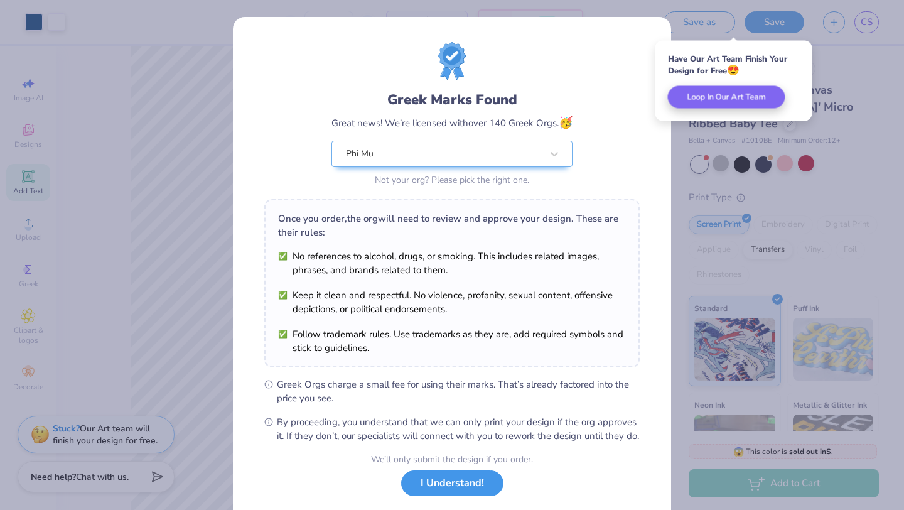
click at [440, 496] on button "I Understand!" at bounding box center [452, 483] width 102 height 26
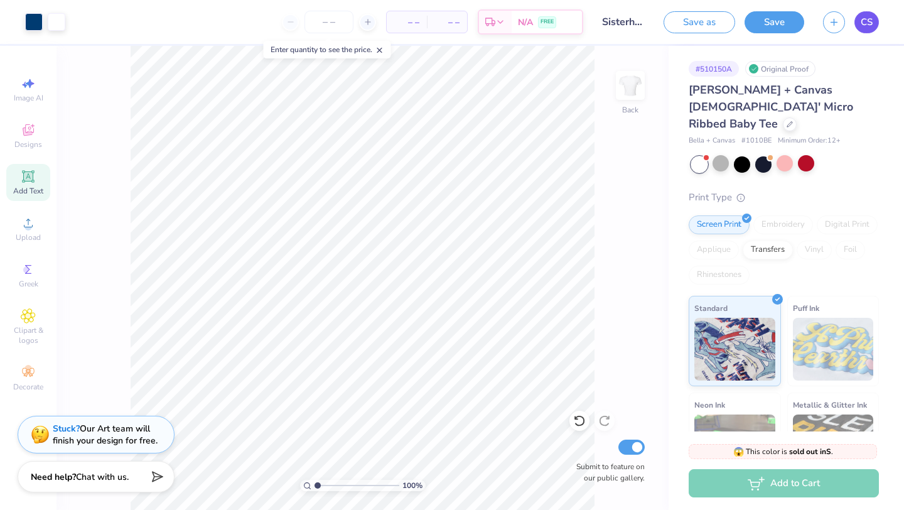
click at [870, 24] on span "CS" at bounding box center [867, 22] width 12 height 14
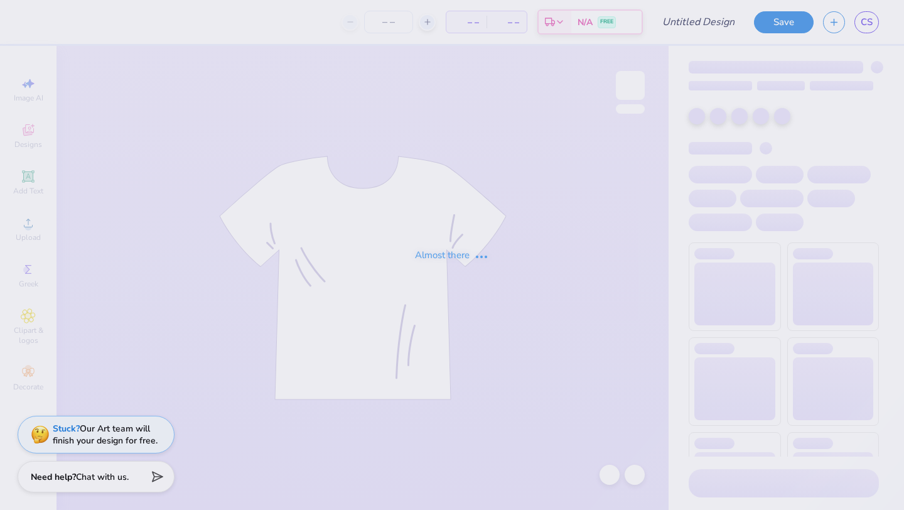
type input "Phi Mu FDOC"
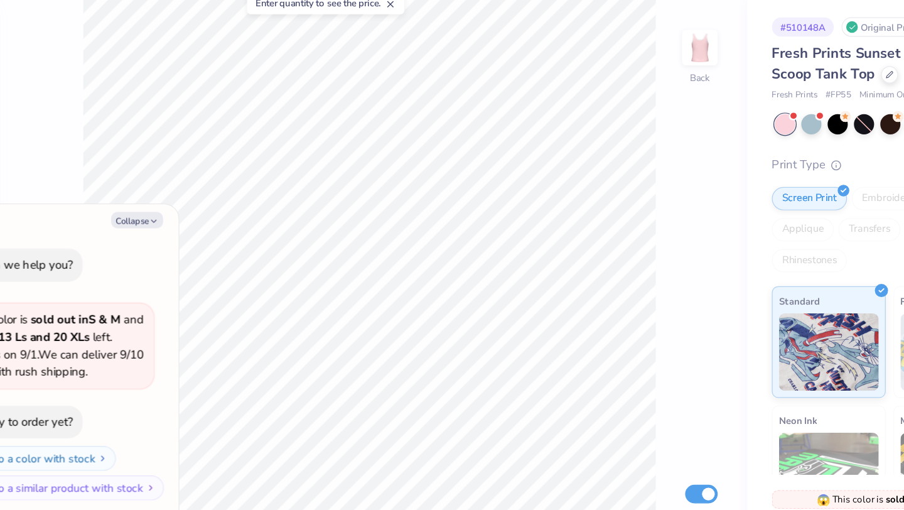
type textarea "x"
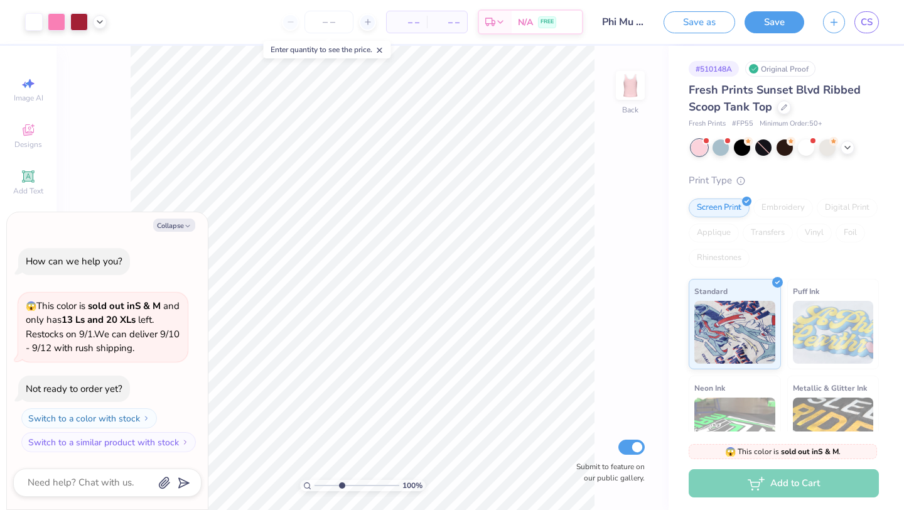
click at [341, 485] on input "range" at bounding box center [357, 485] width 85 height 11
click at [327, 485] on input "range" at bounding box center [357, 485] width 85 height 11
click at [322, 485] on input "range" at bounding box center [357, 485] width 85 height 11
click at [320, 485] on input "range" at bounding box center [357, 485] width 85 height 11
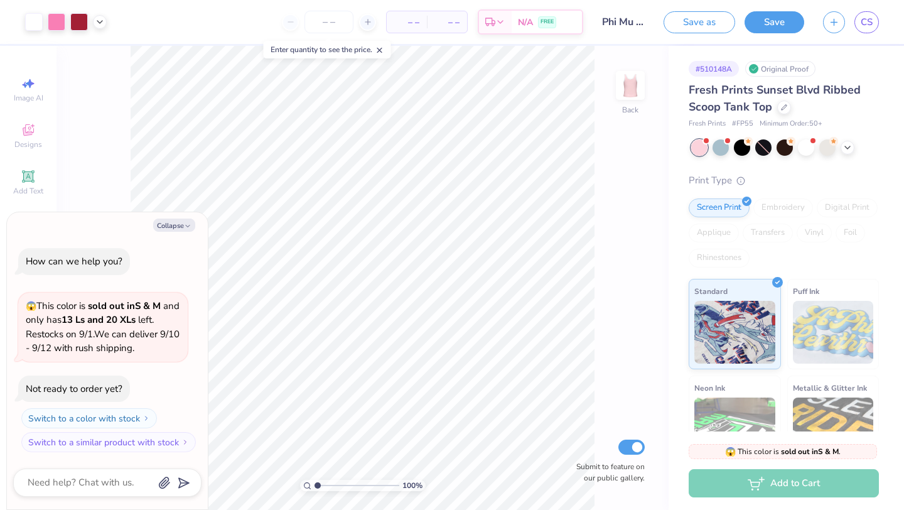
type input "1"
click at [316, 485] on input "range" at bounding box center [357, 485] width 85 height 11
click at [165, 225] on button "Collapse" at bounding box center [174, 225] width 42 height 13
type textarea "x"
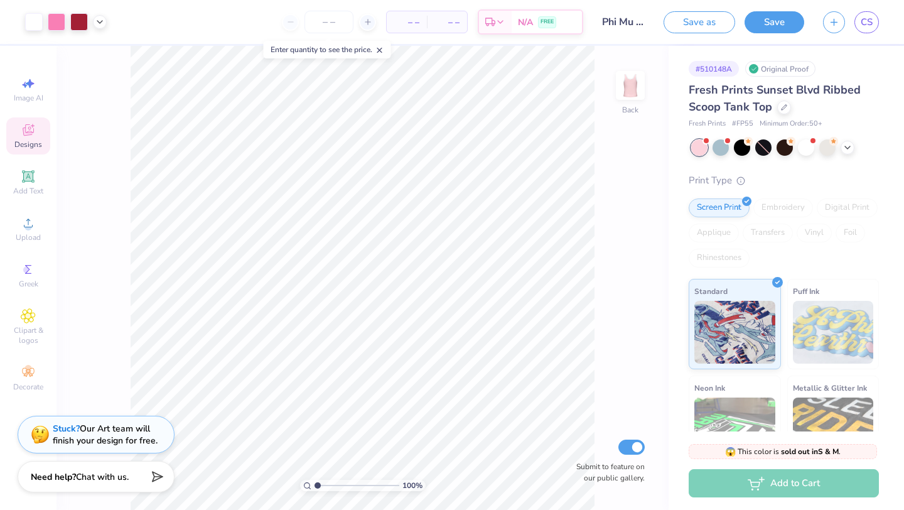
click at [26, 138] on div "Designs" at bounding box center [28, 135] width 44 height 37
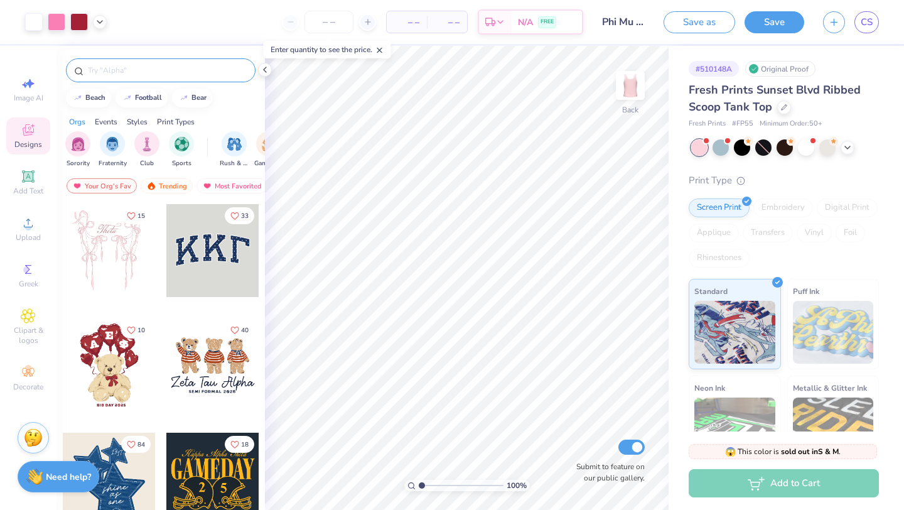
click at [124, 73] on input "text" at bounding box center [167, 70] width 161 height 13
type input "carnations"
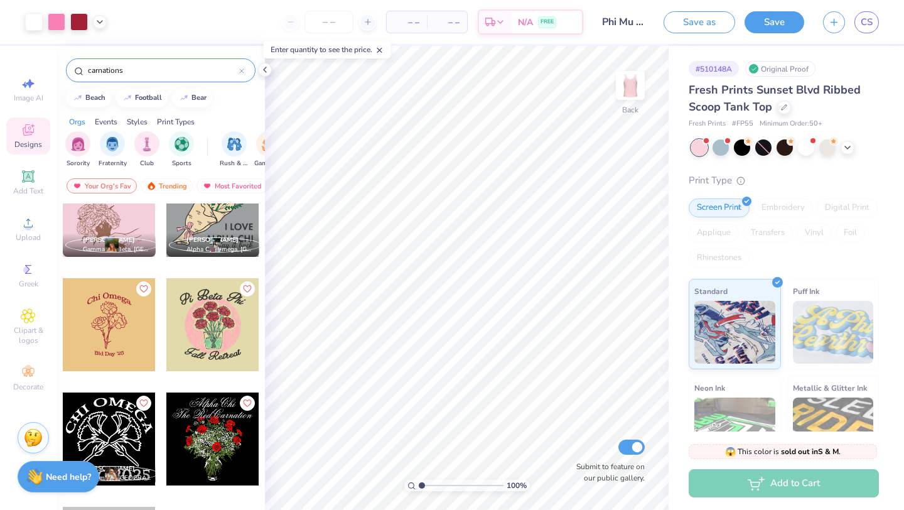
scroll to position [675, 0]
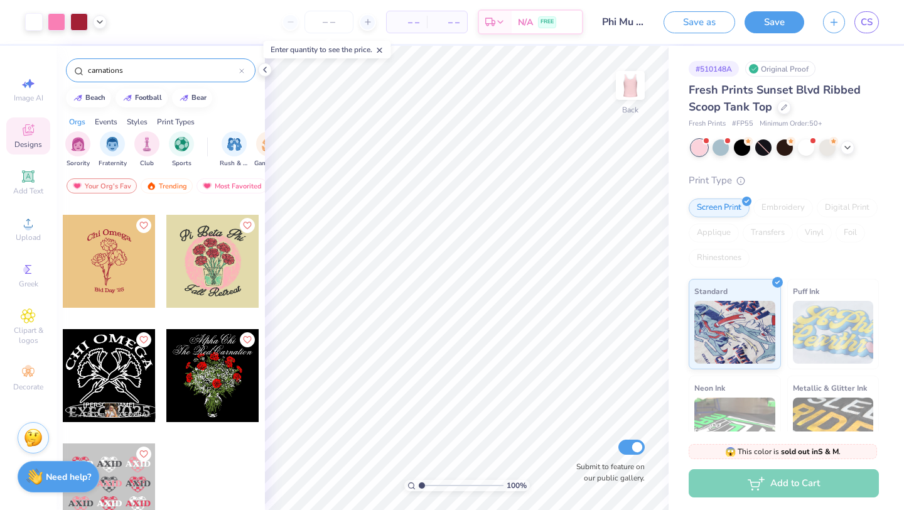
click at [118, 257] on div at bounding box center [109, 261] width 93 height 93
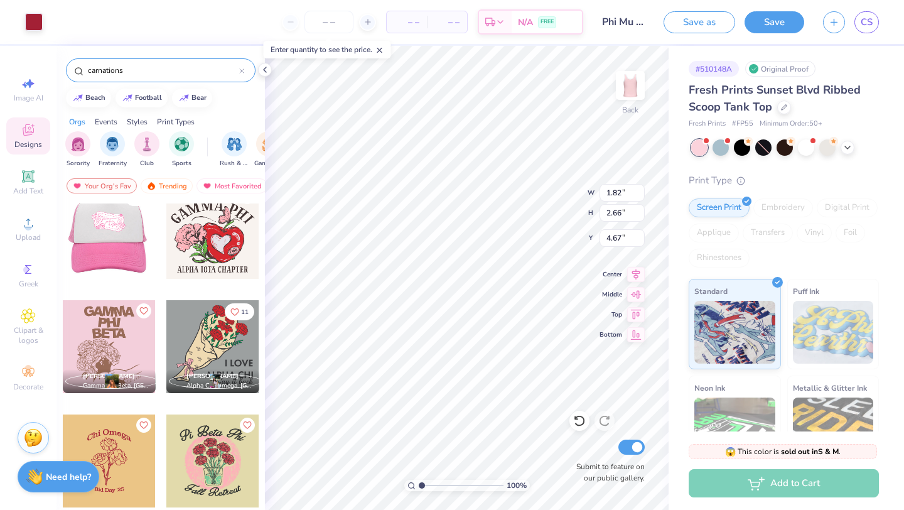
scroll to position [476, 0]
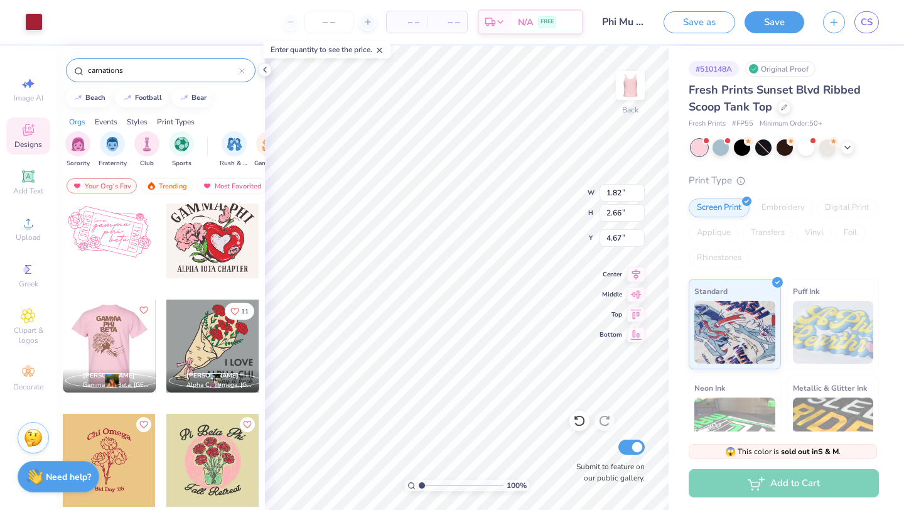
click at [109, 332] on div at bounding box center [109, 346] width 279 height 93
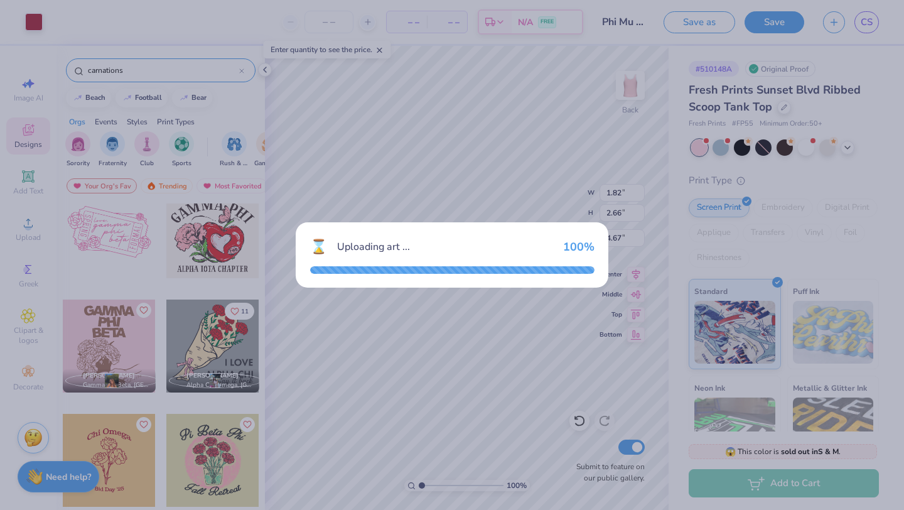
type input "7.54"
type input "9.59"
type input "1.21"
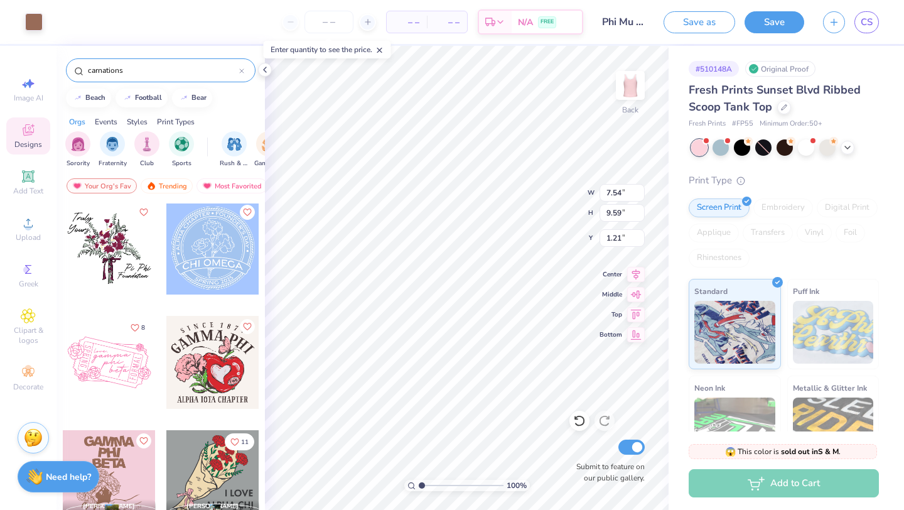
scroll to position [335, 0]
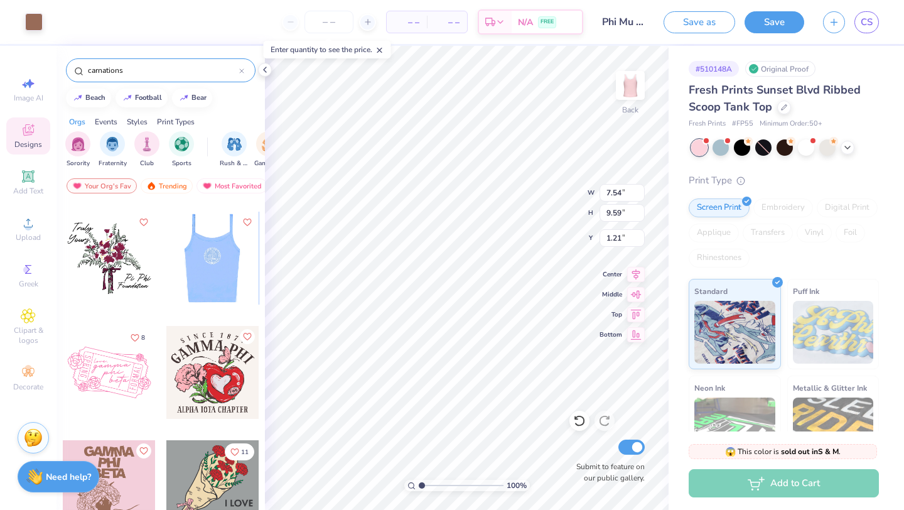
click at [205, 264] on div at bounding box center [212, 258] width 93 height 93
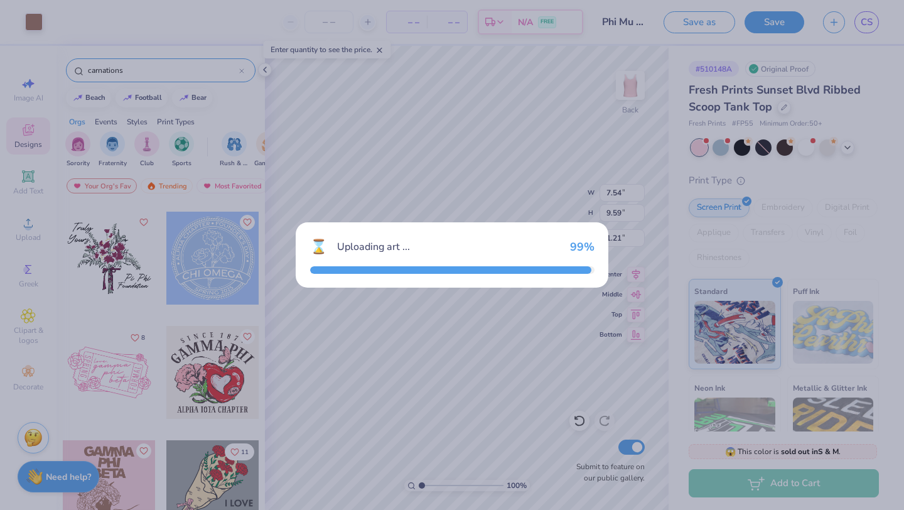
type input "3.74"
type input "4.13"
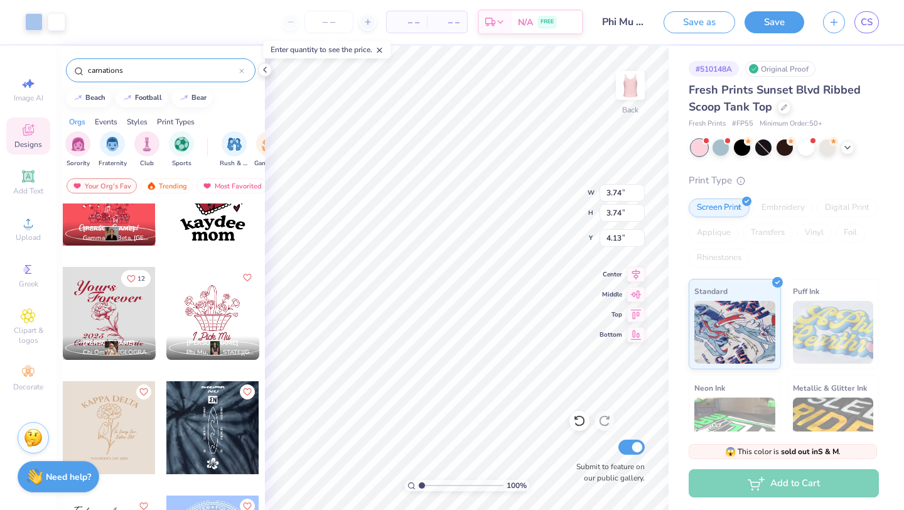
scroll to position [53, 0]
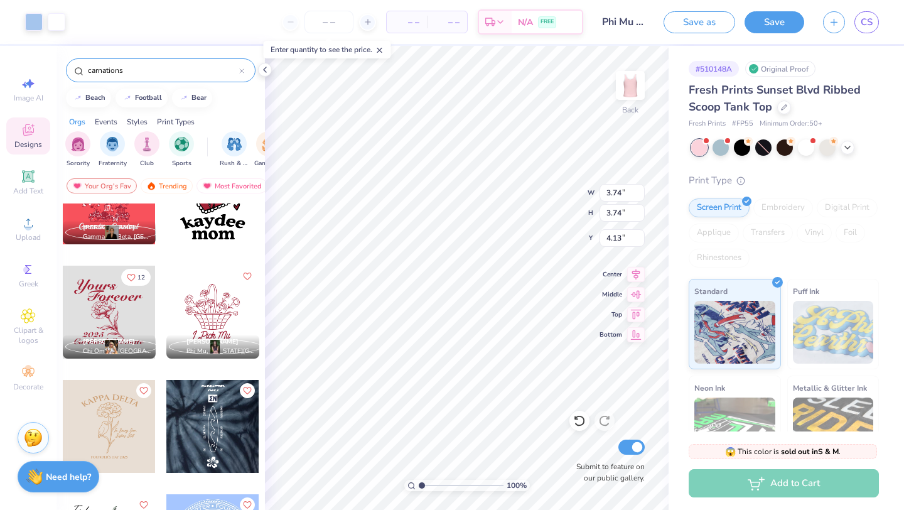
click at [106, 301] on div at bounding box center [109, 312] width 93 height 93
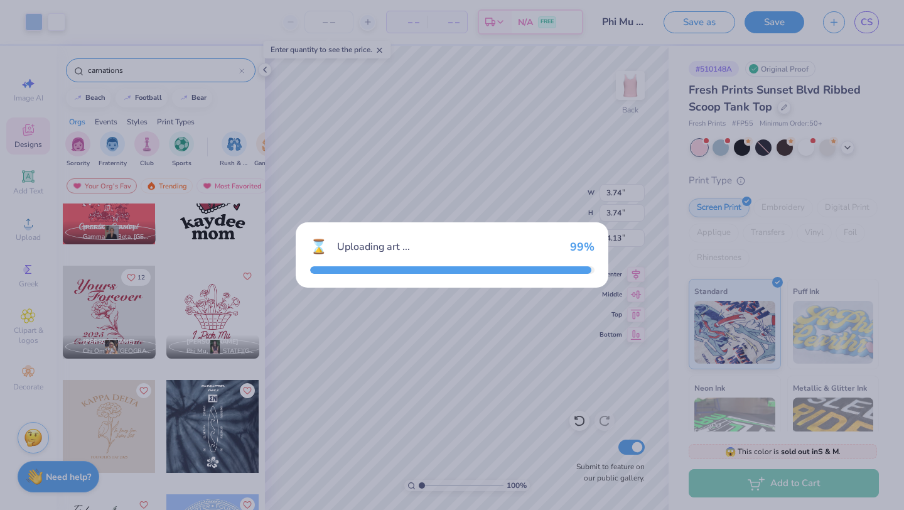
type input "7.77"
type input "7.21"
type input "2.39"
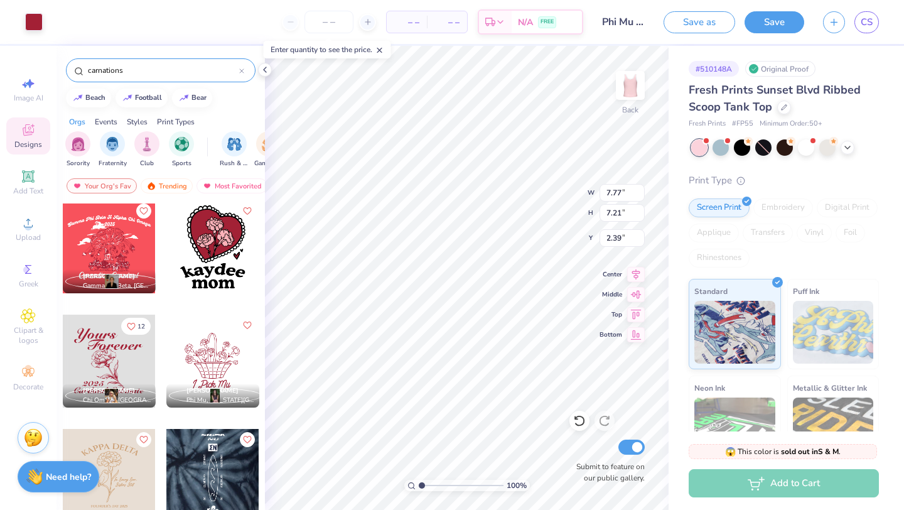
scroll to position [0, 0]
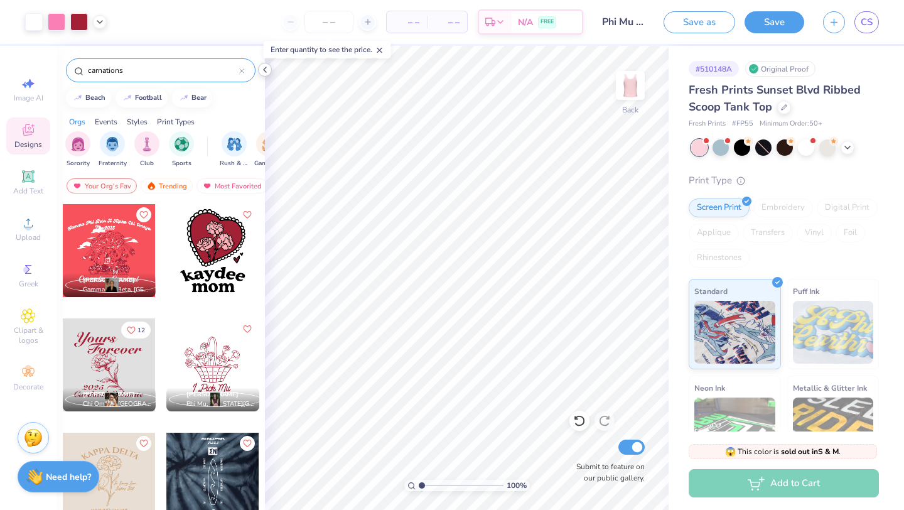
click at [265, 65] on icon at bounding box center [265, 70] width 10 height 10
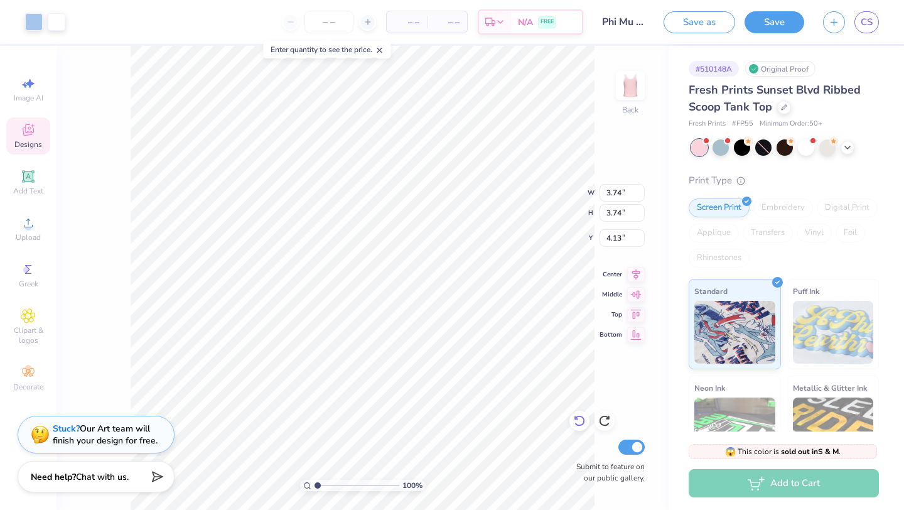
click at [576, 421] on icon at bounding box center [579, 420] width 13 height 13
type input "7.54"
type input "9.59"
type input "1.21"
click at [576, 421] on icon at bounding box center [579, 420] width 13 height 13
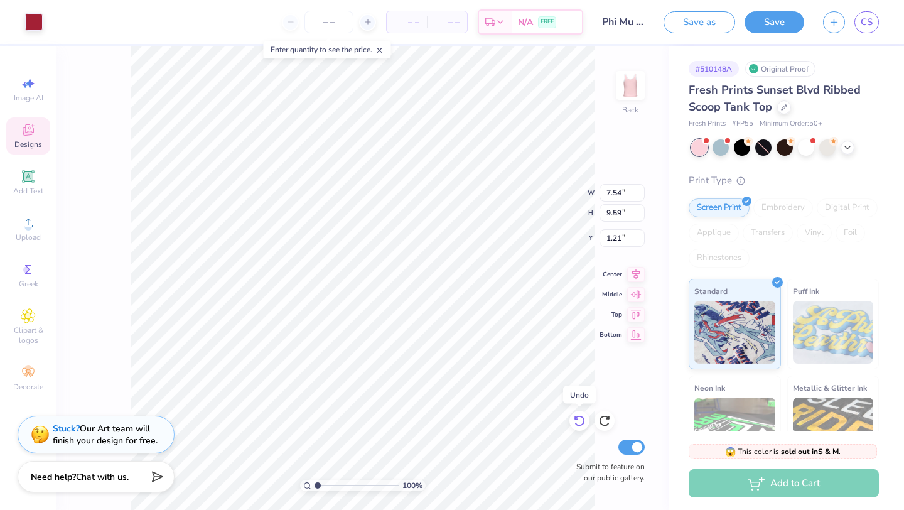
type input "1.82"
type input "2.66"
type input "0.25"
type input "3.18"
type input "1.07"
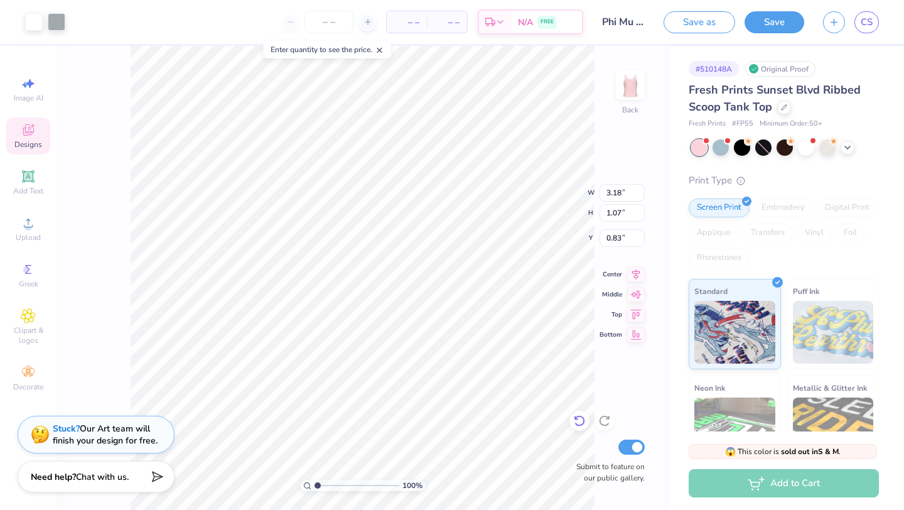
type input "0.25"
click at [31, 134] on icon at bounding box center [28, 129] width 11 height 11
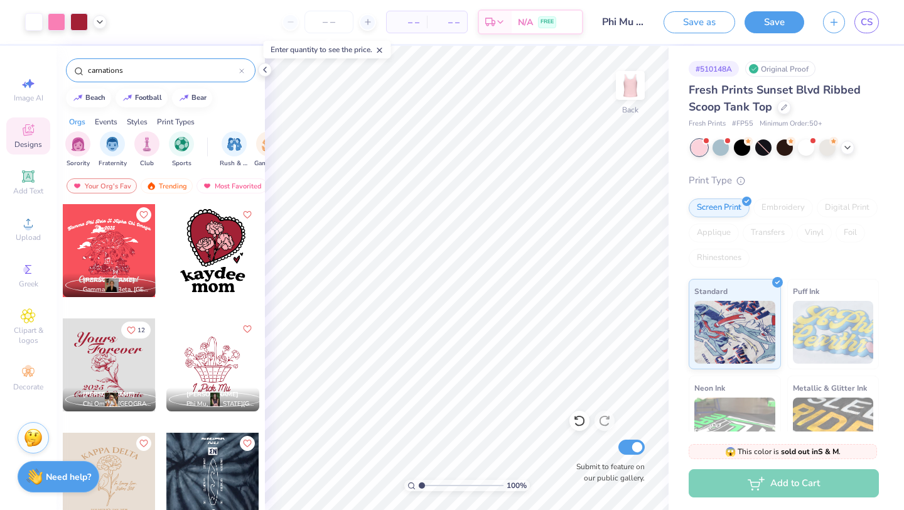
scroll to position [7, 0]
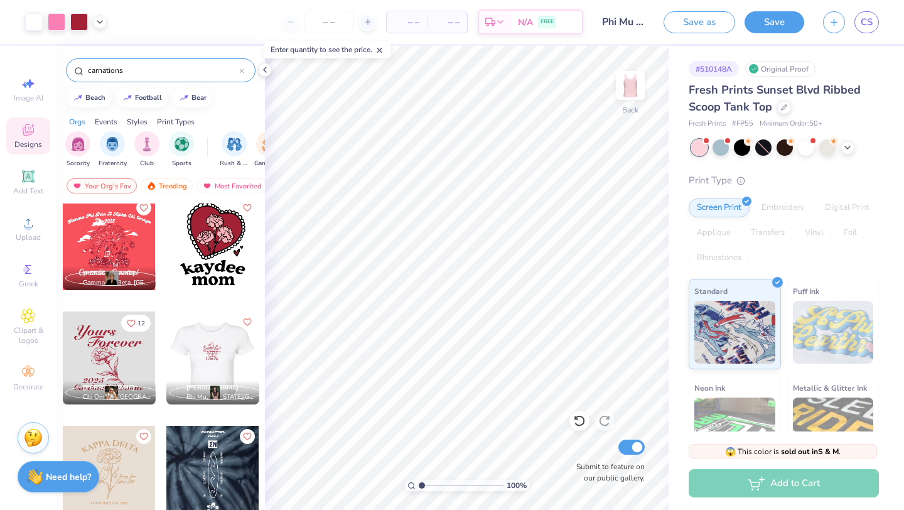
click at [122, 352] on div at bounding box center [109, 357] width 93 height 93
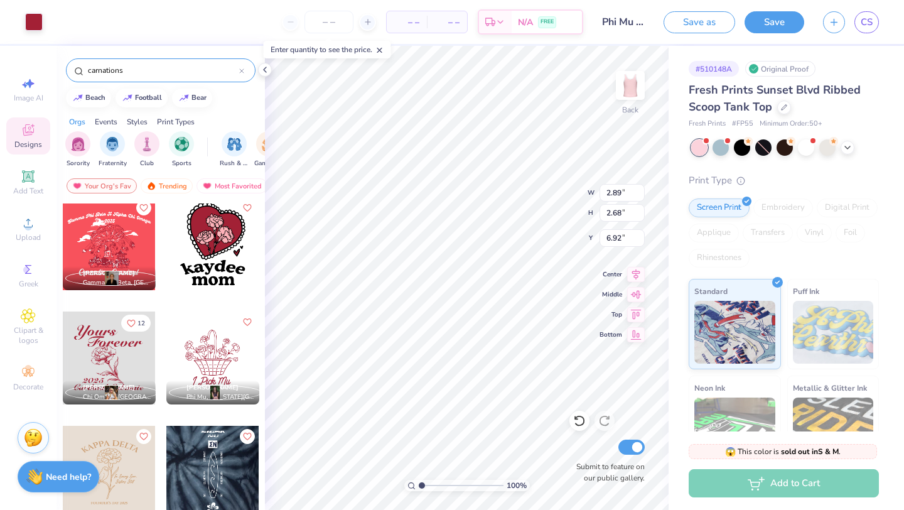
type input "2.89"
type input "2.68"
type input "3.84"
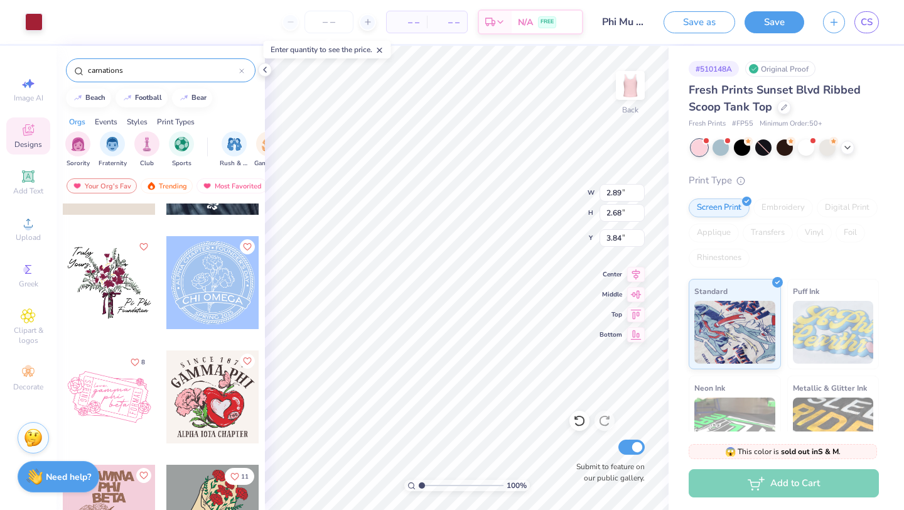
scroll to position [311, 0]
click at [214, 256] on div at bounding box center [212, 281] width 93 height 93
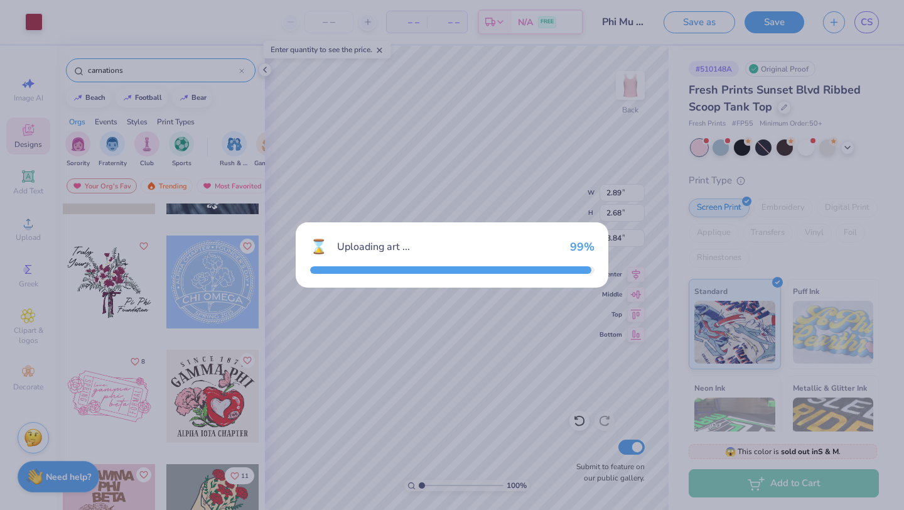
type input "3.74"
type input "4.13"
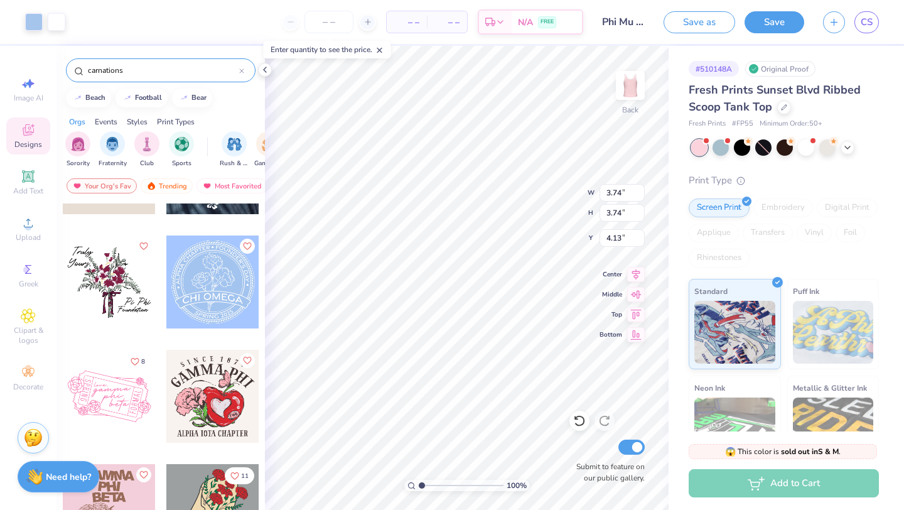
type input "1.93"
type input "9.36"
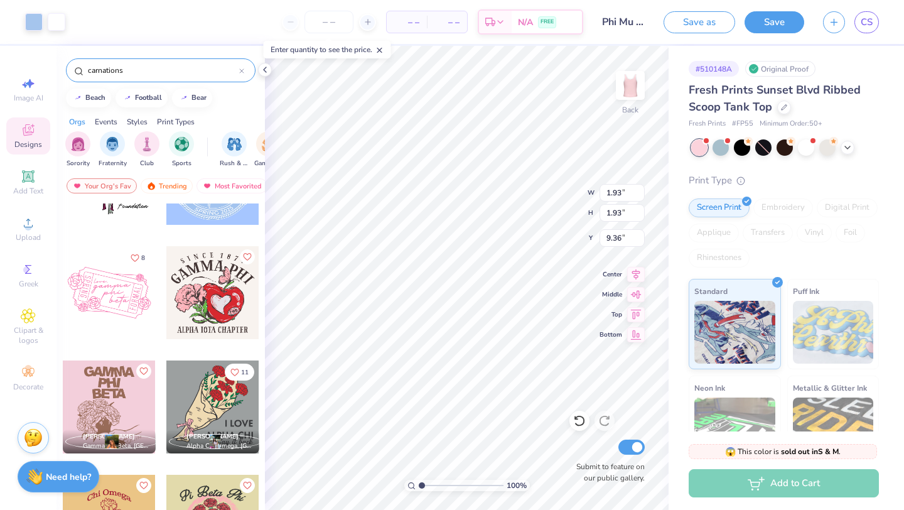
scroll to position [469, 0]
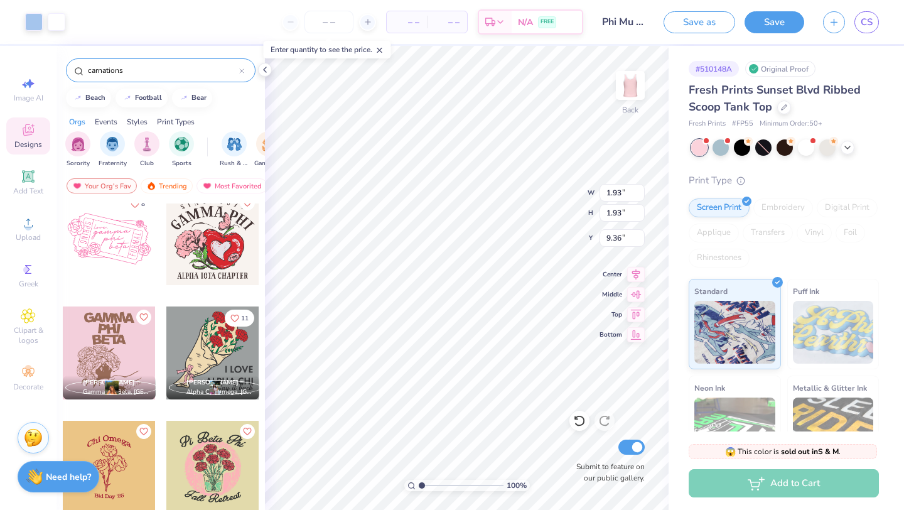
click at [116, 353] on div at bounding box center [109, 352] width 93 height 93
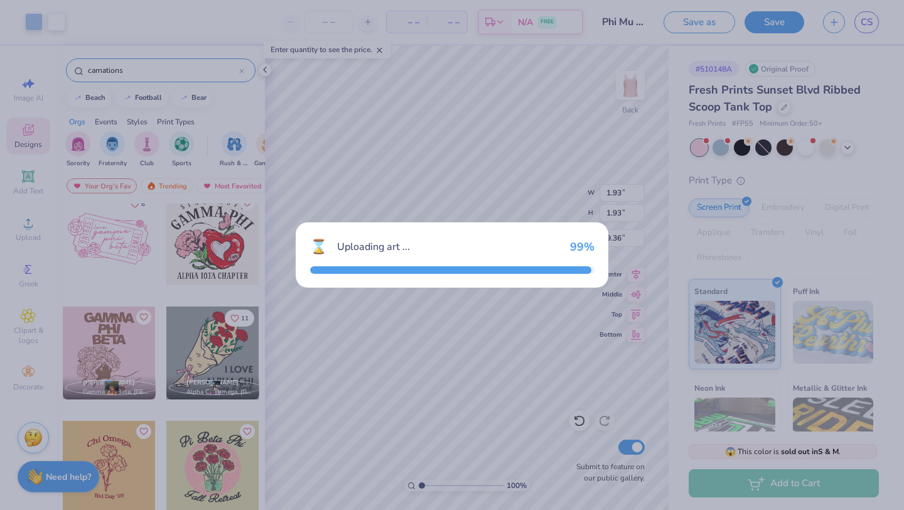
type input "7.54"
type input "9.59"
type input "1.21"
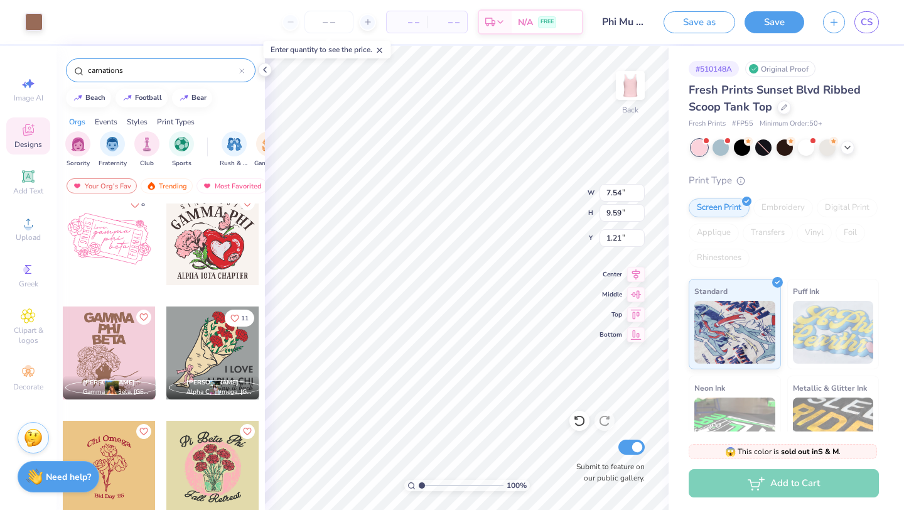
type input "4.69"
type input "5.96"
type input "3.18"
click at [443, 484] on input "range" at bounding box center [461, 485] width 85 height 11
click at [432, 485] on input "range" at bounding box center [461, 485] width 85 height 11
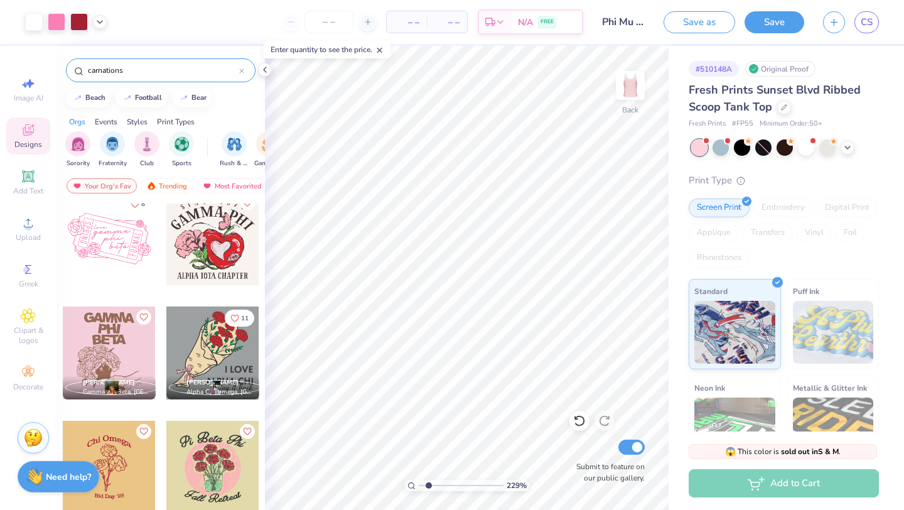
click at [429, 485] on input "range" at bounding box center [461, 485] width 85 height 11
click at [428, 485] on input "range" at bounding box center [461, 485] width 85 height 11
type input "1.4"
click at [425, 485] on input "range" at bounding box center [461, 485] width 85 height 11
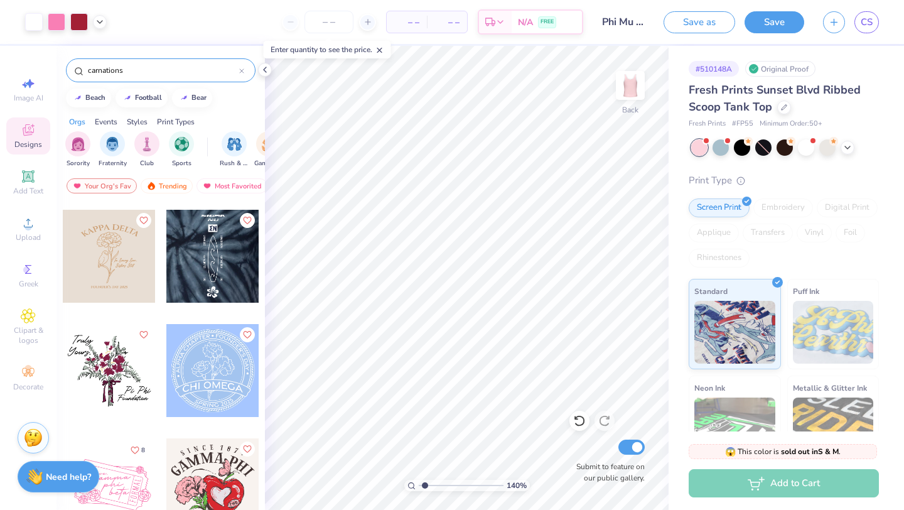
scroll to position [221, 0]
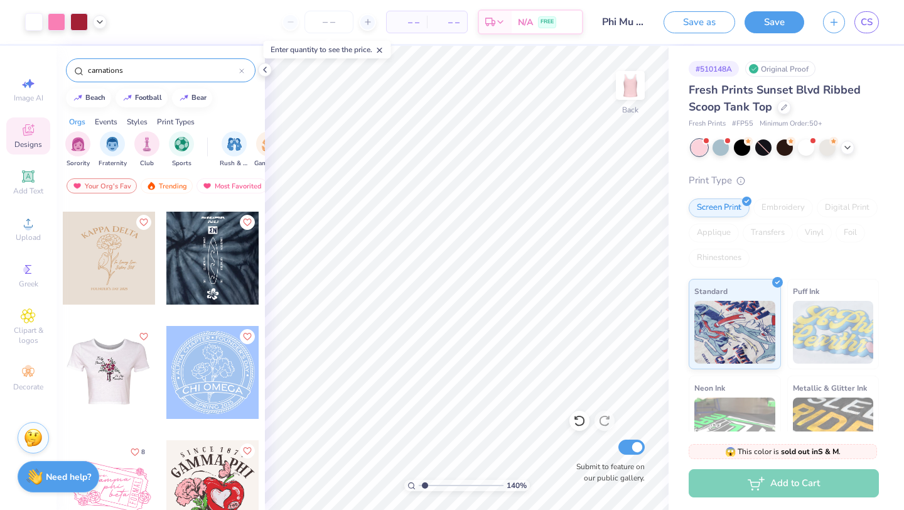
click at [63, 381] on div at bounding box center [16, 372] width 93 height 93
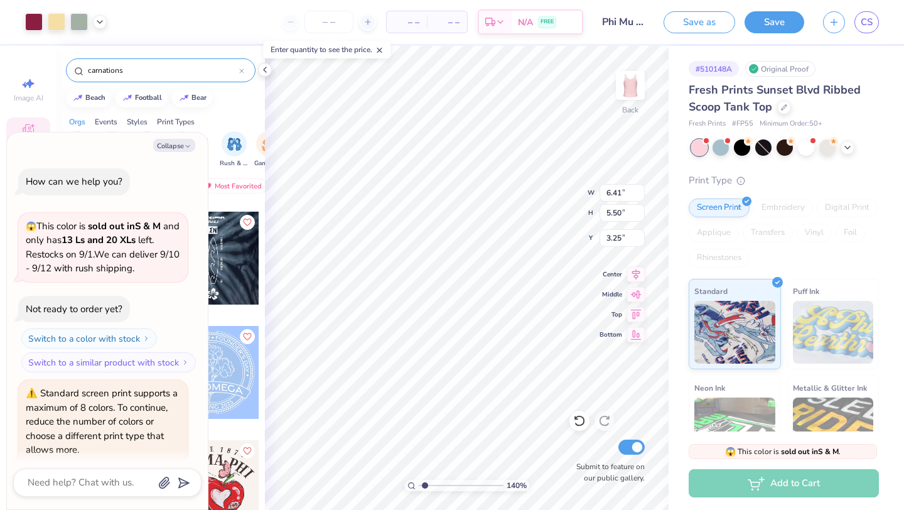
scroll to position [17, 0]
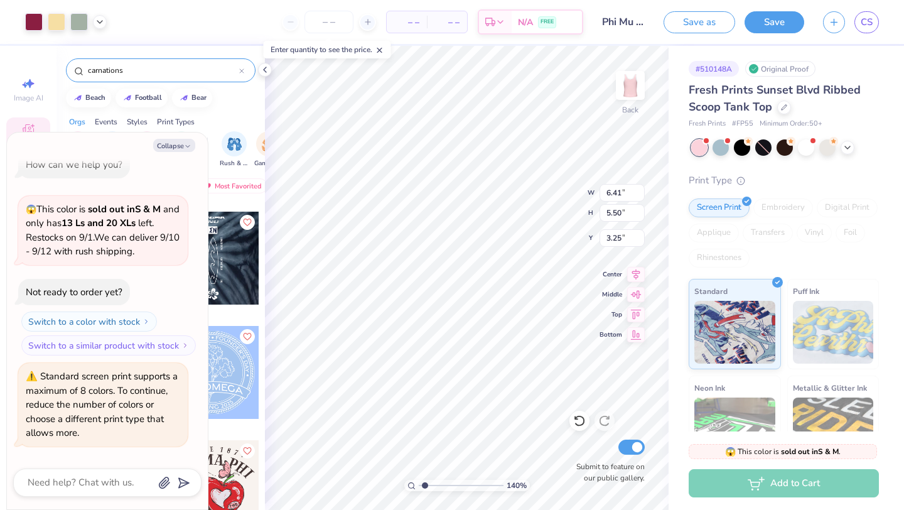
type textarea "x"
type input "2.17"
type input "1.87"
type input "6.89"
type textarea "x"
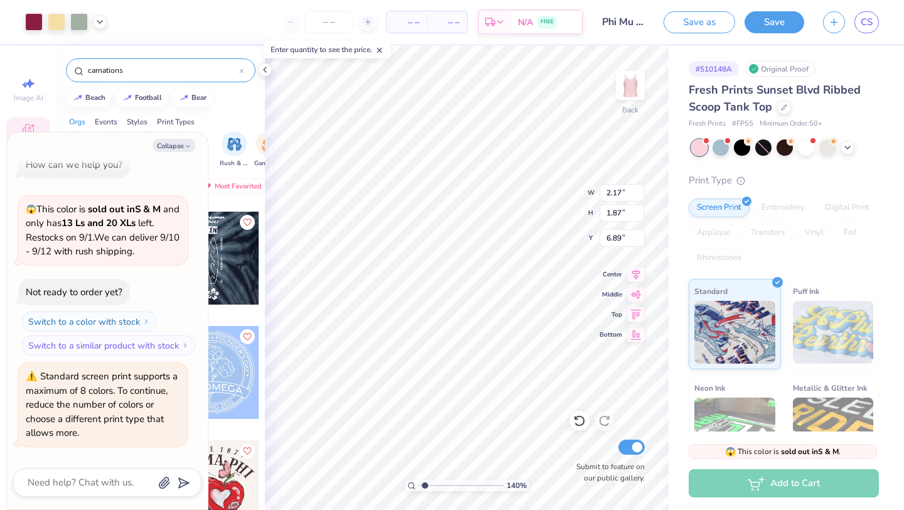
type input "9.36"
type textarea "x"
type input "5.19"
type input "6.10"
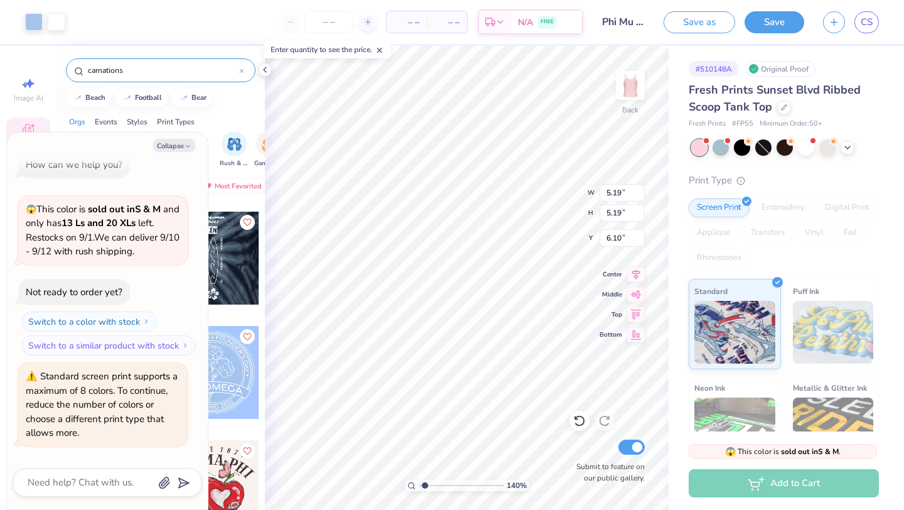
type textarea "x"
type input "6.00"
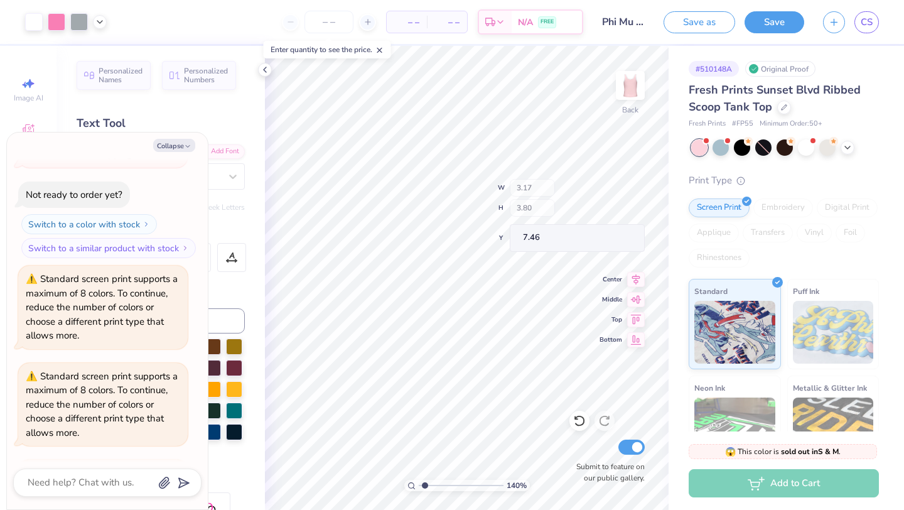
type textarea "x"
type input "3.17"
type input "3.80"
type input "7.46"
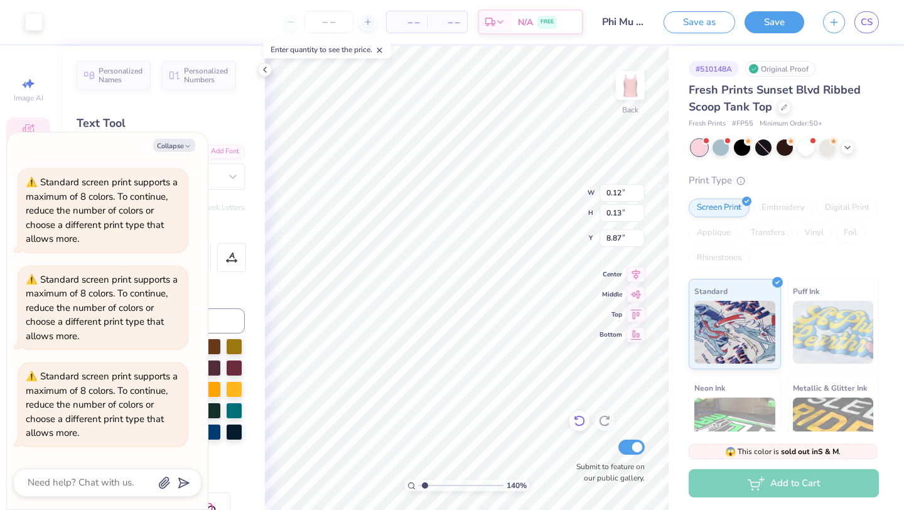
click at [580, 421] on icon at bounding box center [579, 420] width 13 height 13
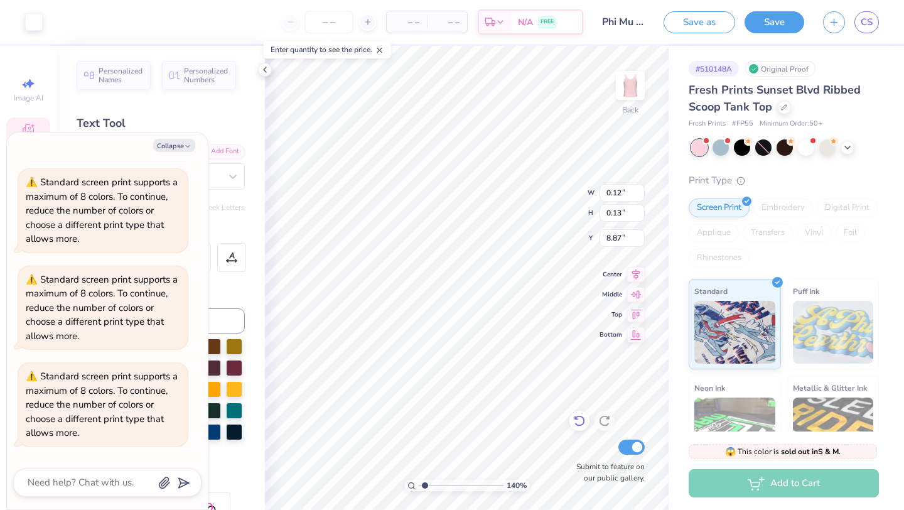
click at [580, 421] on icon at bounding box center [579, 420] width 13 height 13
type textarea "x"
type input "9.22"
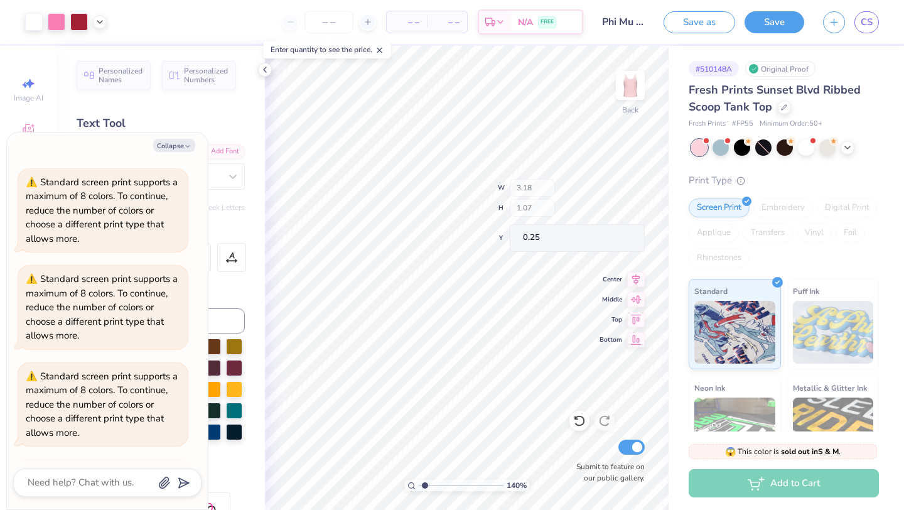
scroll to position [405, 0]
click at [173, 144] on button "Collapse" at bounding box center [174, 145] width 42 height 13
type textarea "x"
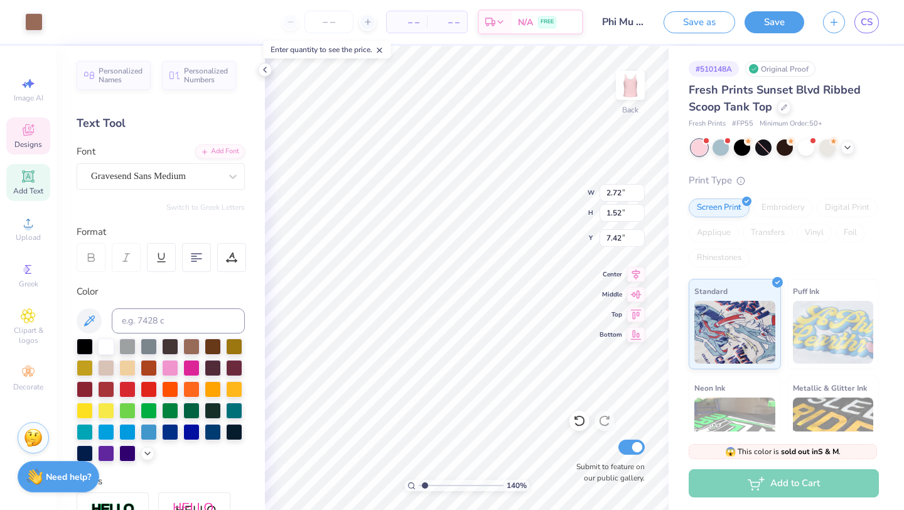
type input "1.04"
type input "0.62"
type input "8.22"
type input "3.61"
type input "3.57"
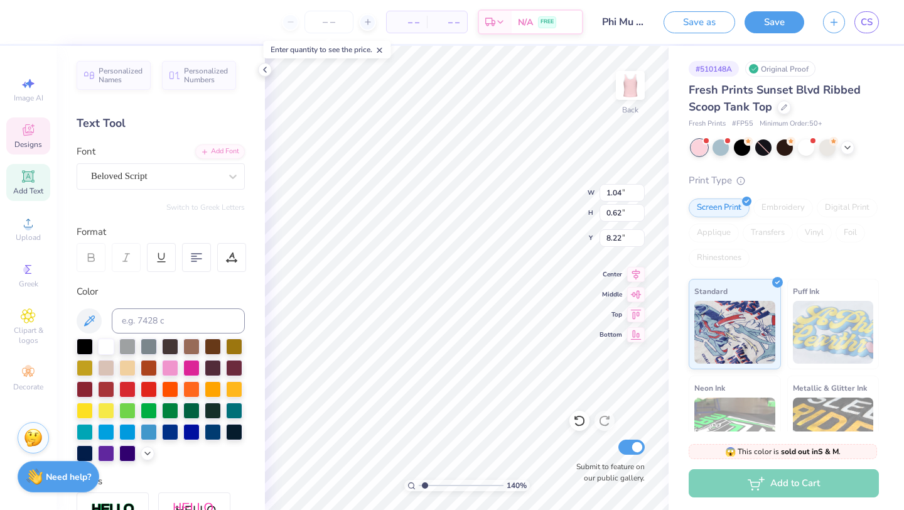
type input "5.58"
type input "0.60"
type input "0.71"
type input "4.83"
type input "0.72"
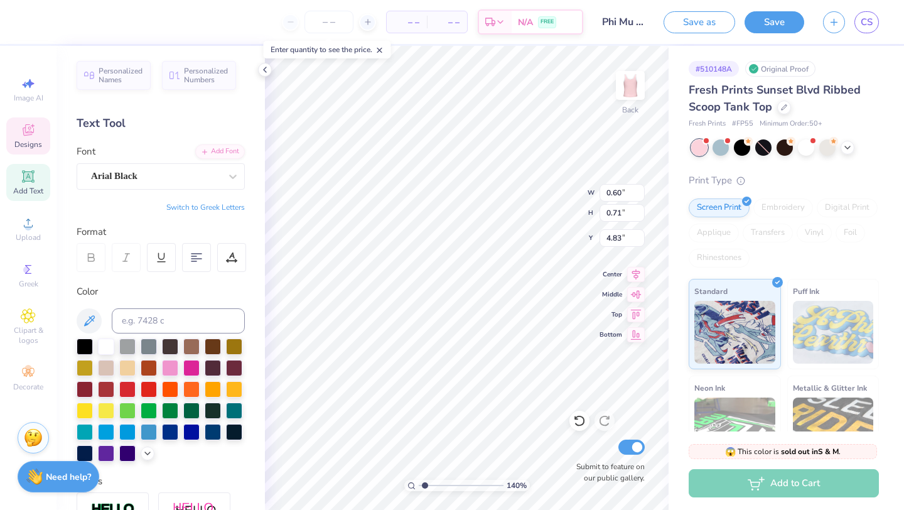
type input "0.74"
type input "4.04"
type input "0.90"
type input "0.83"
type input "3.23"
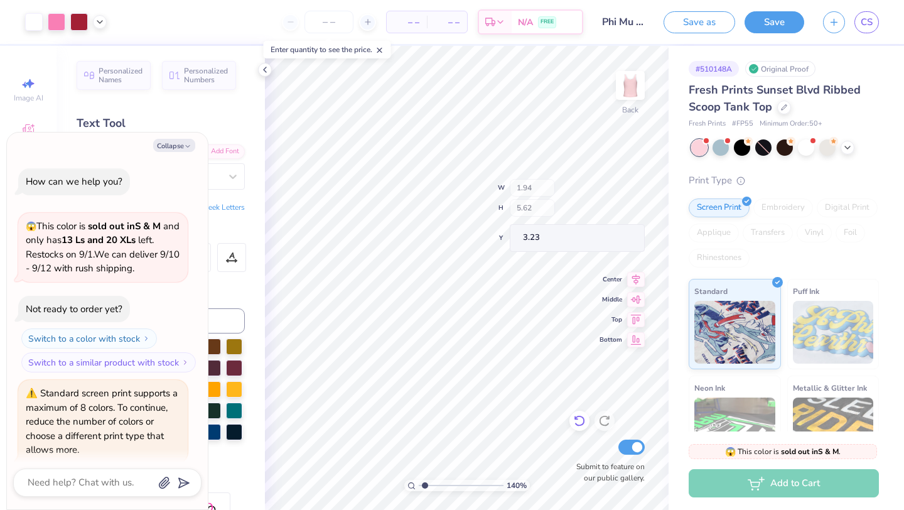
scroll to position [502, 0]
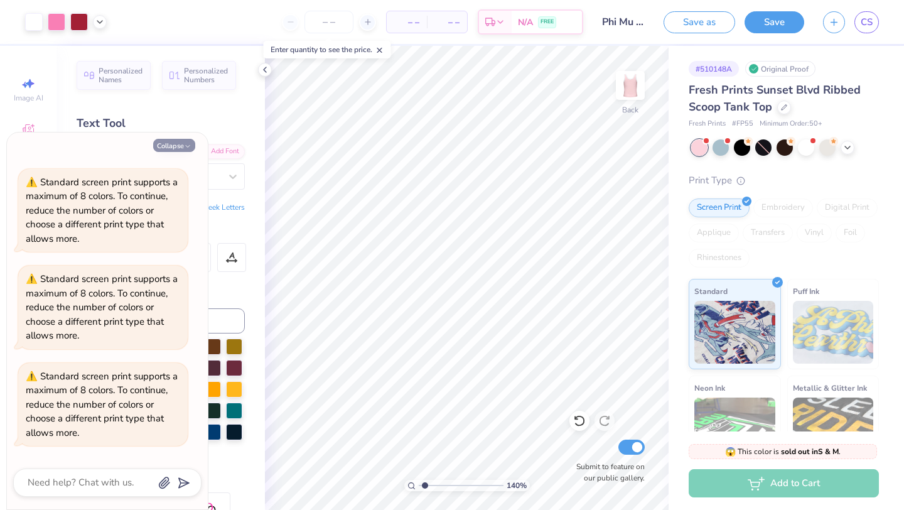
click at [166, 147] on button "Collapse" at bounding box center [174, 145] width 42 height 13
type textarea "x"
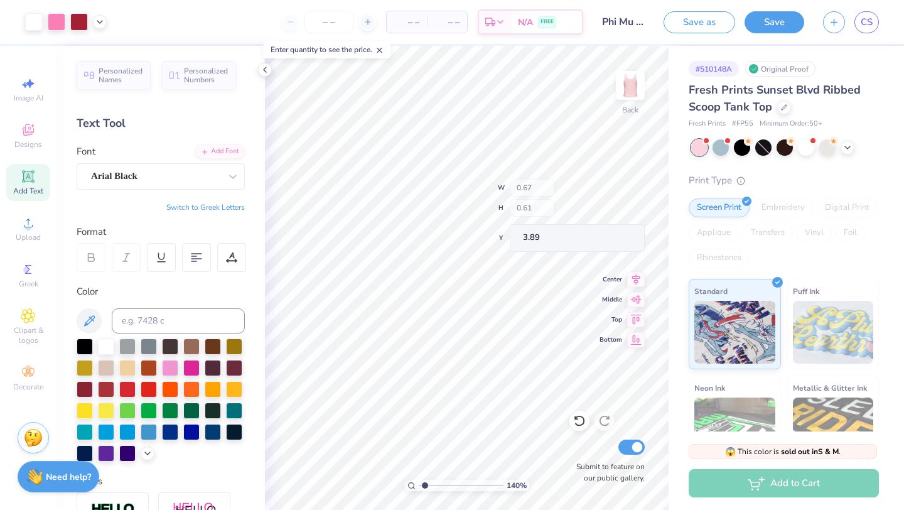
type input "0.67"
type input "0.61"
type input "3.89"
type input "4.11"
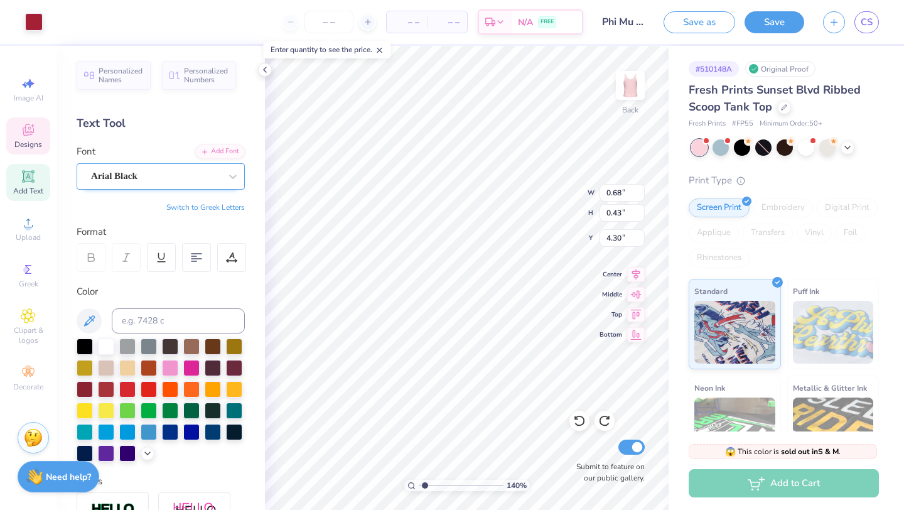
click at [144, 174] on div "Arial Black" at bounding box center [156, 175] width 132 height 19
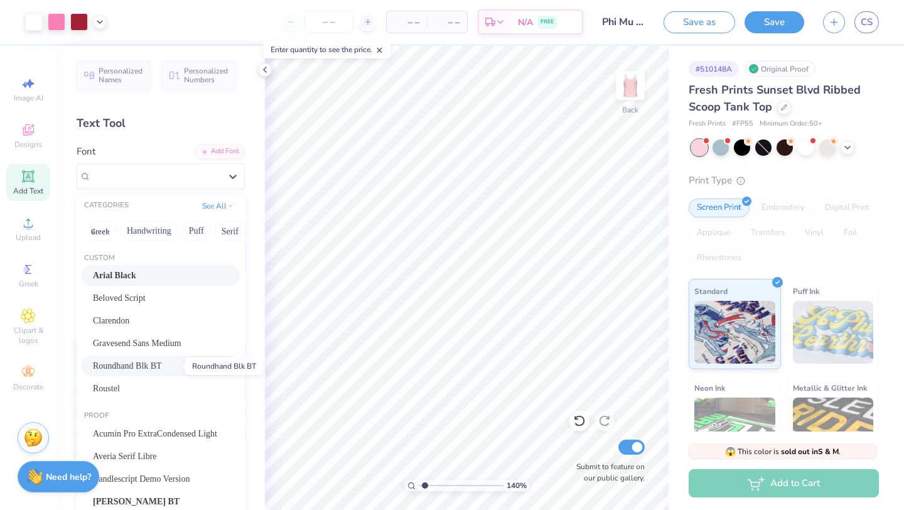
click at [141, 363] on span "Roundhand Blk BT" at bounding box center [127, 365] width 69 height 13
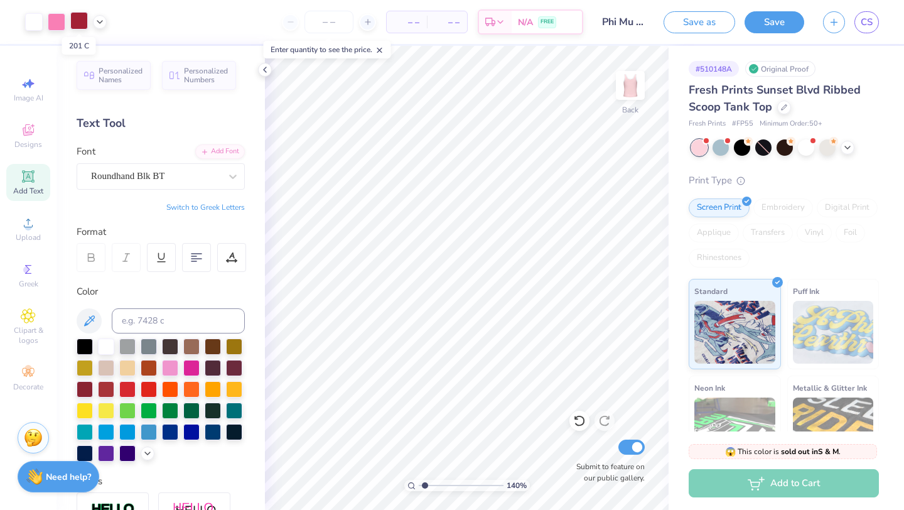
click at [82, 27] on div at bounding box center [79, 21] width 18 height 18
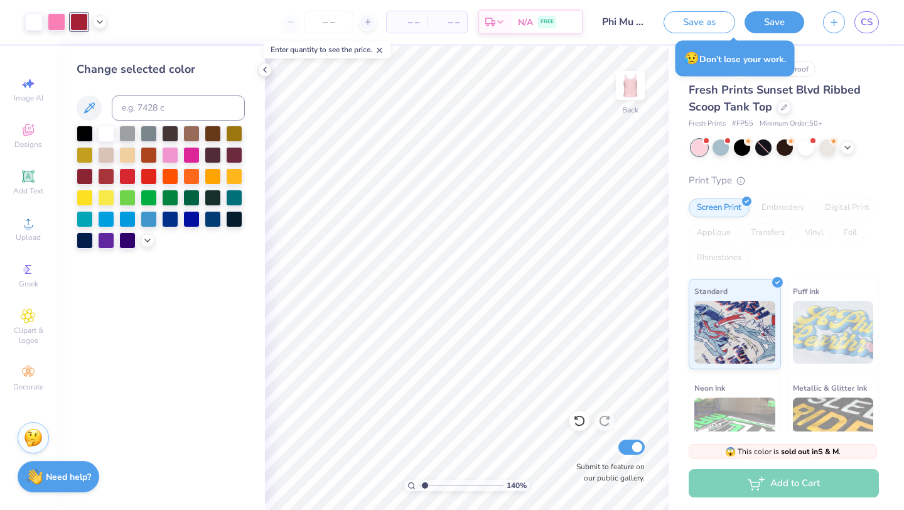
click at [88, 24] on div at bounding box center [79, 22] width 18 height 18
click at [384, 52] on icon at bounding box center [380, 50] width 9 height 9
click at [262, 72] on icon at bounding box center [265, 70] width 10 height 10
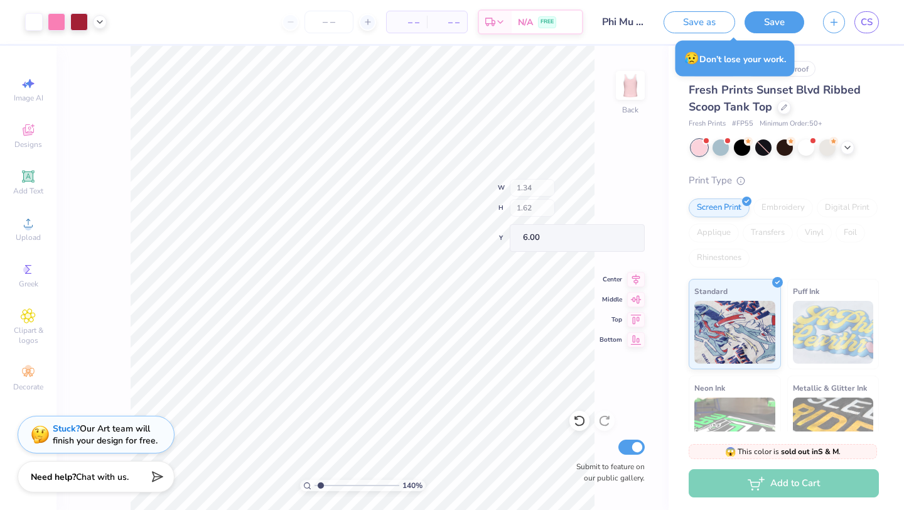
type input "6.00"
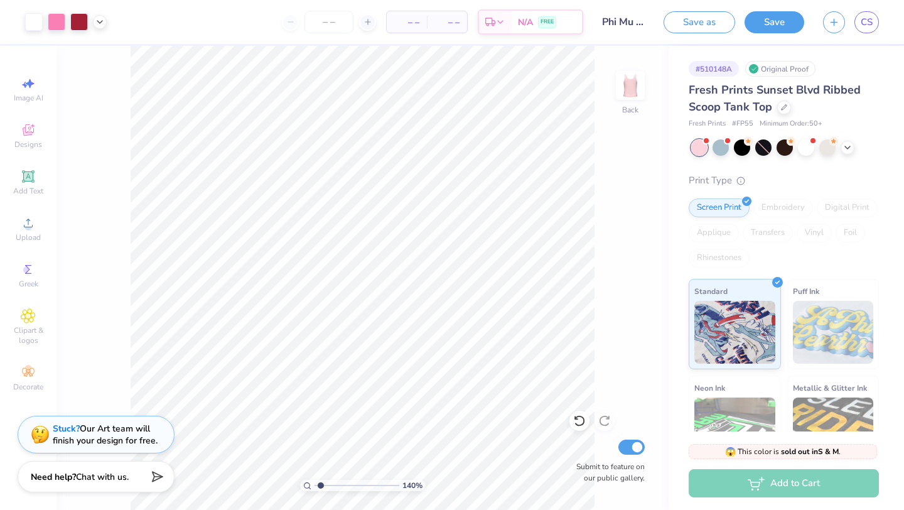
click at [320, 485] on div "140 %" at bounding box center [363, 278] width 464 height 464
type input "4.74"
type input "4.06"
type input "7.16"
type input "7.12"
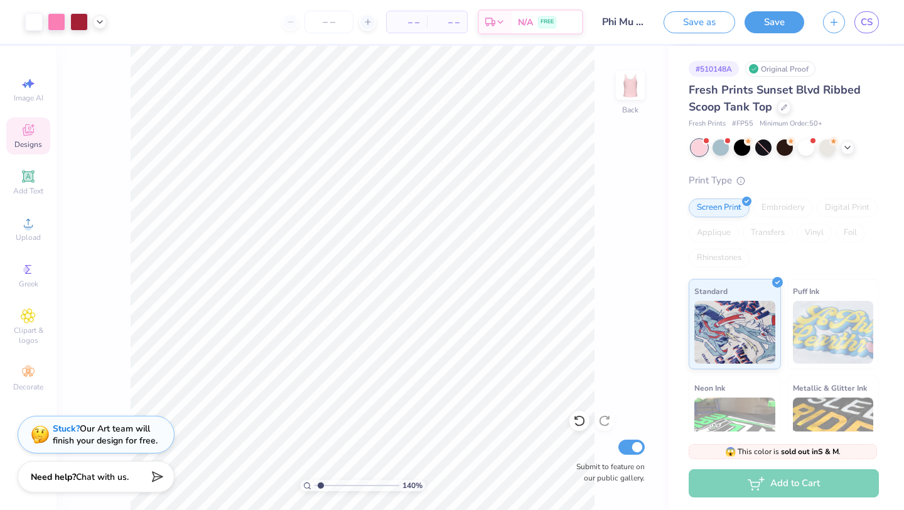
click at [26, 139] on span "Designs" at bounding box center [28, 144] width 28 height 10
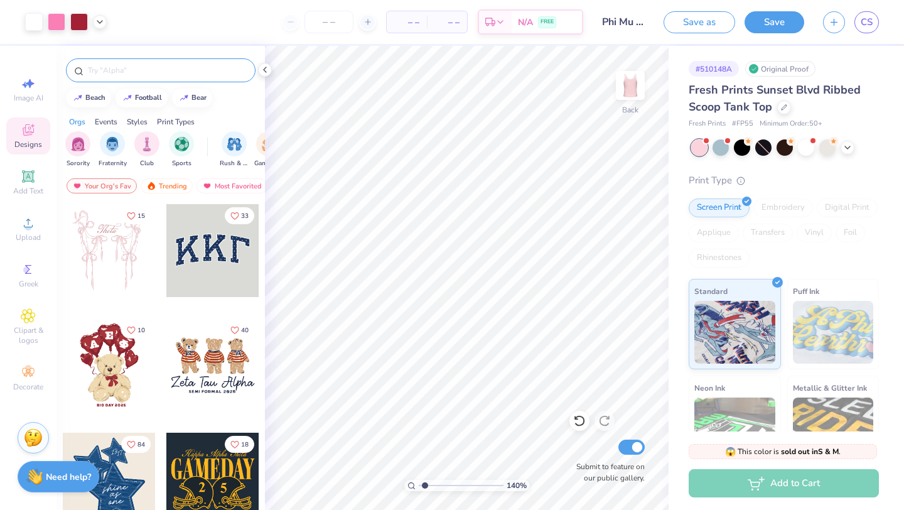
click at [132, 71] on input "text" at bounding box center [167, 70] width 161 height 13
type input "lions"
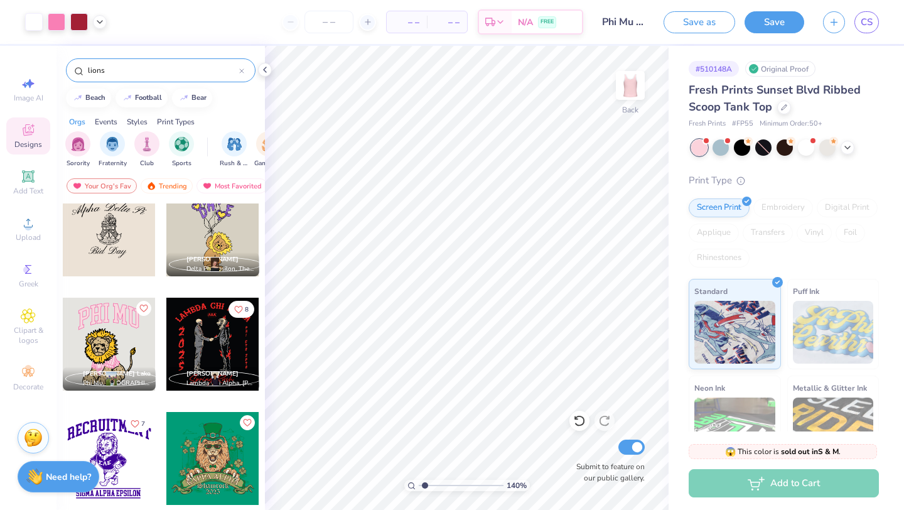
scroll to position [252, 0]
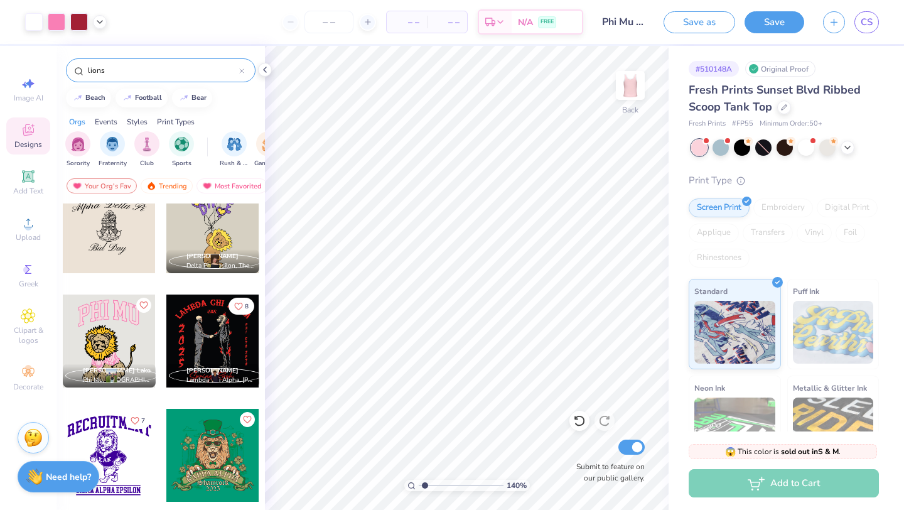
drag, startPoint x: 84, startPoint y: 323, endPoint x: 97, endPoint y: 343, distance: 23.5
click at [97, 343] on div at bounding box center [109, 341] width 93 height 93
type input "2.29"
type input "3.08"
type input "0.70"
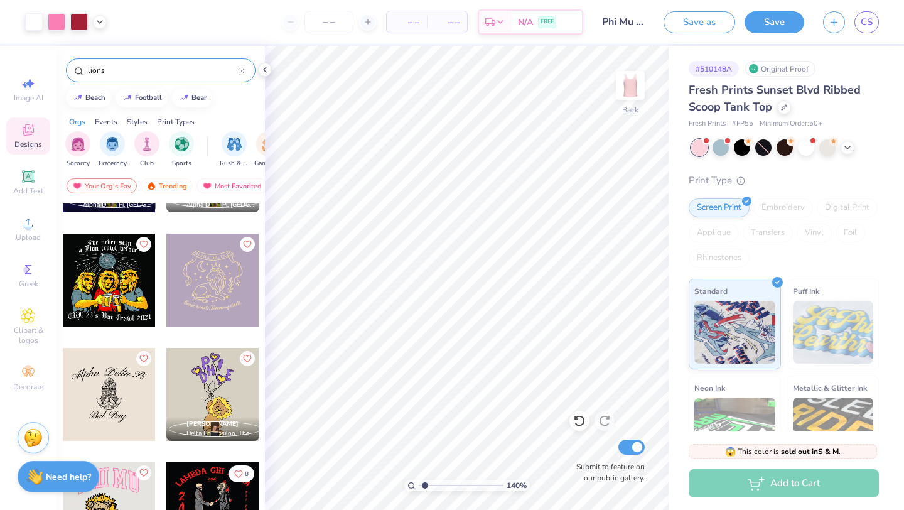
scroll to position [0, 0]
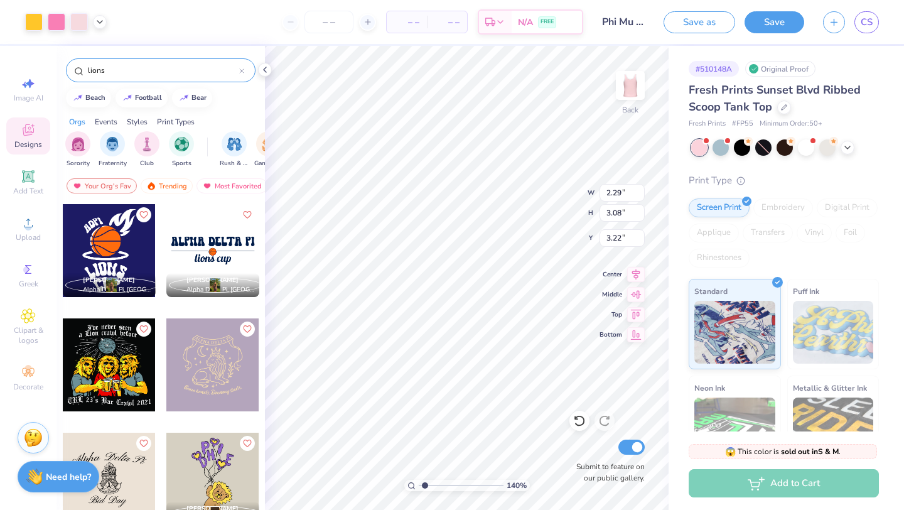
type input "3.22"
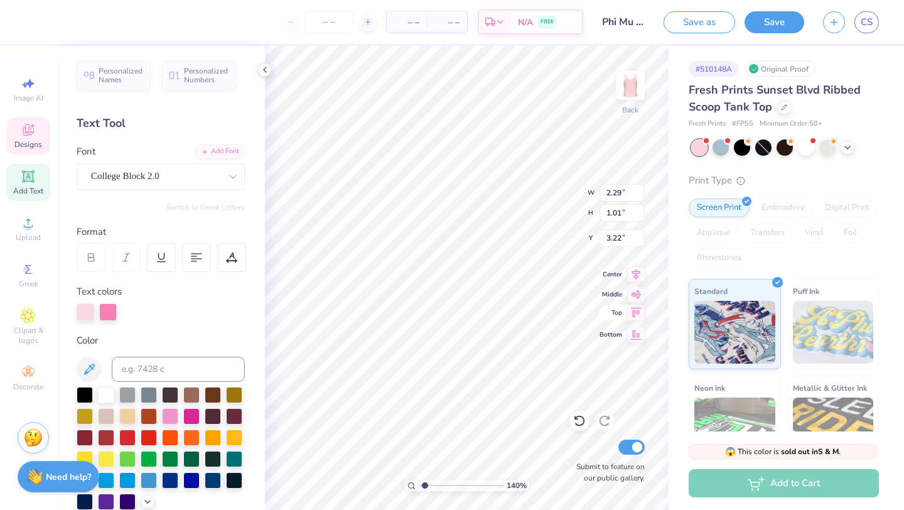
click at [603, 315] on div "140 % Back W 2.29 2.29 " H 1.01 1.01 " Y 3.22 3.22 " Center Middle Top Bottom S…" at bounding box center [467, 278] width 404 height 464
type input "5.41"
type input "2.38"
type input "1.73"
type input "6.62"
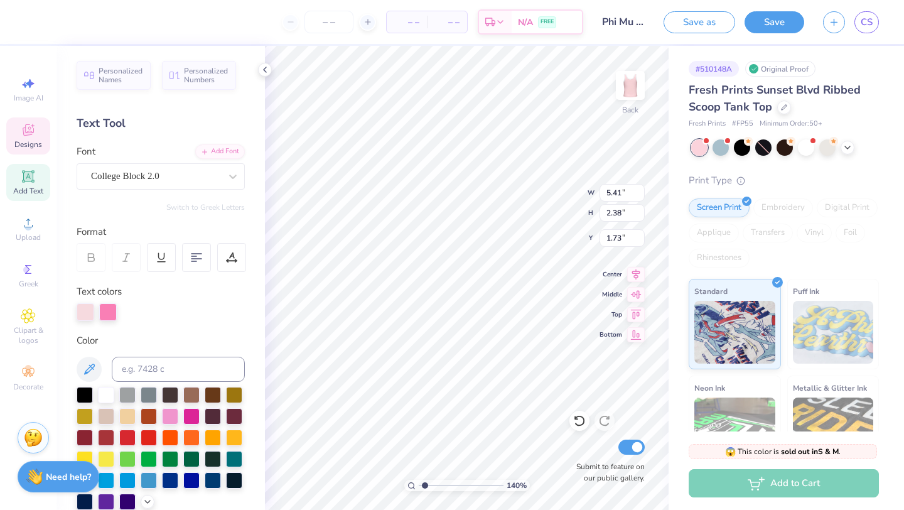
type input "2.91"
type input "1.57"
type input "1.81"
type input "1.80"
type input "4.48"
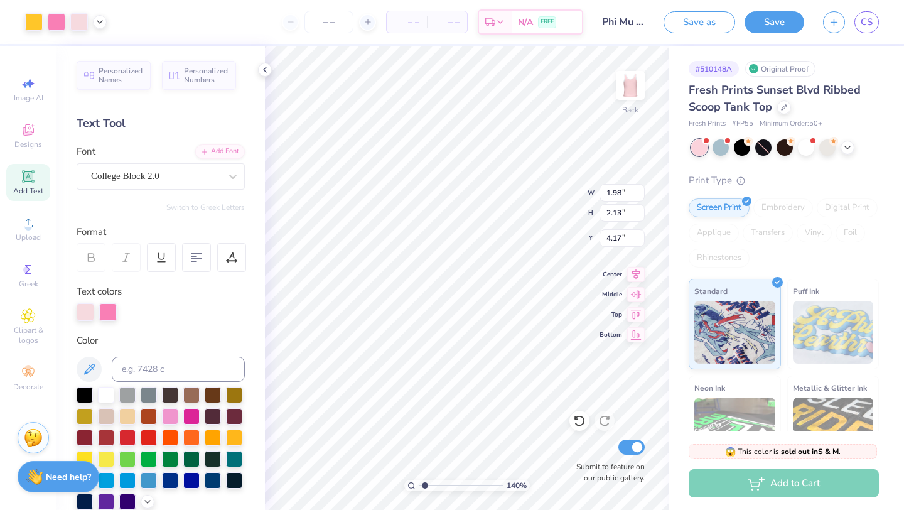
type input "3.46"
click at [33, 134] on icon at bounding box center [28, 129] width 15 height 15
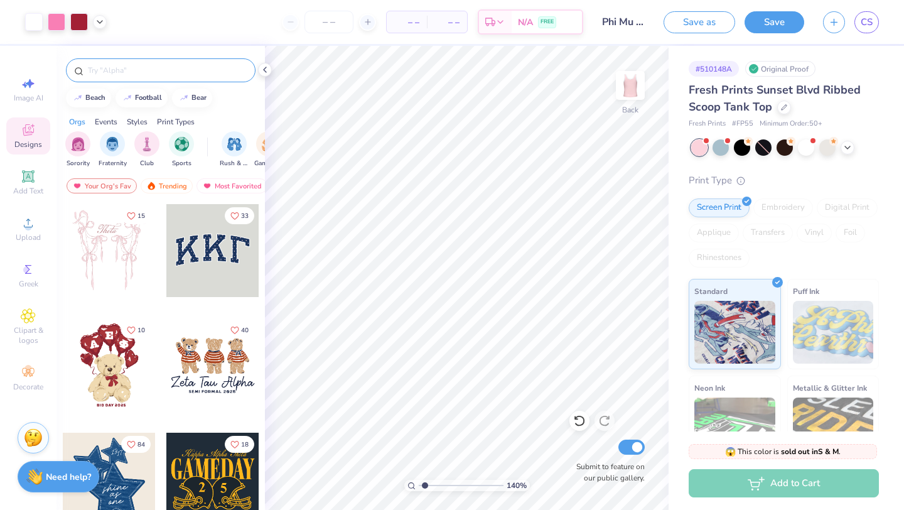
click at [101, 71] on input "text" at bounding box center [167, 70] width 161 height 13
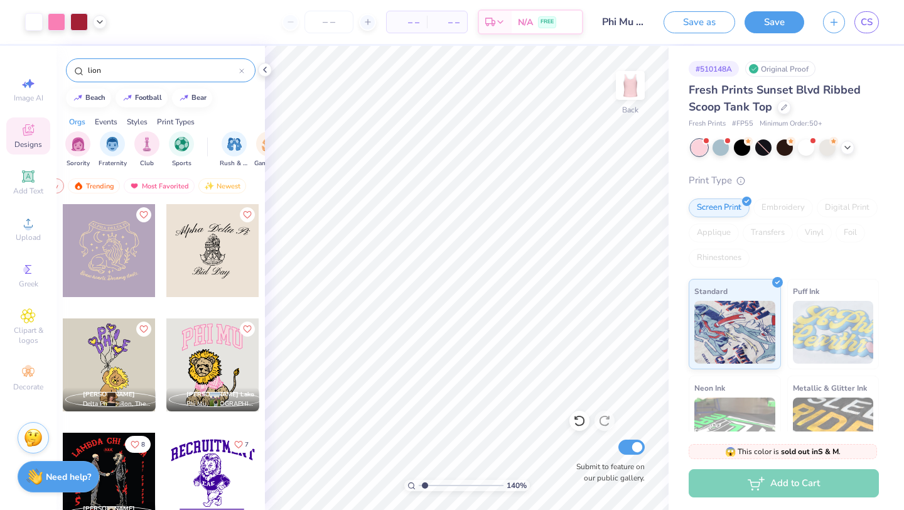
type input "lion"
click at [133, 123] on div "Styles" at bounding box center [137, 121] width 21 height 11
click at [116, 146] on img "filter for Varsity" at bounding box center [112, 143] width 14 height 14
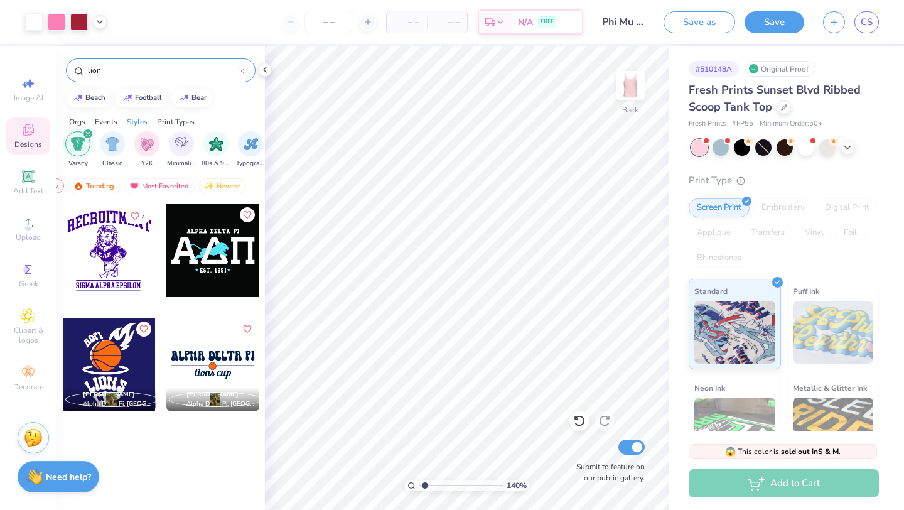
click at [89, 134] on icon "filter for Varsity" at bounding box center [87, 133] width 5 height 5
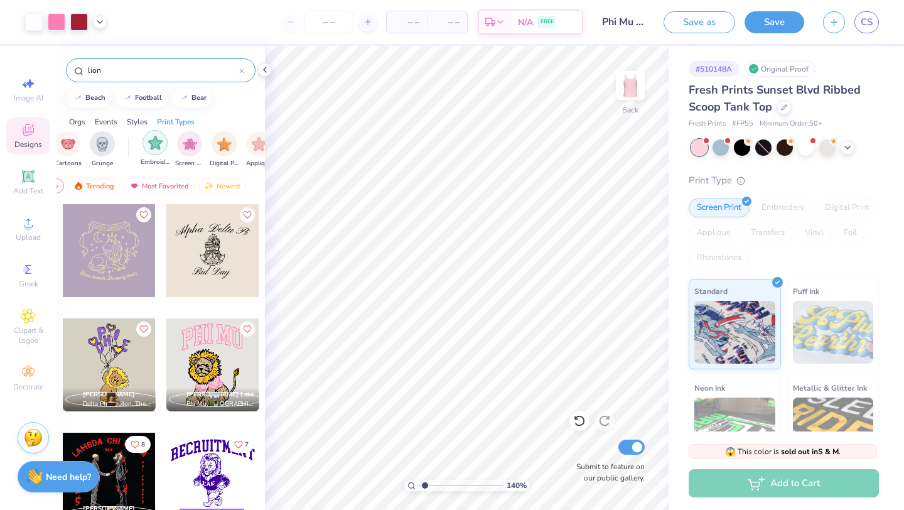
scroll to position [0, 1063]
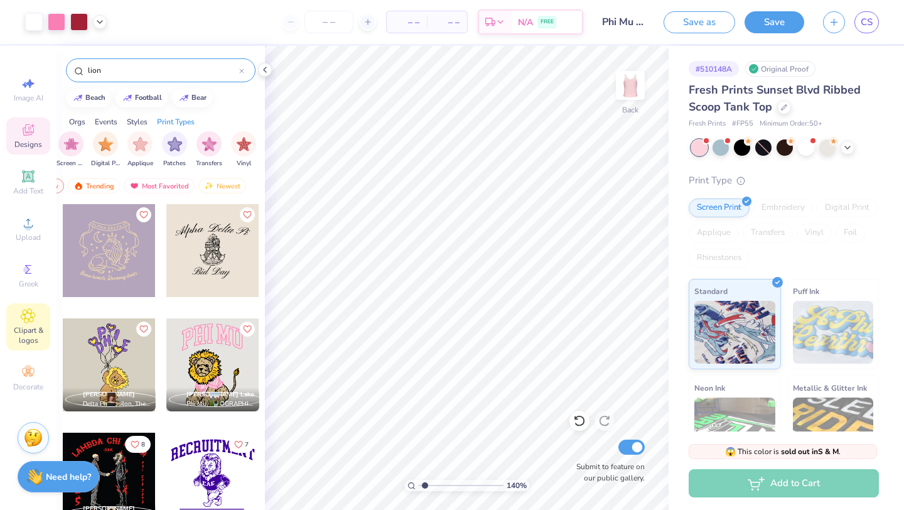
click at [27, 312] on icon at bounding box center [28, 316] width 14 height 14
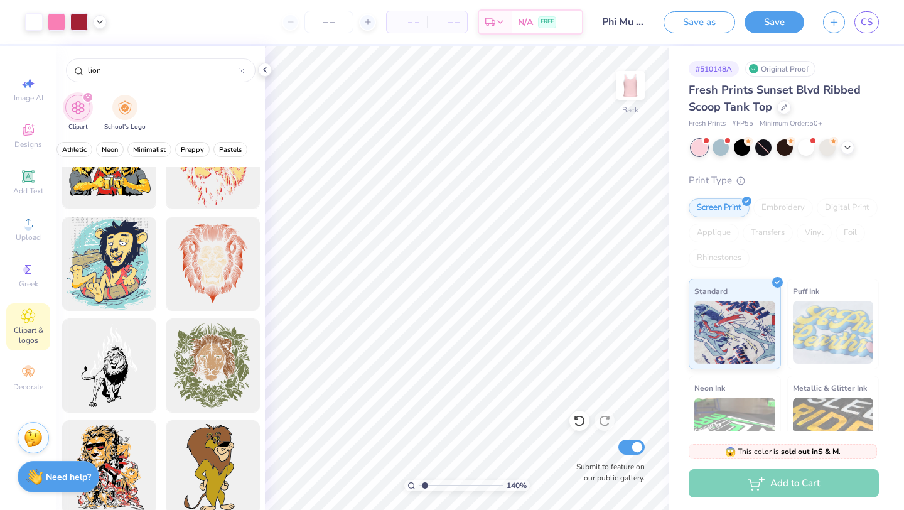
scroll to position [0, 519]
click at [146, 148] on span "Minimalist" at bounding box center [147, 149] width 33 height 9
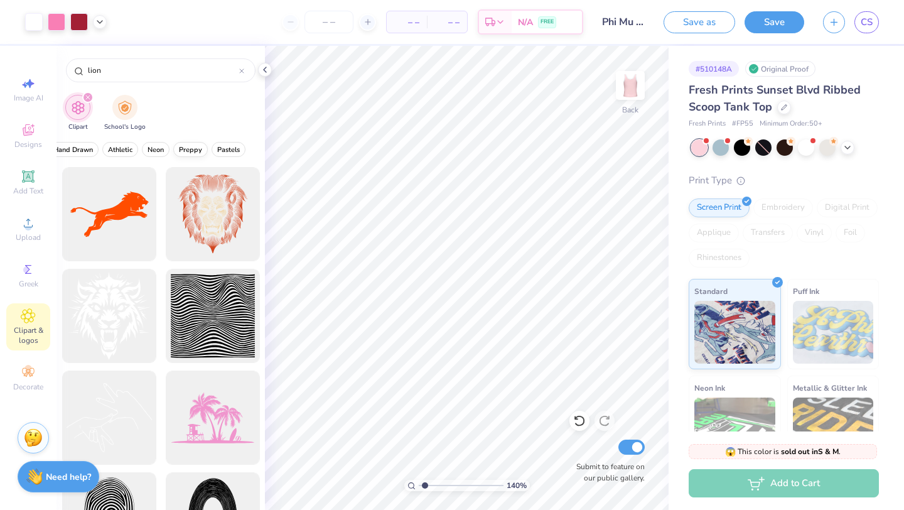
click at [193, 151] on span "Preppy" at bounding box center [190, 149] width 23 height 9
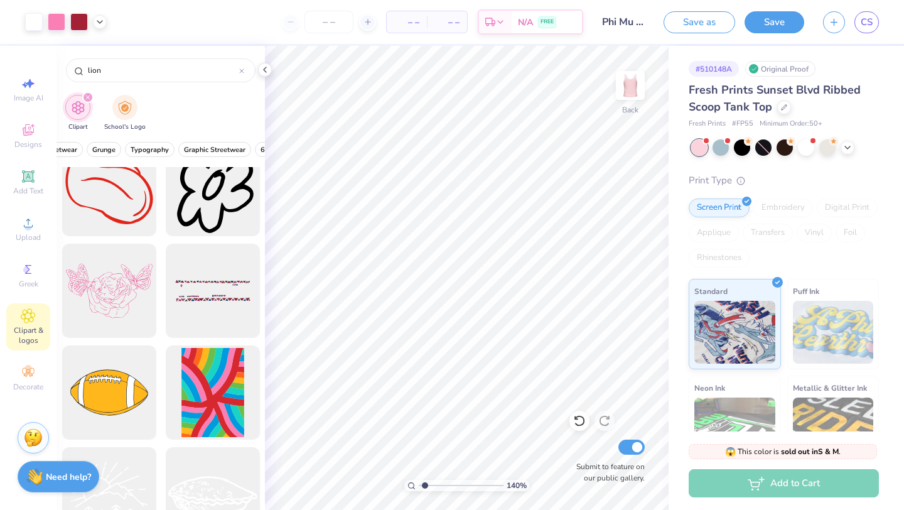
scroll to position [0, 0]
click at [93, 148] on span "All Styles" at bounding box center [87, 149] width 30 height 9
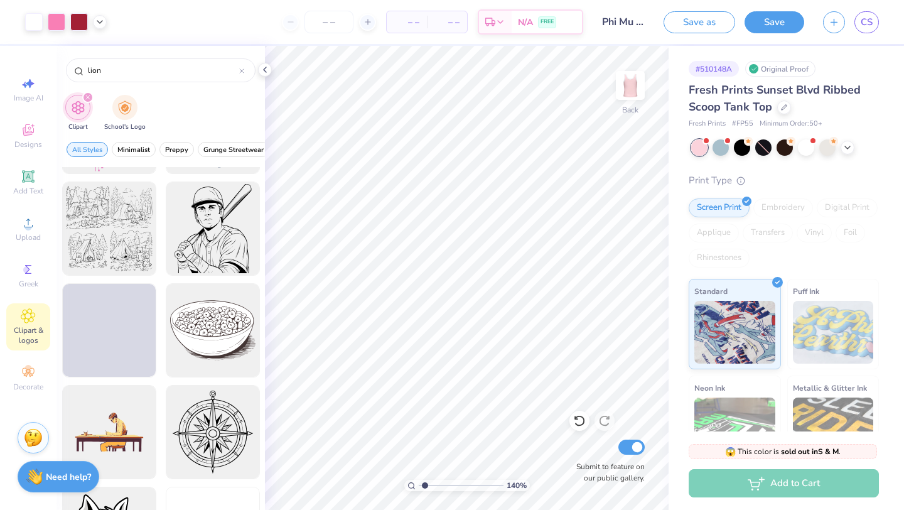
scroll to position [7824, 0]
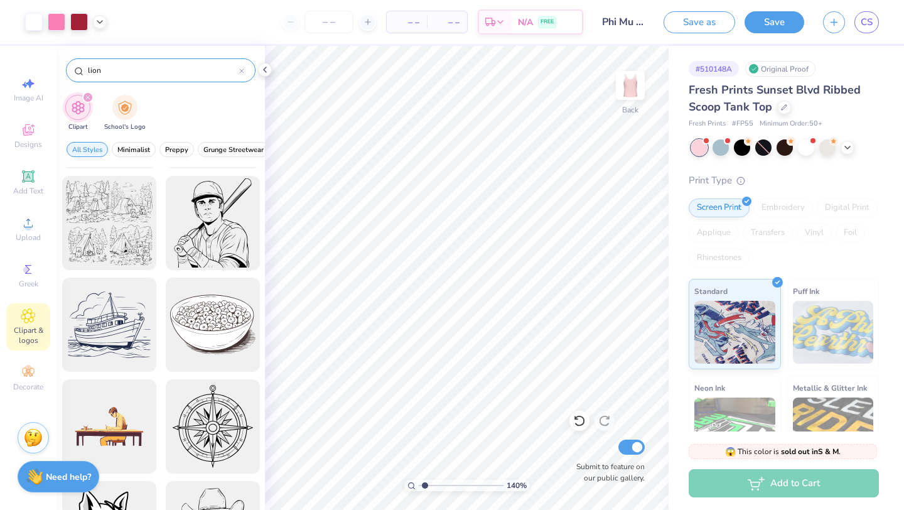
click at [109, 71] on input "lion" at bounding box center [163, 70] width 153 height 13
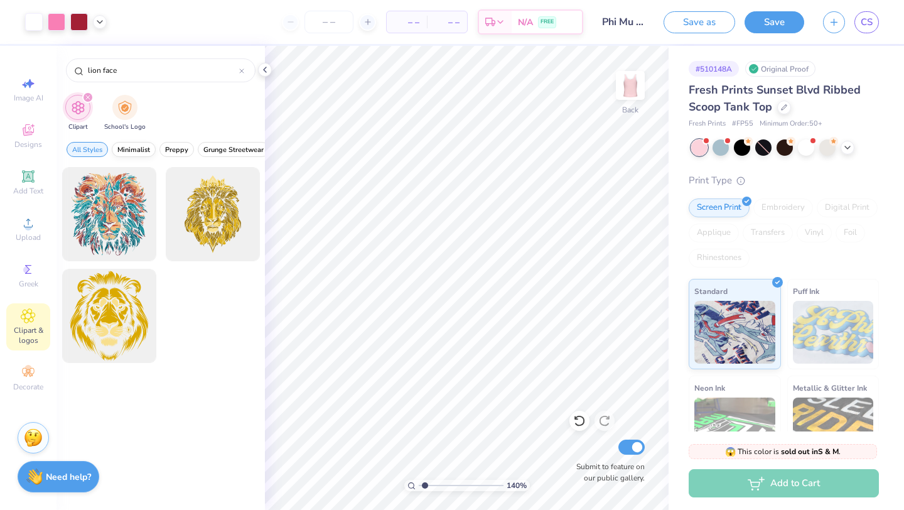
click at [134, 146] on span "Minimalist" at bounding box center [133, 149] width 33 height 9
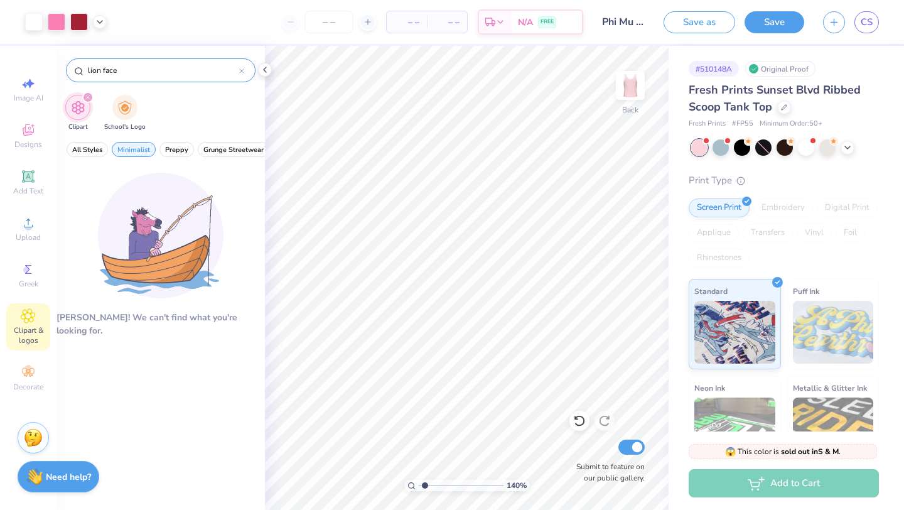
click at [135, 68] on input "lion face" at bounding box center [163, 70] width 153 height 13
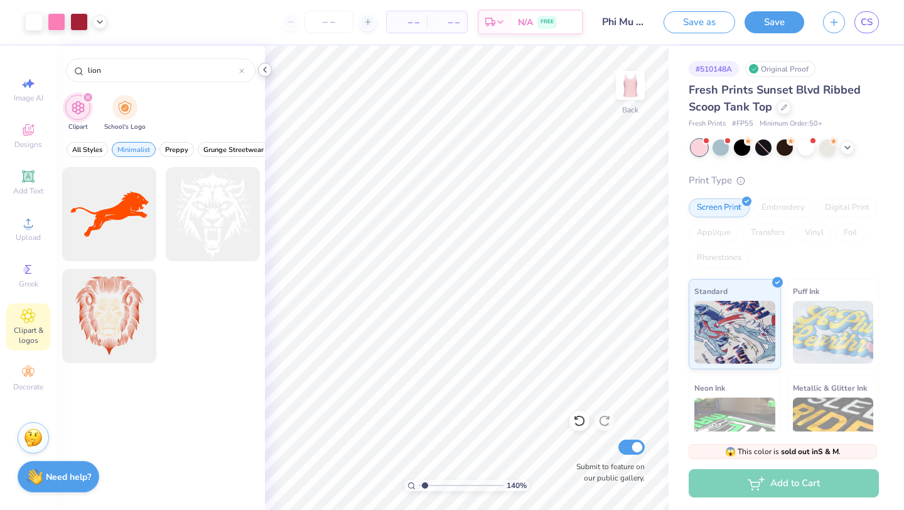
type input "lion"
click at [266, 66] on icon at bounding box center [265, 70] width 10 height 10
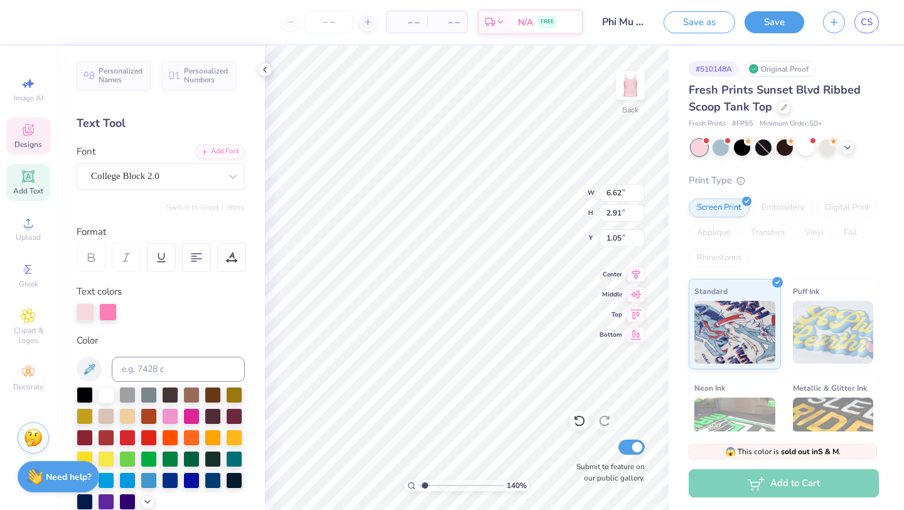
type input "4.98"
type input "9.02"
type input "0.86"
type input "4.52"
type input "0.88"
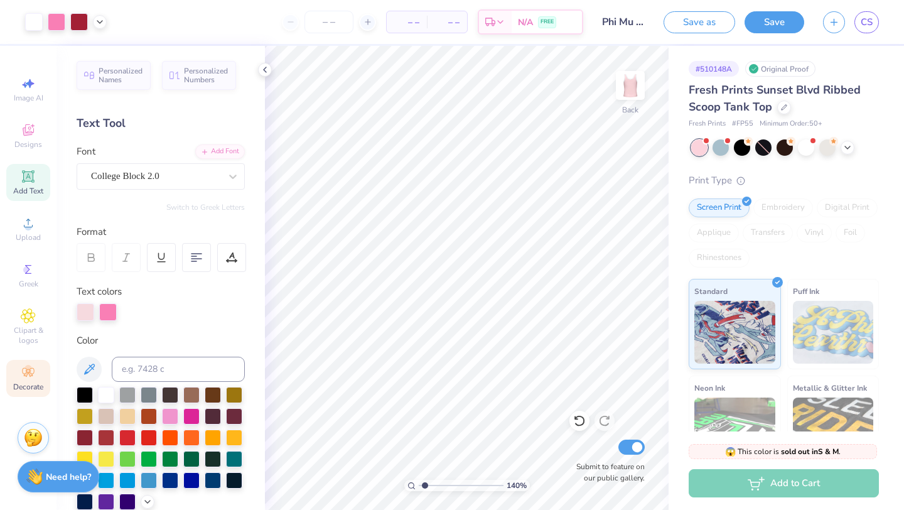
click at [23, 379] on icon at bounding box center [28, 372] width 15 height 15
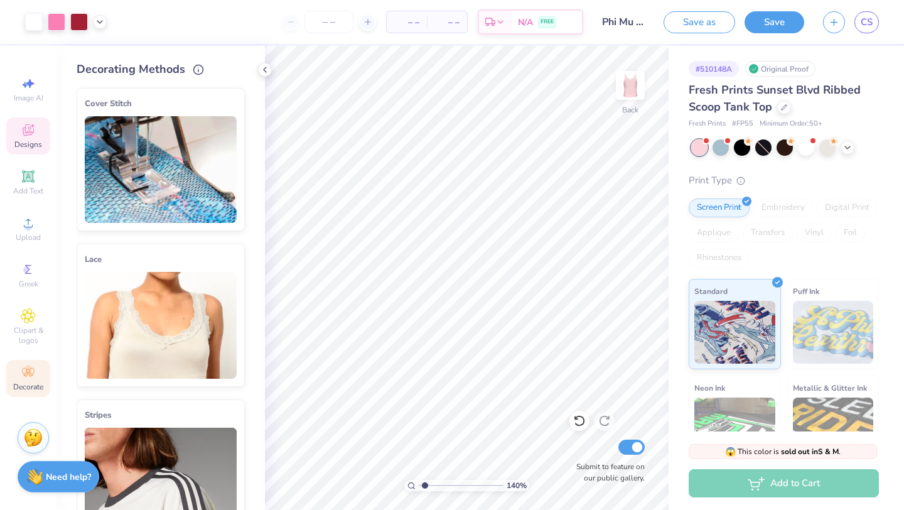
click at [32, 131] on icon at bounding box center [28, 129] width 15 height 15
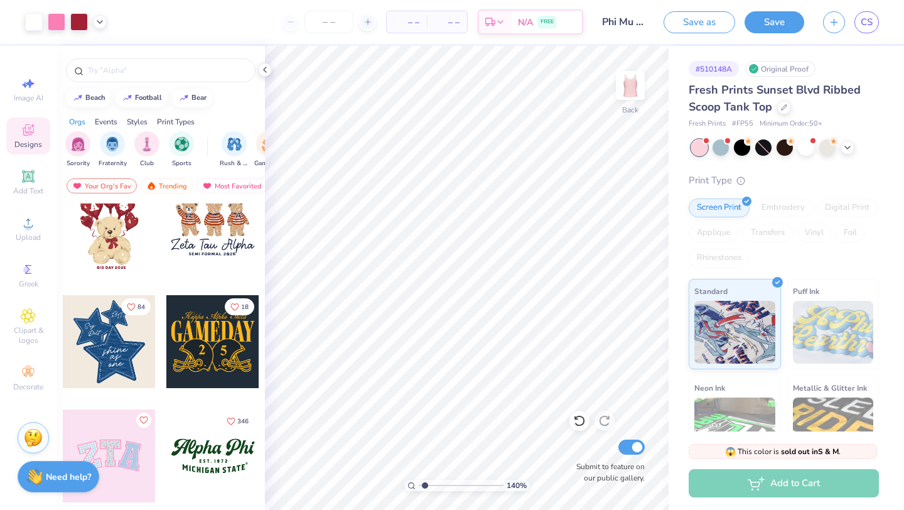
scroll to position [0, 0]
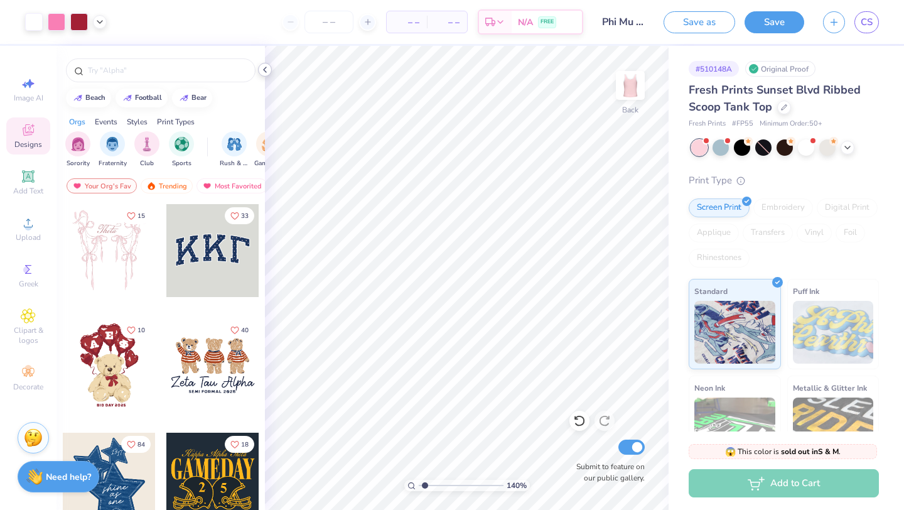
click at [261, 70] on icon at bounding box center [265, 70] width 10 height 10
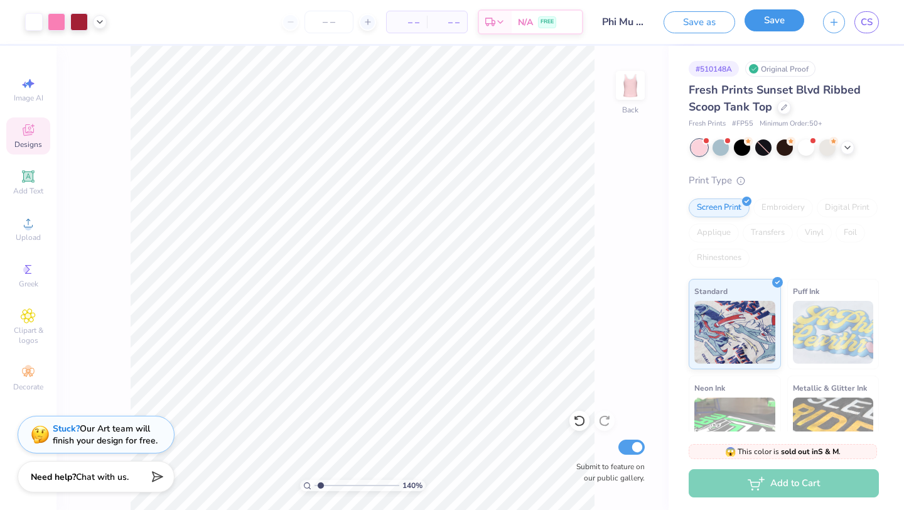
click at [780, 25] on button "Save" at bounding box center [775, 20] width 60 height 22
